Goal: Task Accomplishment & Management: Complete application form

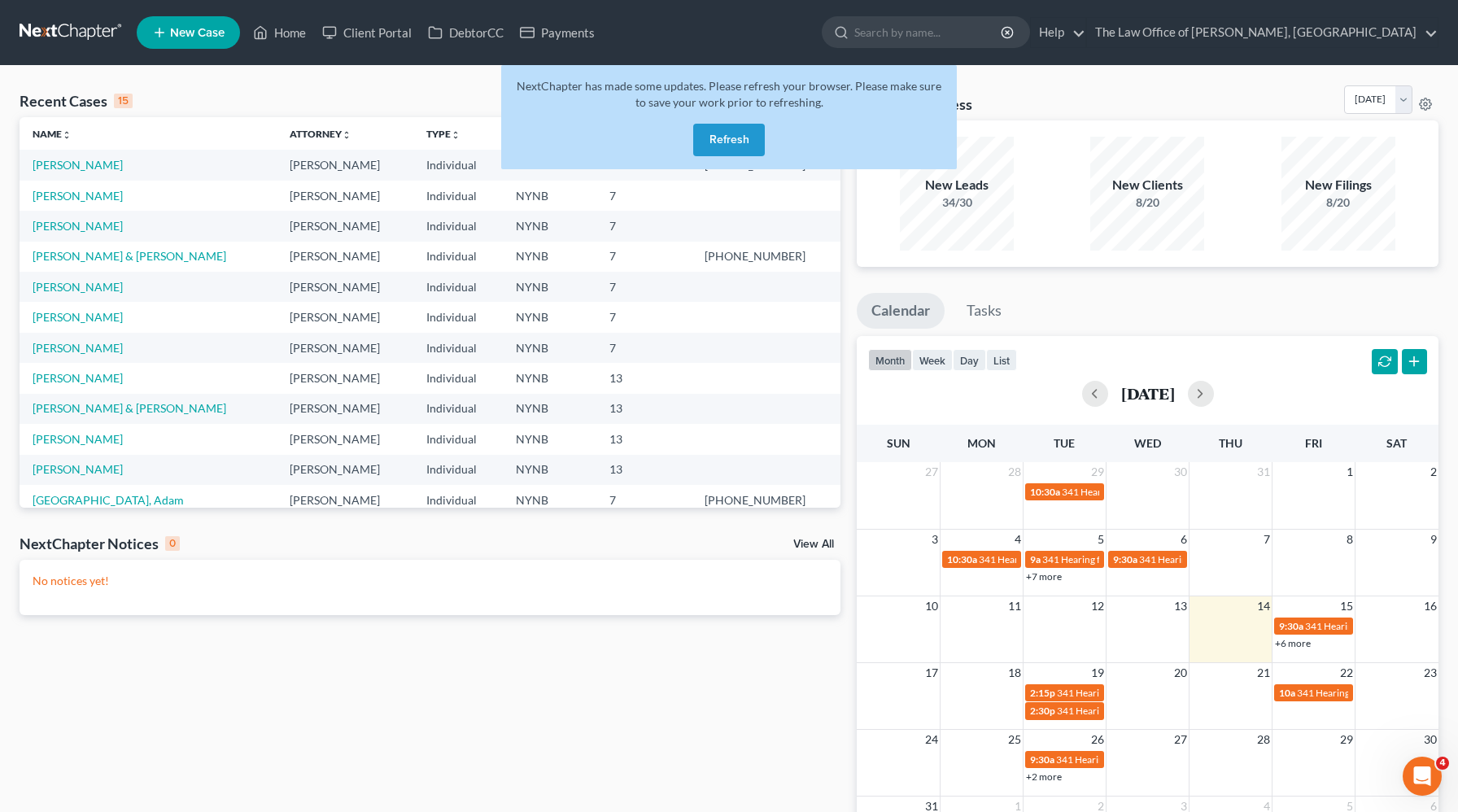
click at [721, 139] on button "Refresh" at bounding box center [728, 139] width 71 height 32
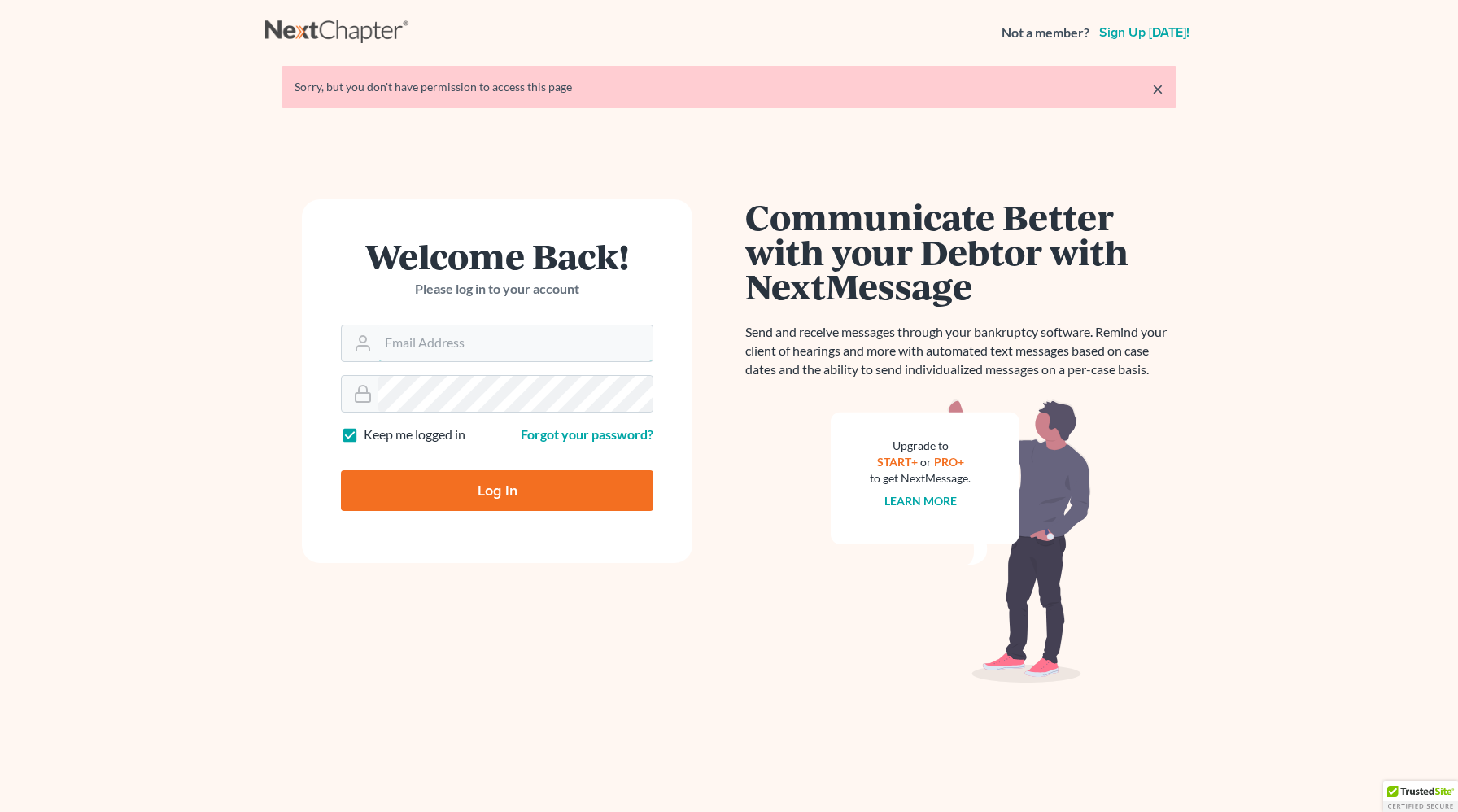
type input "[PERSON_NAME][EMAIL_ADDRESS][DOMAIN_NAME]"
click at [538, 494] on input "Log In" at bounding box center [496, 490] width 312 height 41
type input "Thinking..."
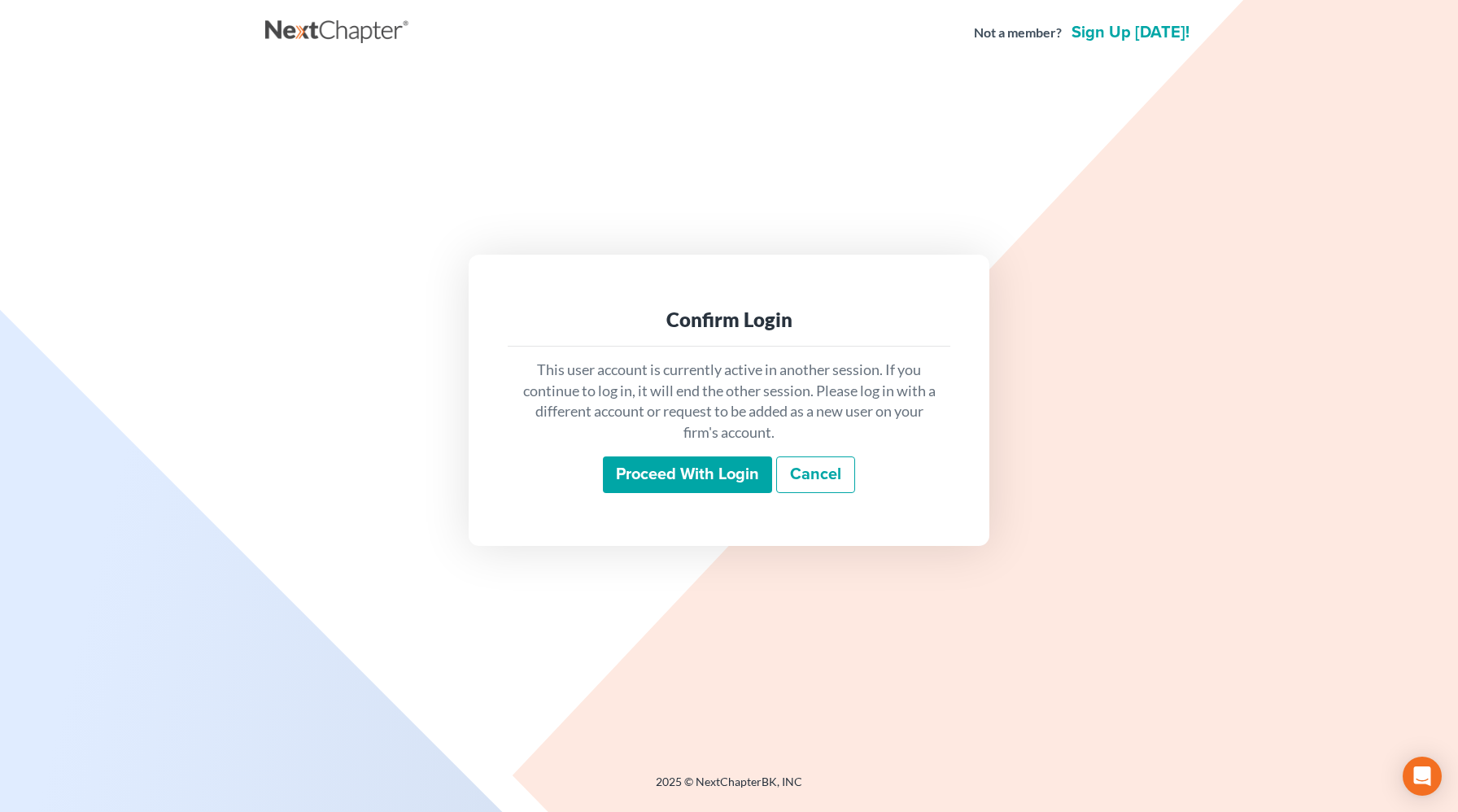
click at [715, 482] on input "Proceed with login" at bounding box center [687, 474] width 169 height 37
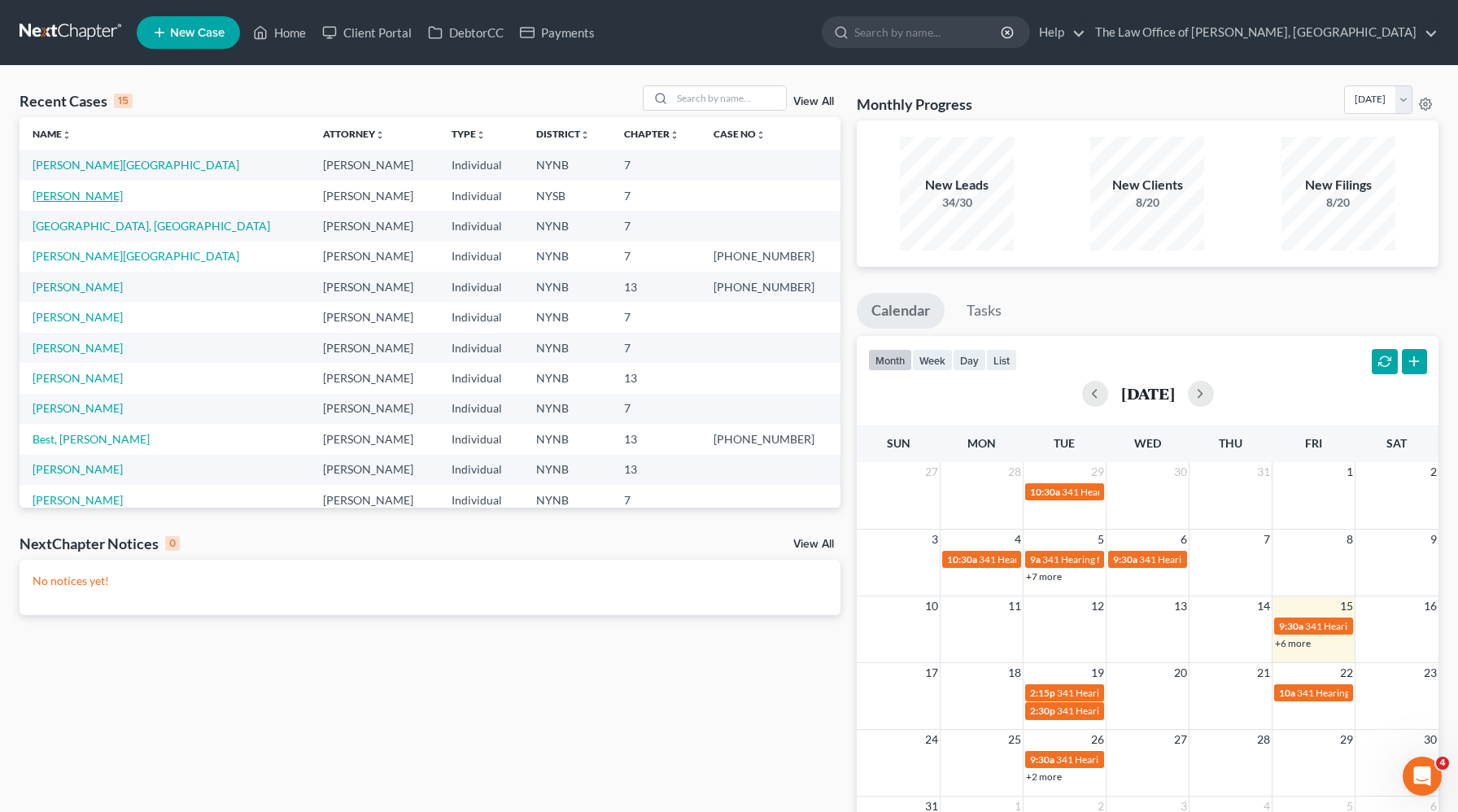
click at [63, 197] on link "[PERSON_NAME]" at bounding box center [77, 196] width 90 height 14
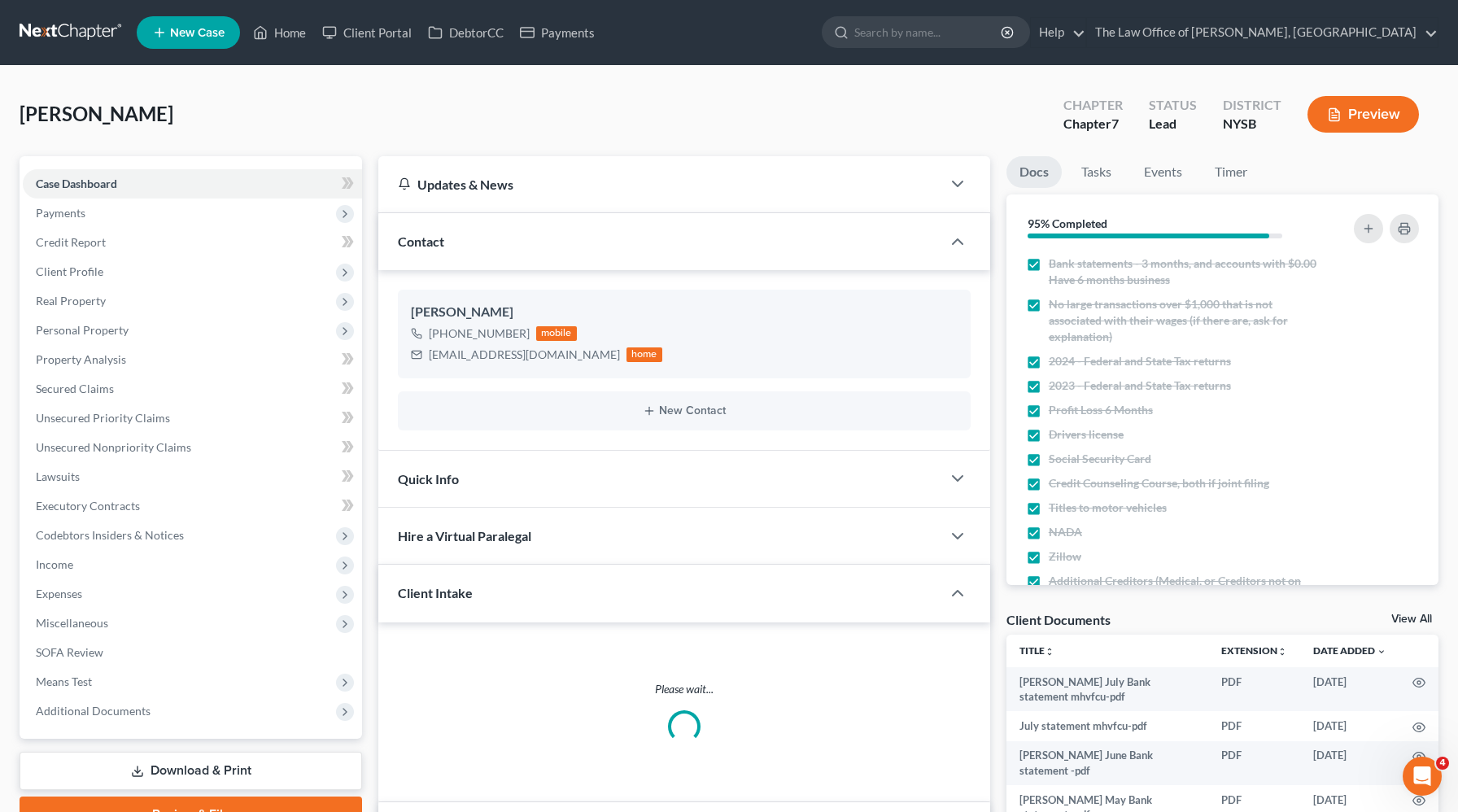
click at [137, 796] on link "Review & File" at bounding box center [191, 814] width 342 height 36
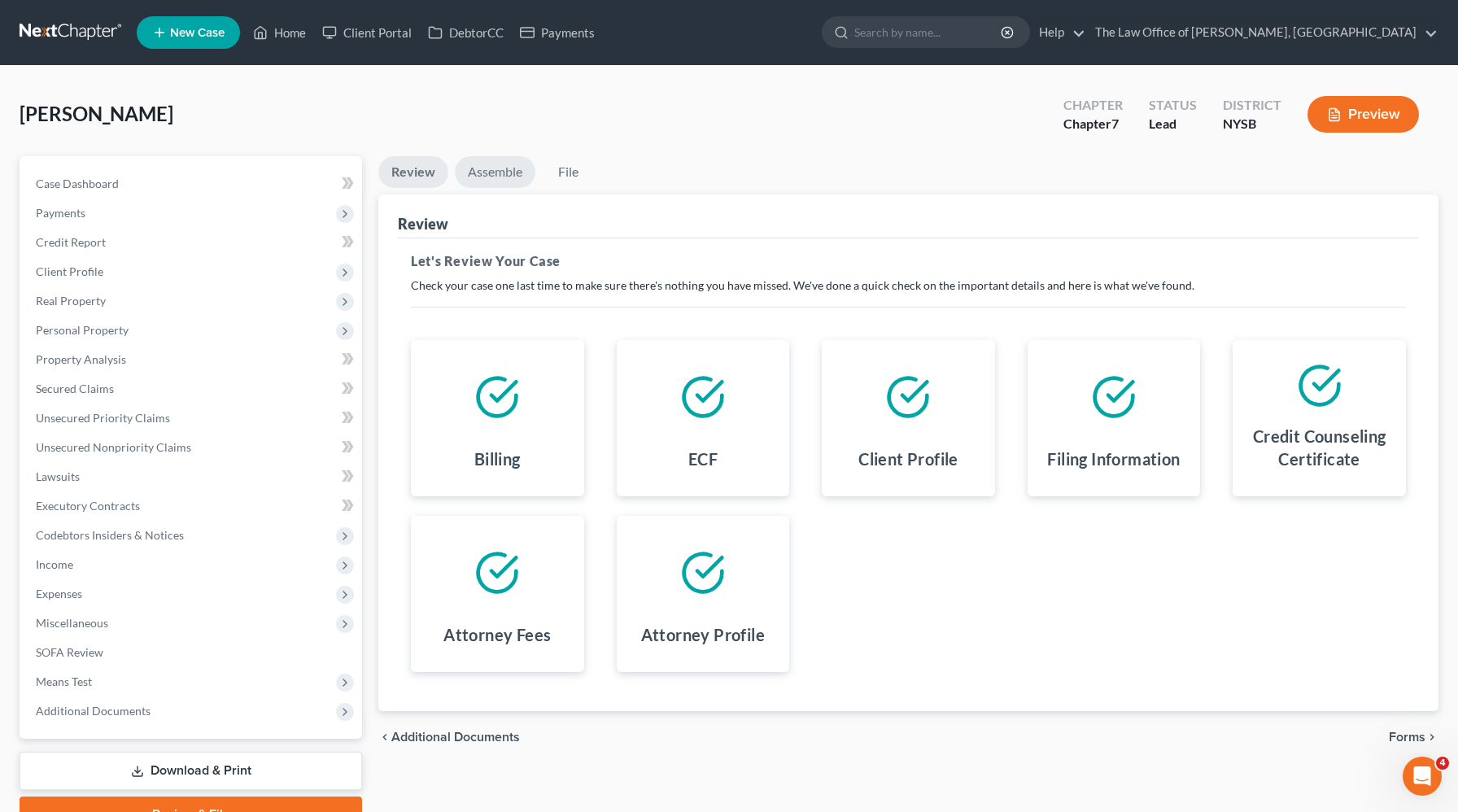
click at [520, 171] on link "Assemble" at bounding box center [495, 172] width 80 height 31
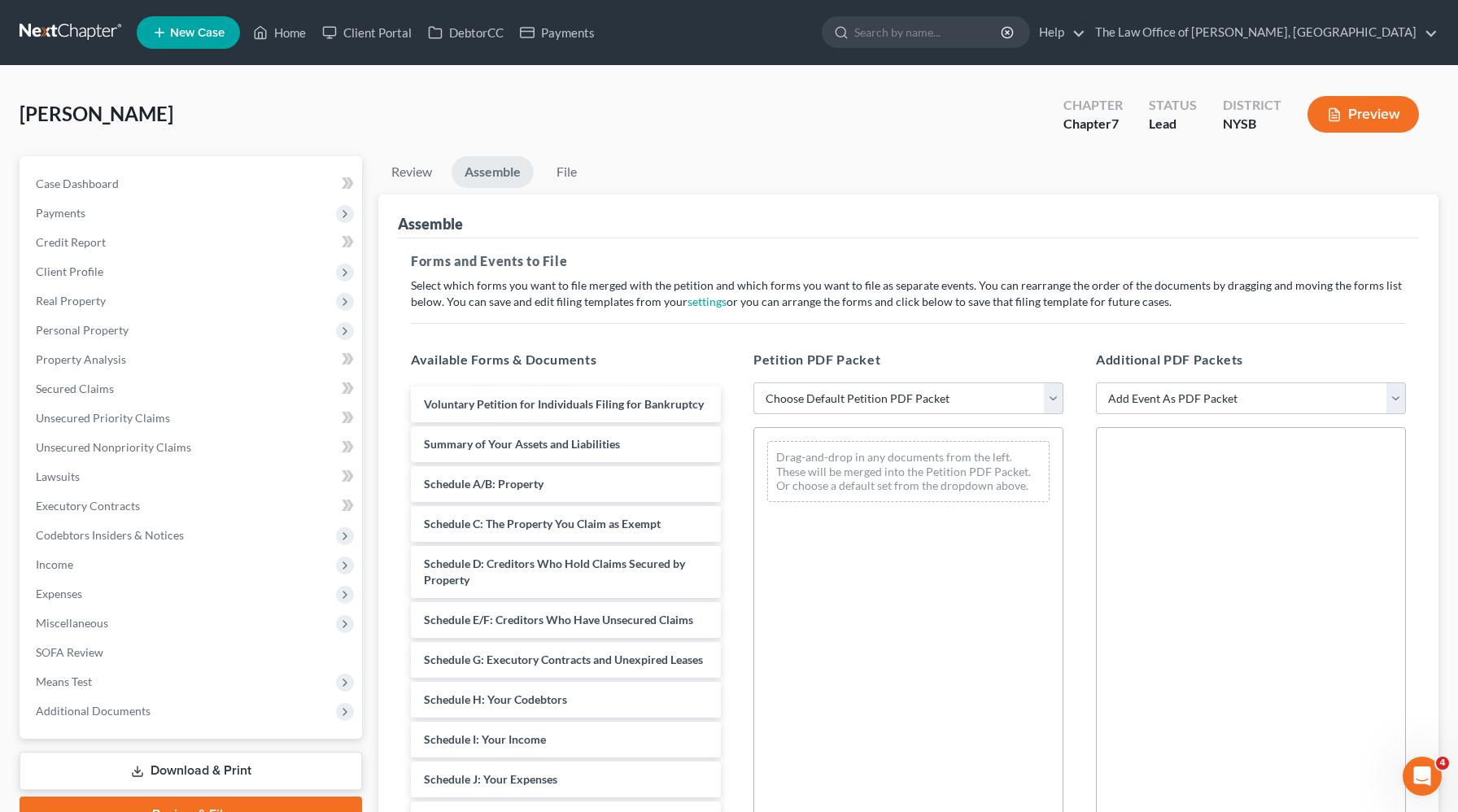
click at [814, 402] on select "Choose Default Petition PDF Packet Emergency Filing (Voluntary Petition and Cre…" at bounding box center [908, 398] width 310 height 32
select select "1"
click at [753, 383] on select "Choose Default Petition PDF Packet Emergency Filing (Voluntary Petition and Cre…" at bounding box center [908, 398] width 310 height 32
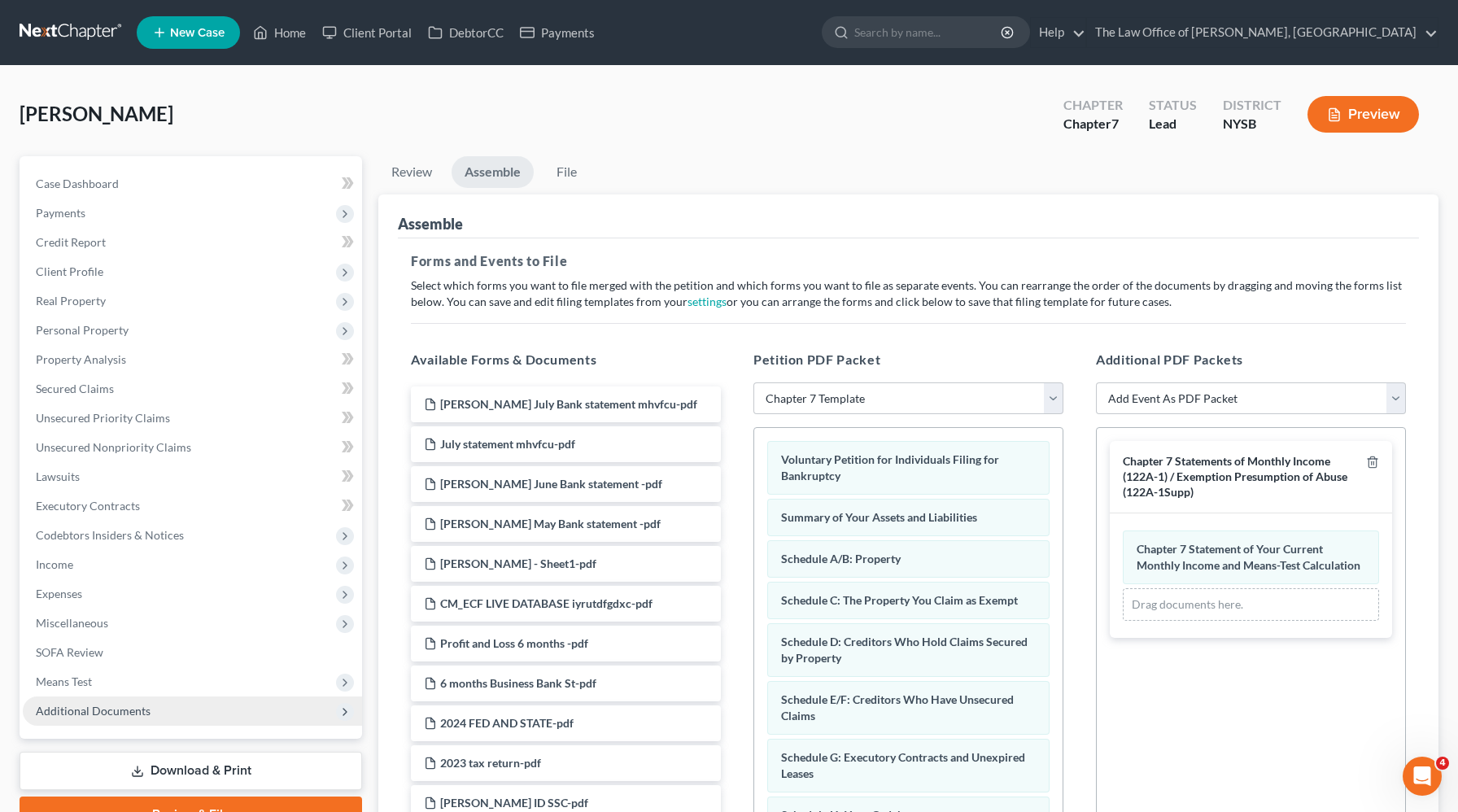
click at [92, 721] on span "Additional Documents" at bounding box center [192, 711] width 340 height 29
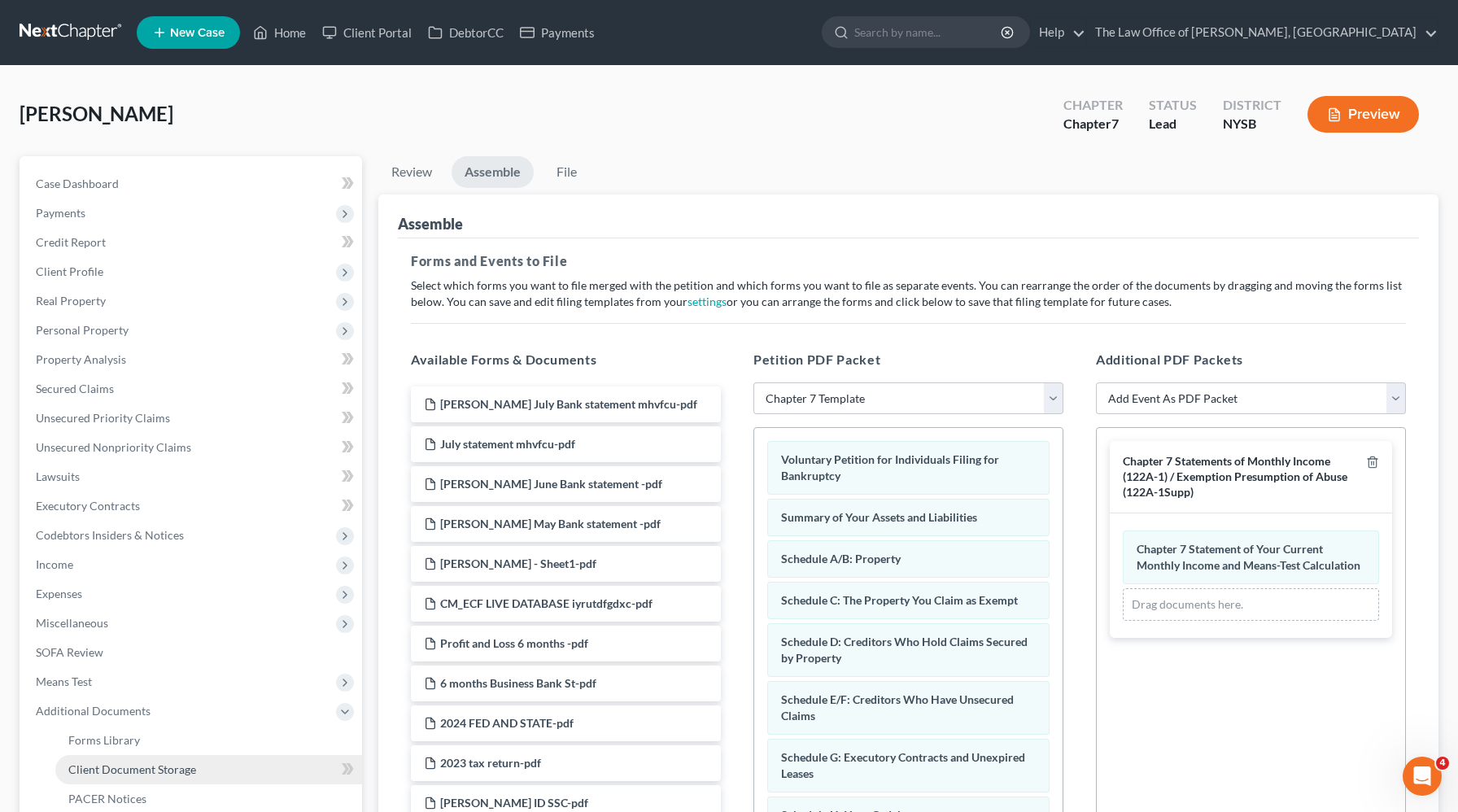
click at [89, 764] on span "Client Document Storage" at bounding box center [132, 769] width 128 height 14
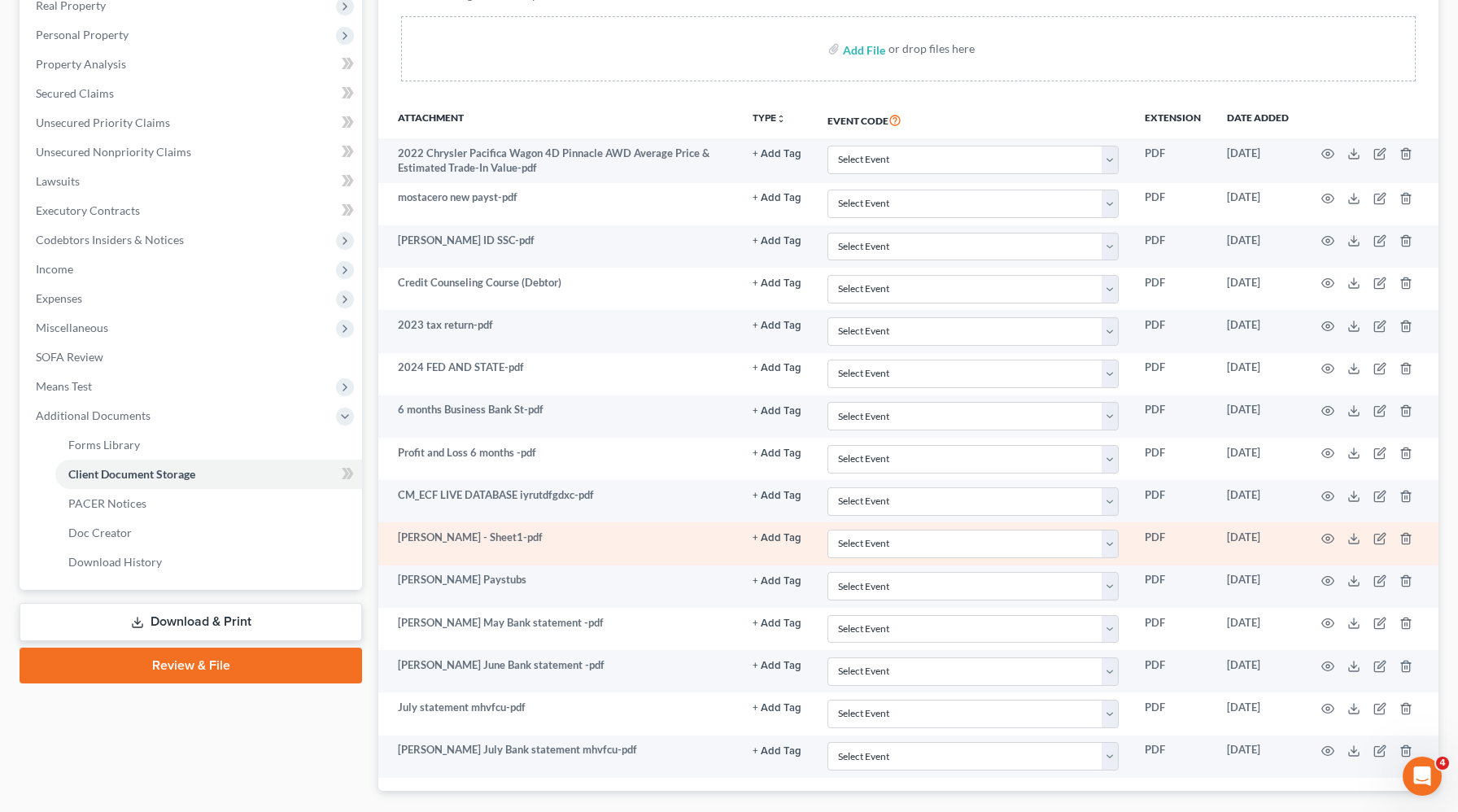
scroll to position [292, 0]
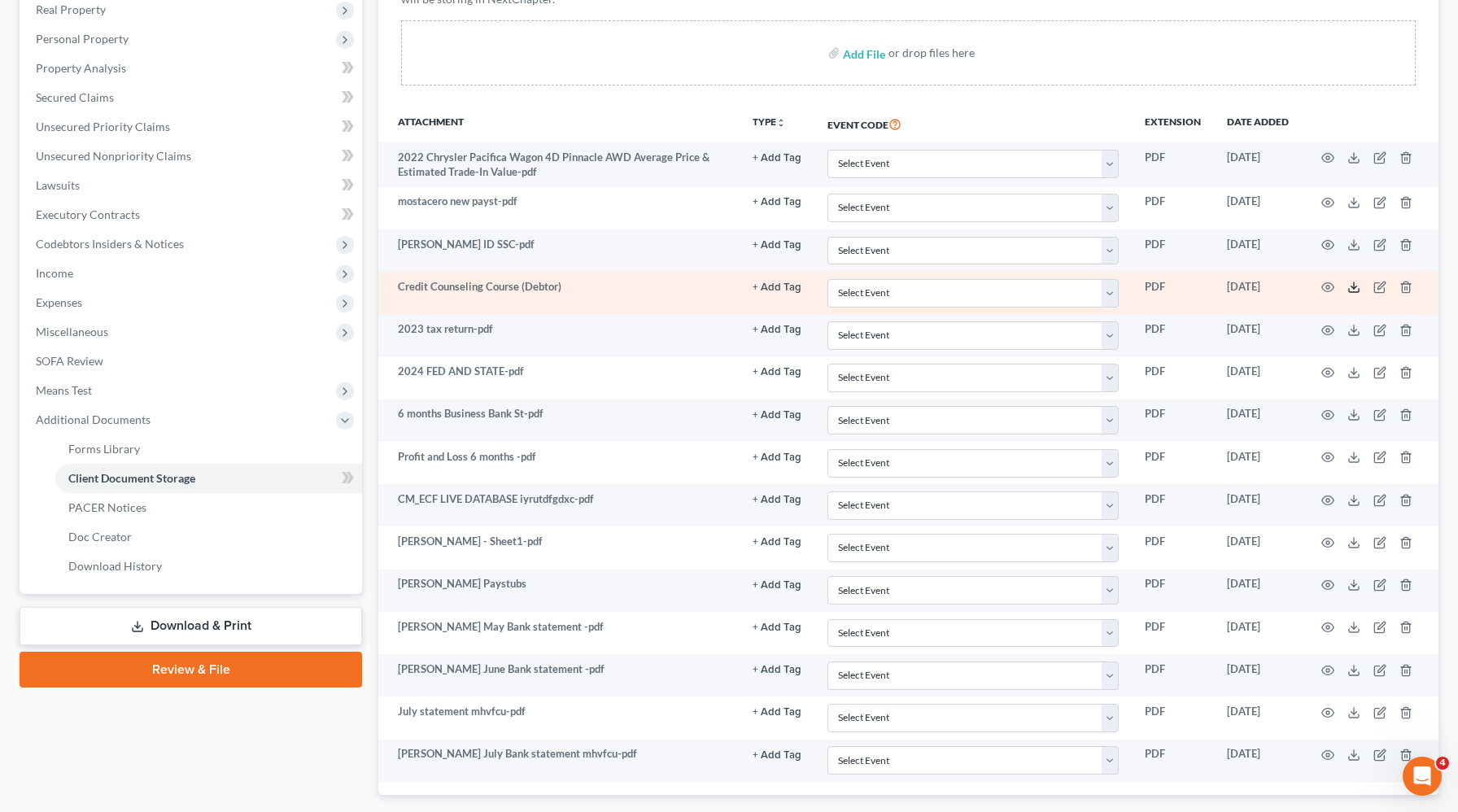
click at [1348, 290] on icon at bounding box center [1353, 290] width 10 height 3
click at [962, 282] on select "Select Event Certificate of Credit Counseling Chapter 13 Calculation of Disposa…" at bounding box center [973, 293] width 292 height 28
select select "0"
click at [827, 279] on select "Select Event Certificate of Credit Counseling Chapter 13 Calculation of Disposa…" at bounding box center [973, 293] width 292 height 28
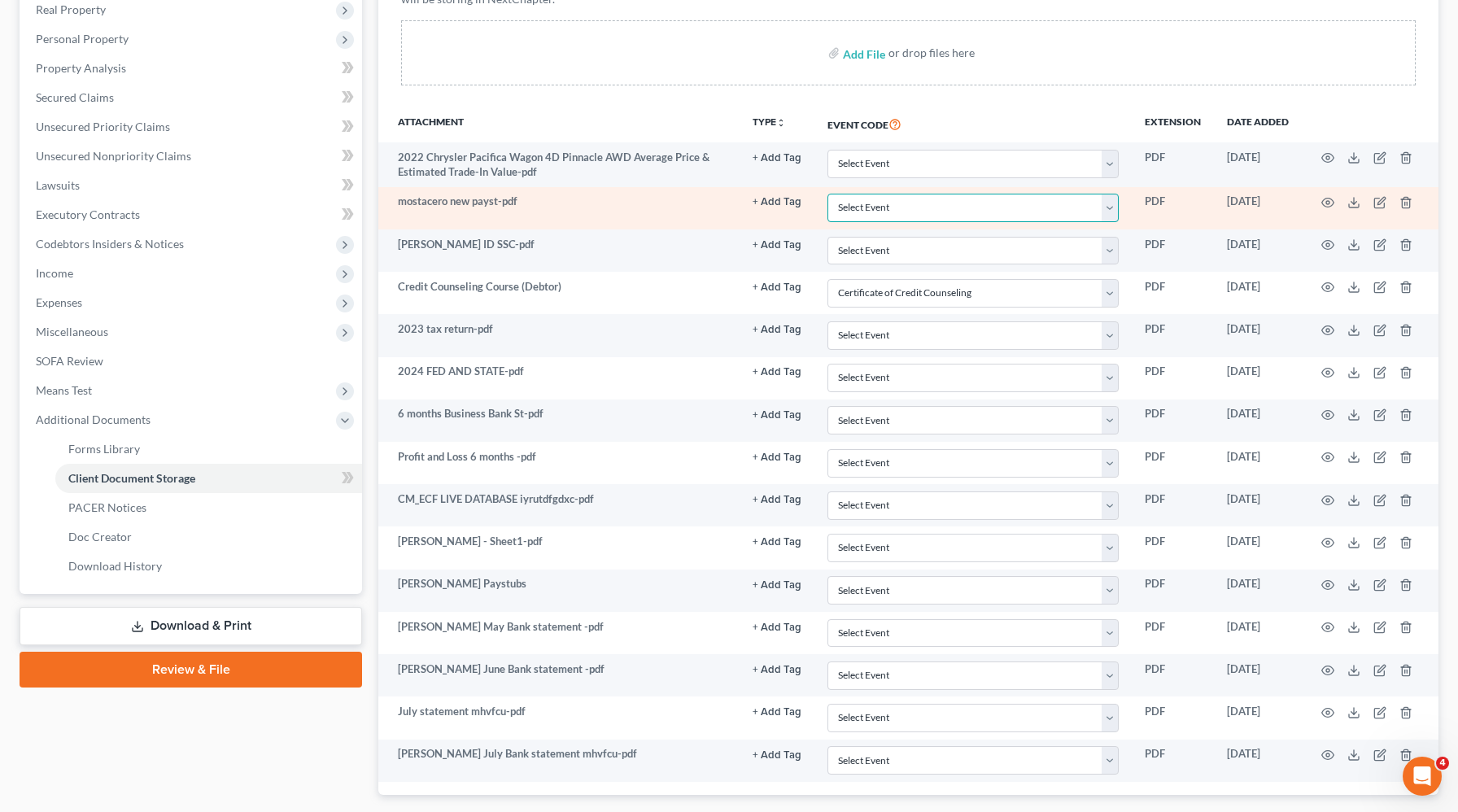
click at [889, 215] on select "Select Event Certificate of Credit Counseling Chapter 13 Calculation of Disposa…" at bounding box center [973, 207] width 292 height 28
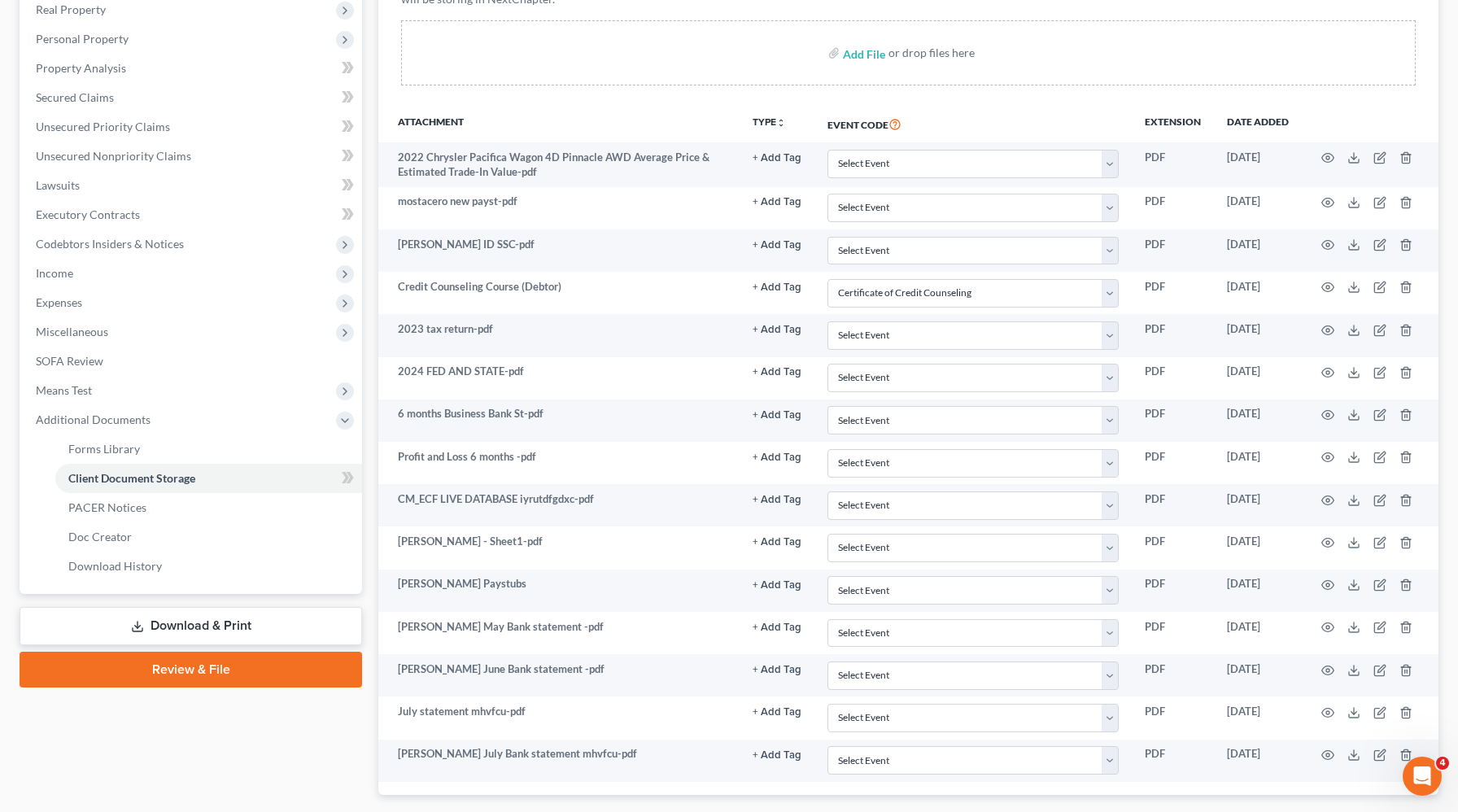
click at [195, 664] on link "Review & File" at bounding box center [191, 669] width 342 height 36
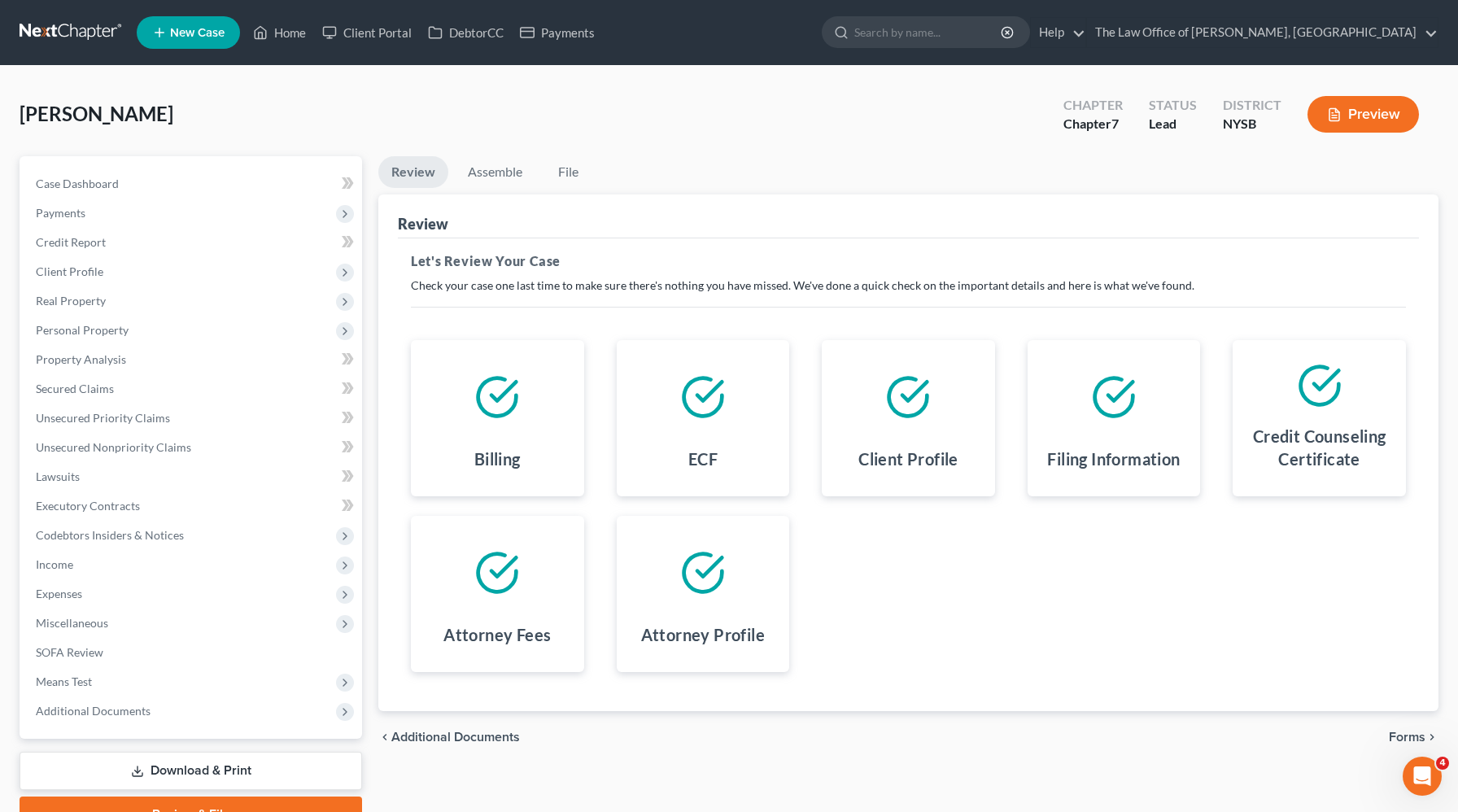
scroll to position [2, 0]
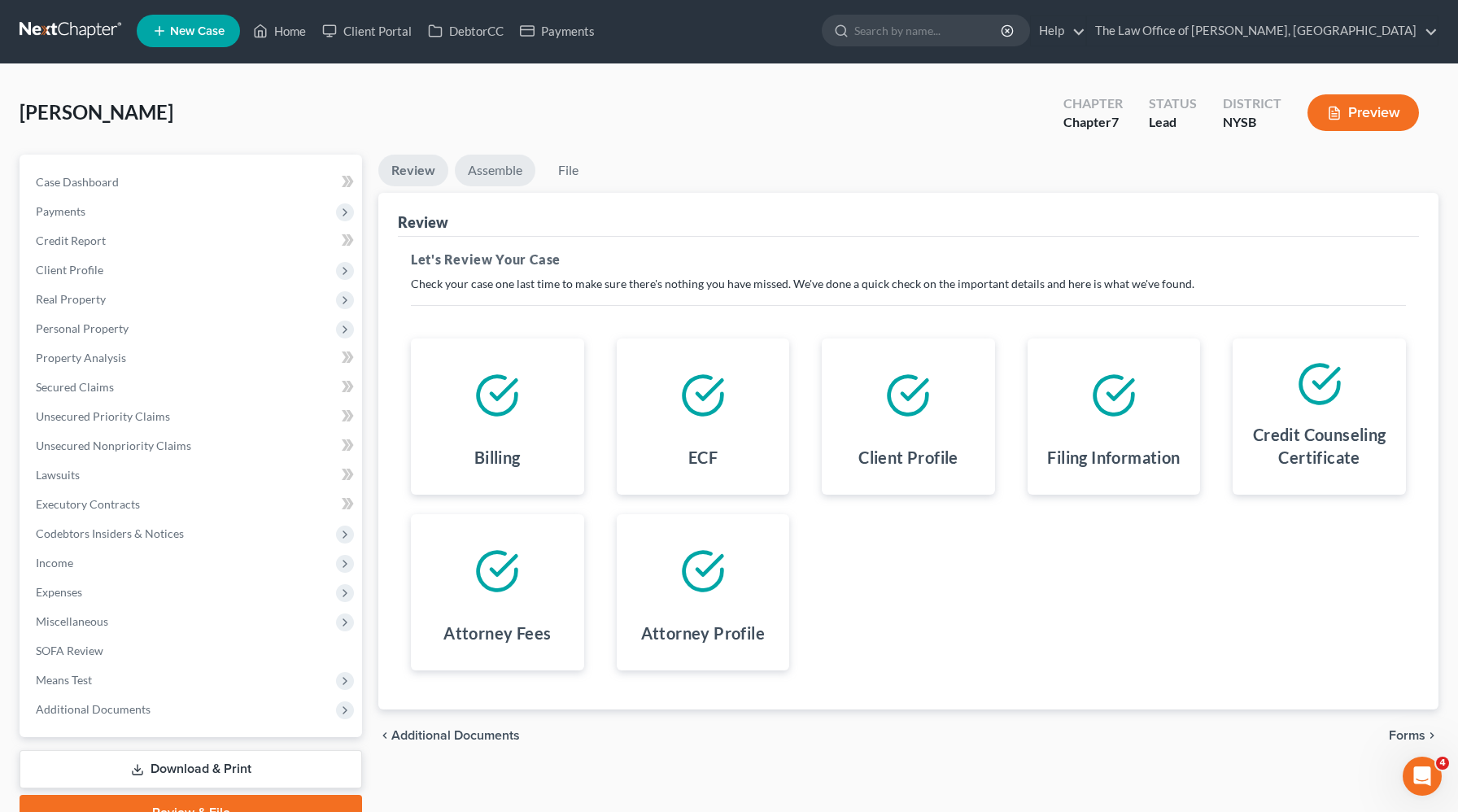
click at [497, 176] on link "Assemble" at bounding box center [495, 170] width 80 height 31
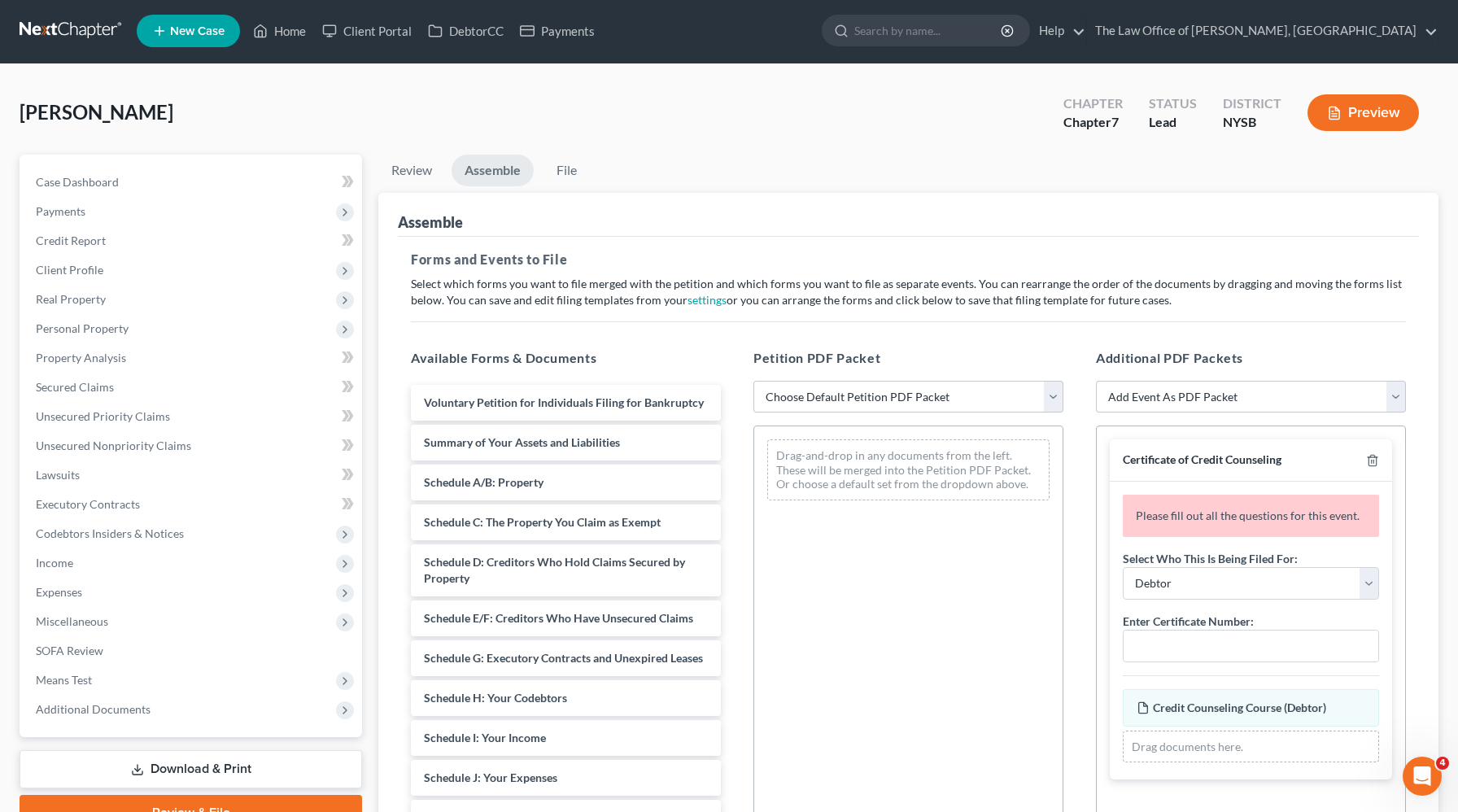
click at [905, 420] on div "Petition PDF Packet Choose Default Petition PDF Packet Emergency Filing (Volunt…" at bounding box center [908, 610] width 342 height 552
click at [901, 408] on select "Choose Default Petition PDF Packet Emergency Filing (Voluntary Petition and Cre…" at bounding box center [908, 396] width 310 height 32
select select "1"
click at [753, 381] on select "Choose Default Petition PDF Packet Emergency Filing (Voluntary Petition and Cre…" at bounding box center [908, 396] width 310 height 32
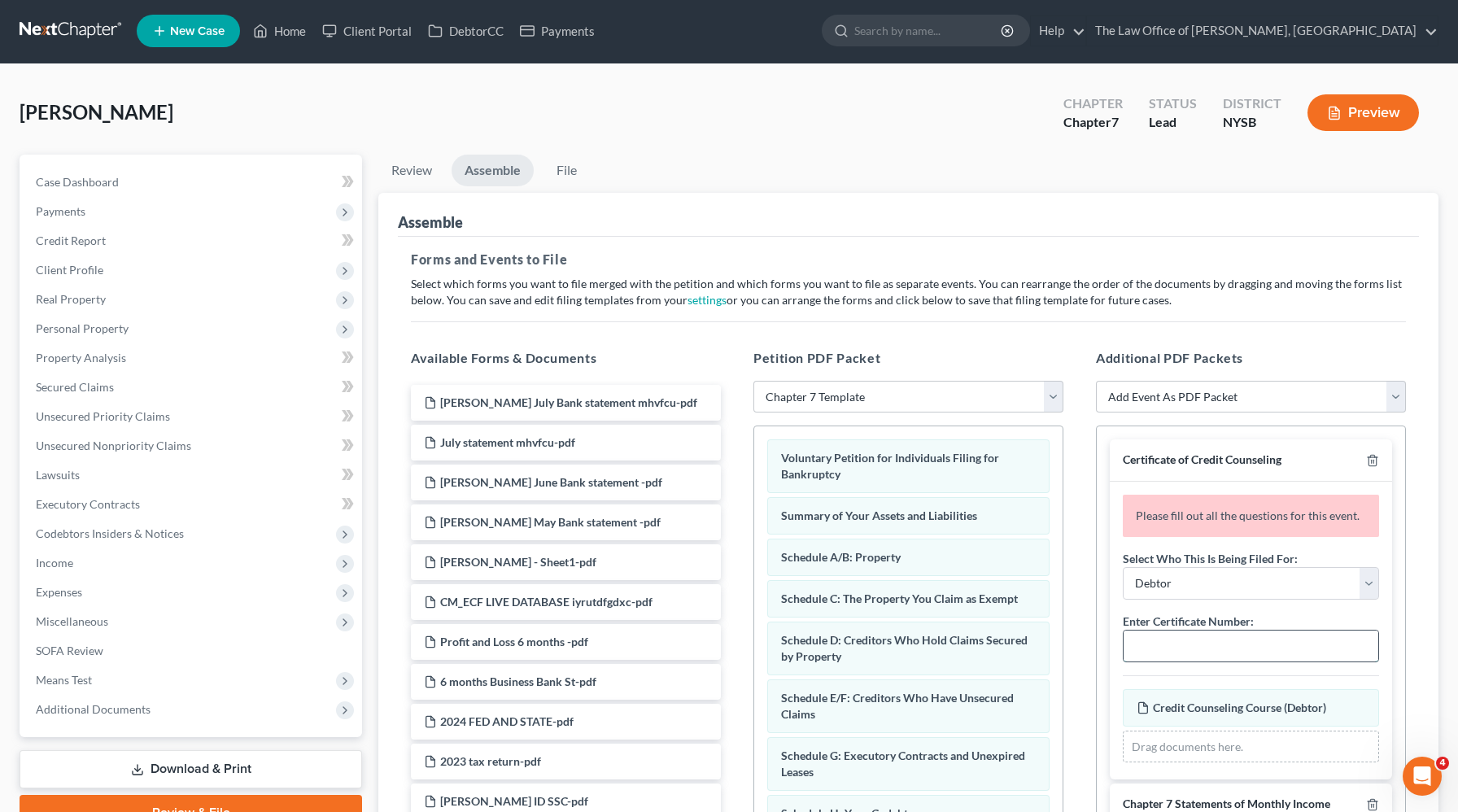
click at [1244, 640] on input "text" at bounding box center [1251, 646] width 254 height 31
paste input "15725-NYN-CC-039911016"
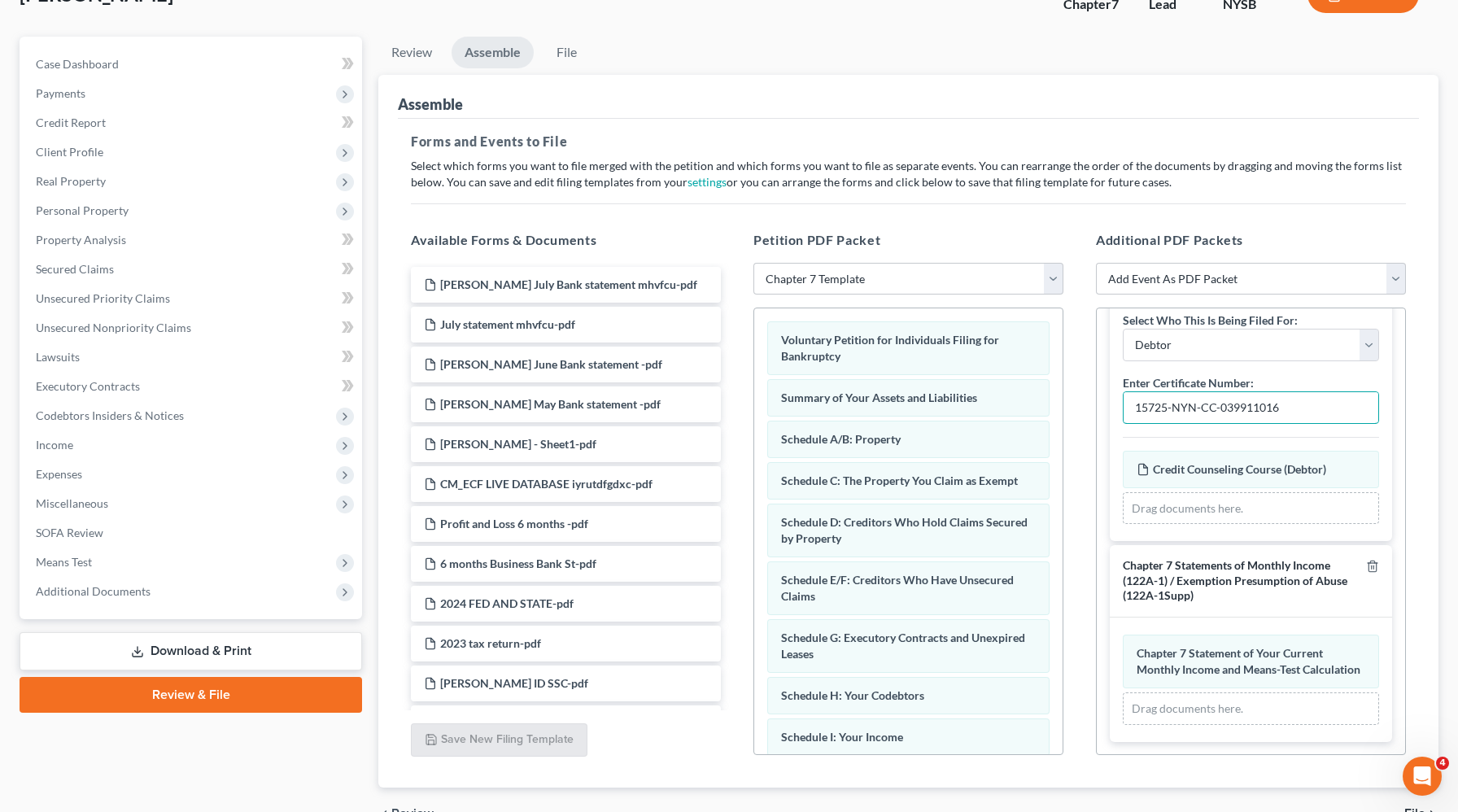
scroll to position [0, 0]
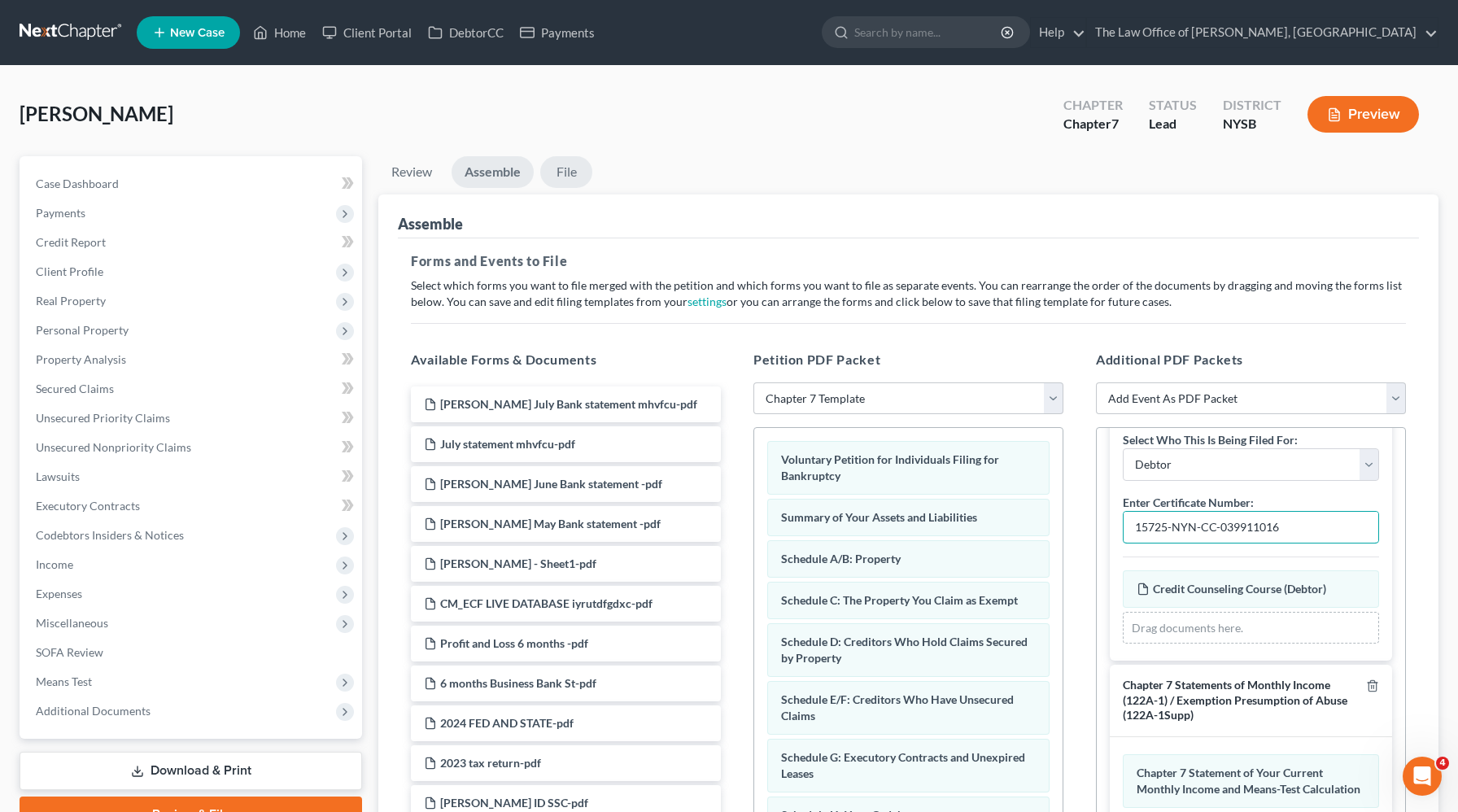
type input "15725-NYN-CC-039911016"
click at [562, 173] on link "File" at bounding box center [566, 172] width 52 height 31
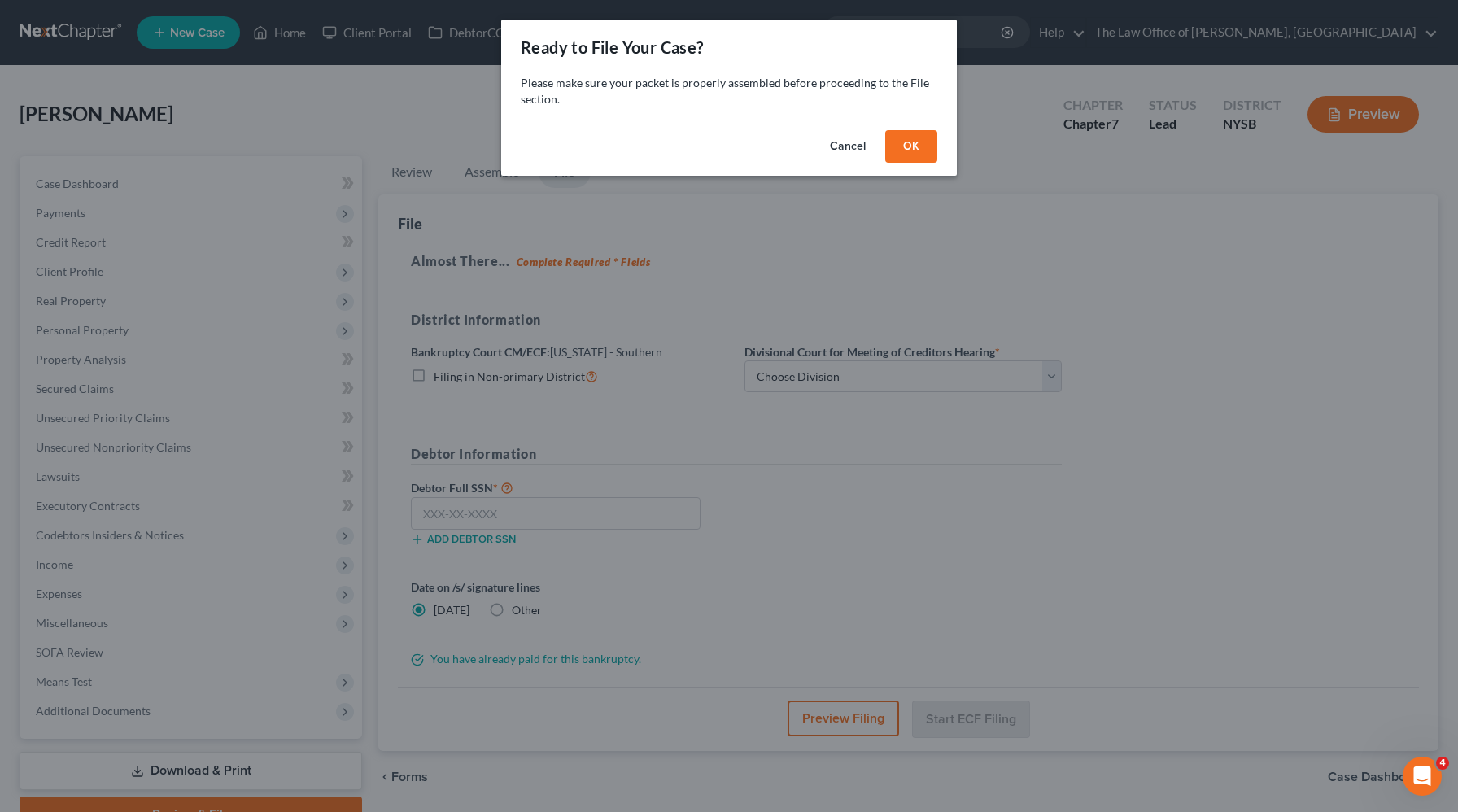
click at [904, 153] on button "OK" at bounding box center [910, 146] width 52 height 32
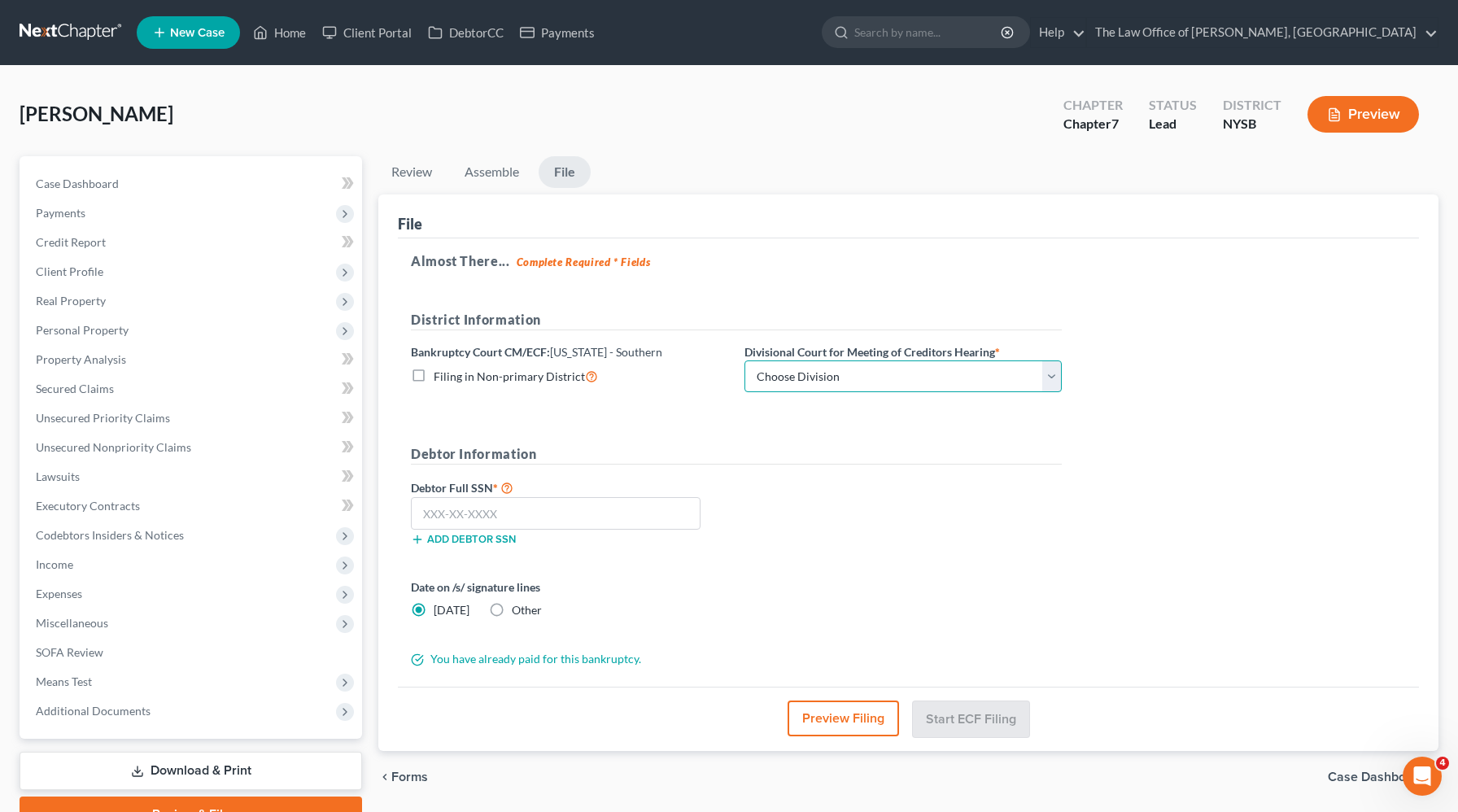
click at [797, 370] on select "Choose Division Manhattan Poughkeepsie White Plains" at bounding box center [903, 376] width 317 height 32
select select "1"
click at [745, 360] on select "Choose Division Manhattan Poughkeepsie White Plains" at bounding box center [903, 376] width 317 height 32
click at [556, 524] on input "text" at bounding box center [556, 513] width 290 height 32
paste input "505-41-5808"
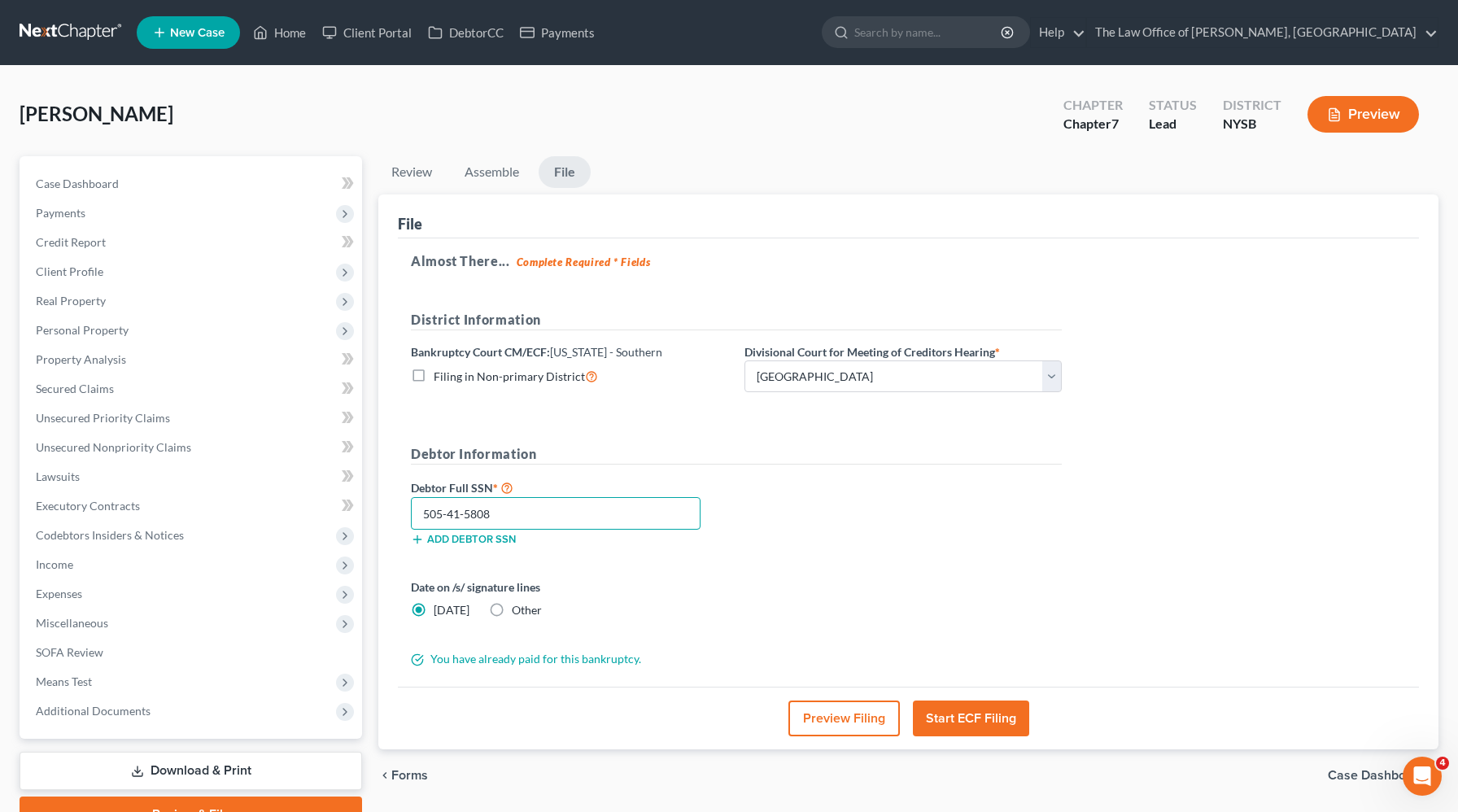
type input "505-41-5808"
click at [977, 726] on button "Start ECF Filing" at bounding box center [971, 718] width 116 height 36
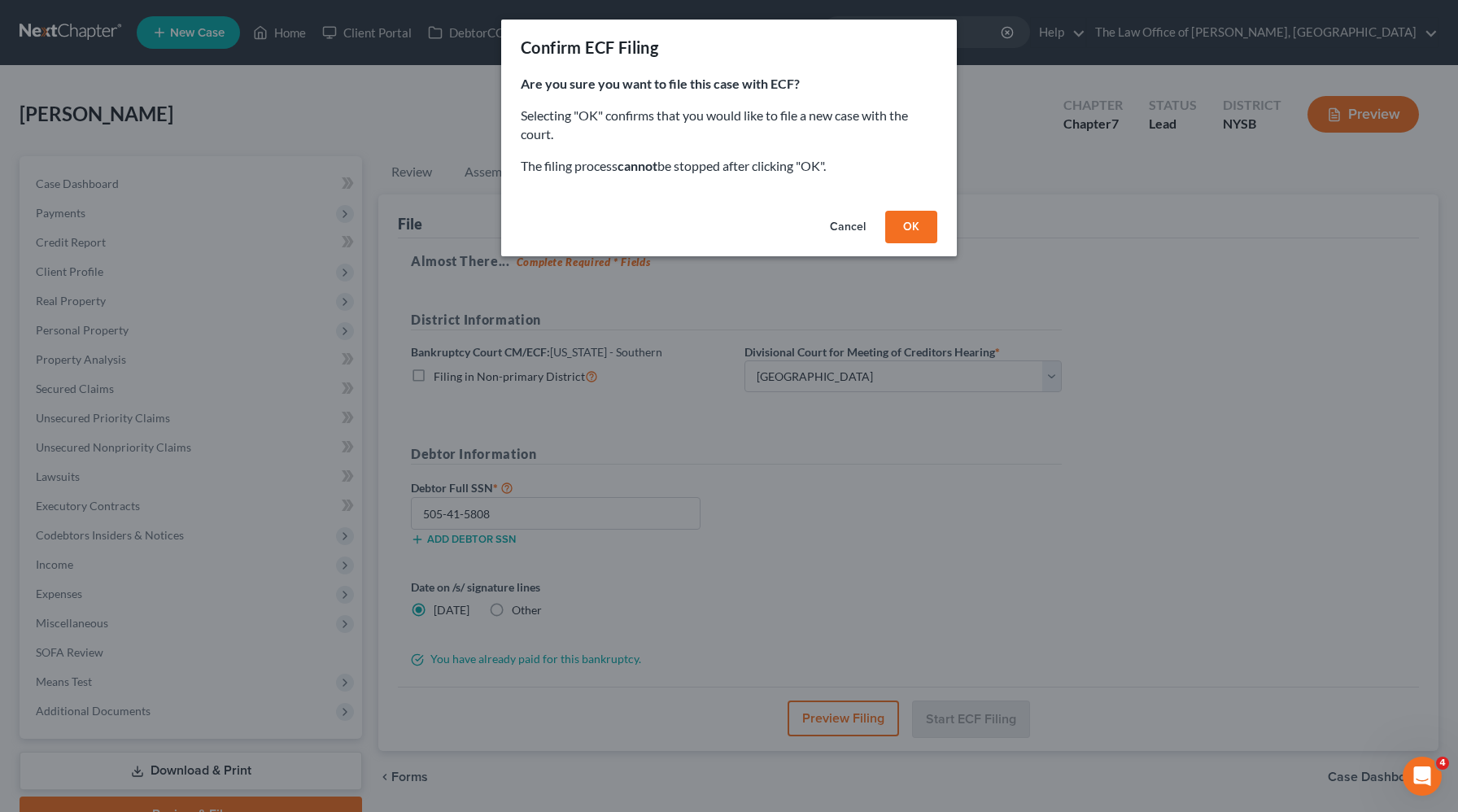
click at [920, 229] on button "OK" at bounding box center [910, 226] width 52 height 32
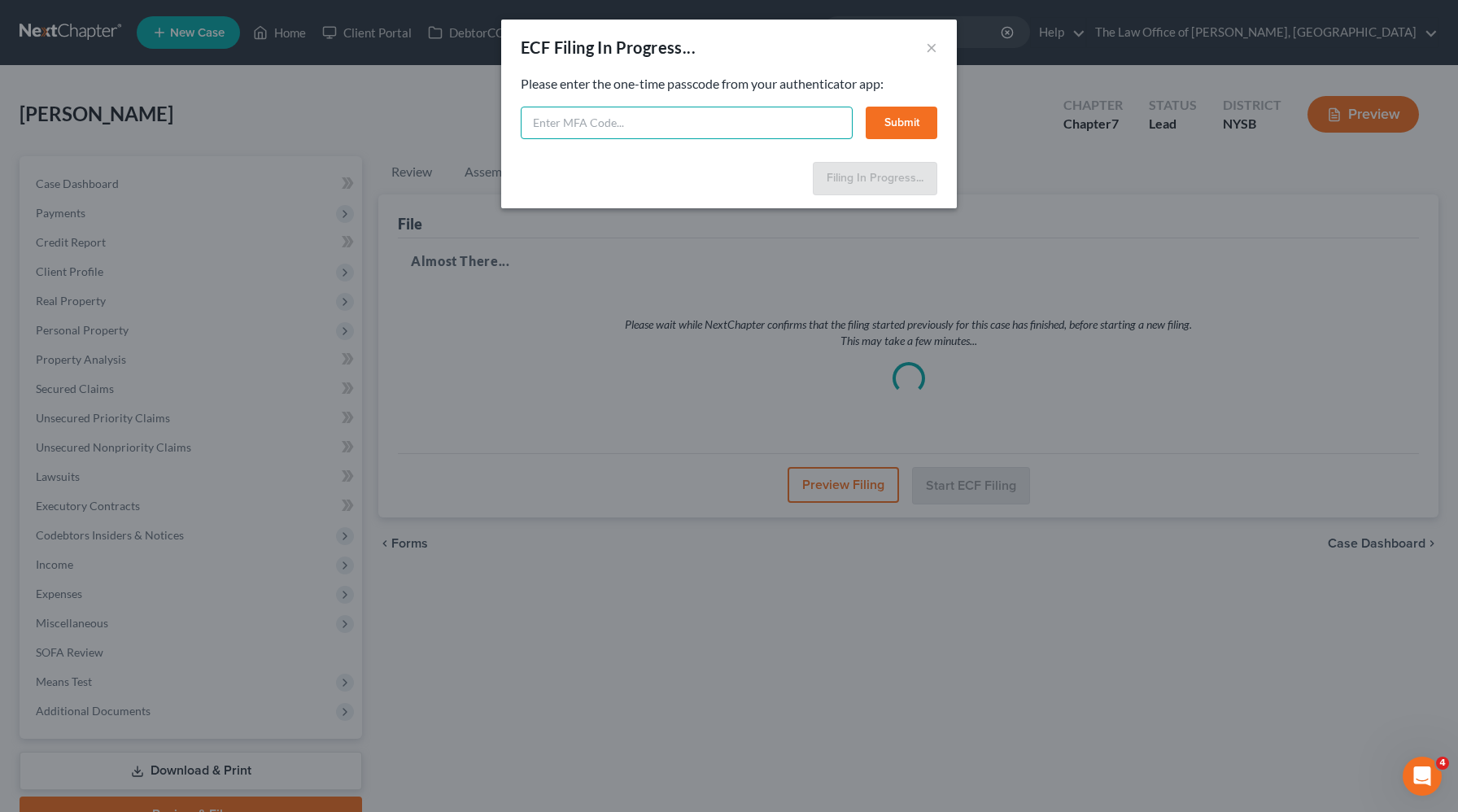
click at [727, 124] on input "text" at bounding box center [686, 122] width 332 height 32
type input "604811"
click at [916, 119] on button "Submit" at bounding box center [900, 122] width 71 height 32
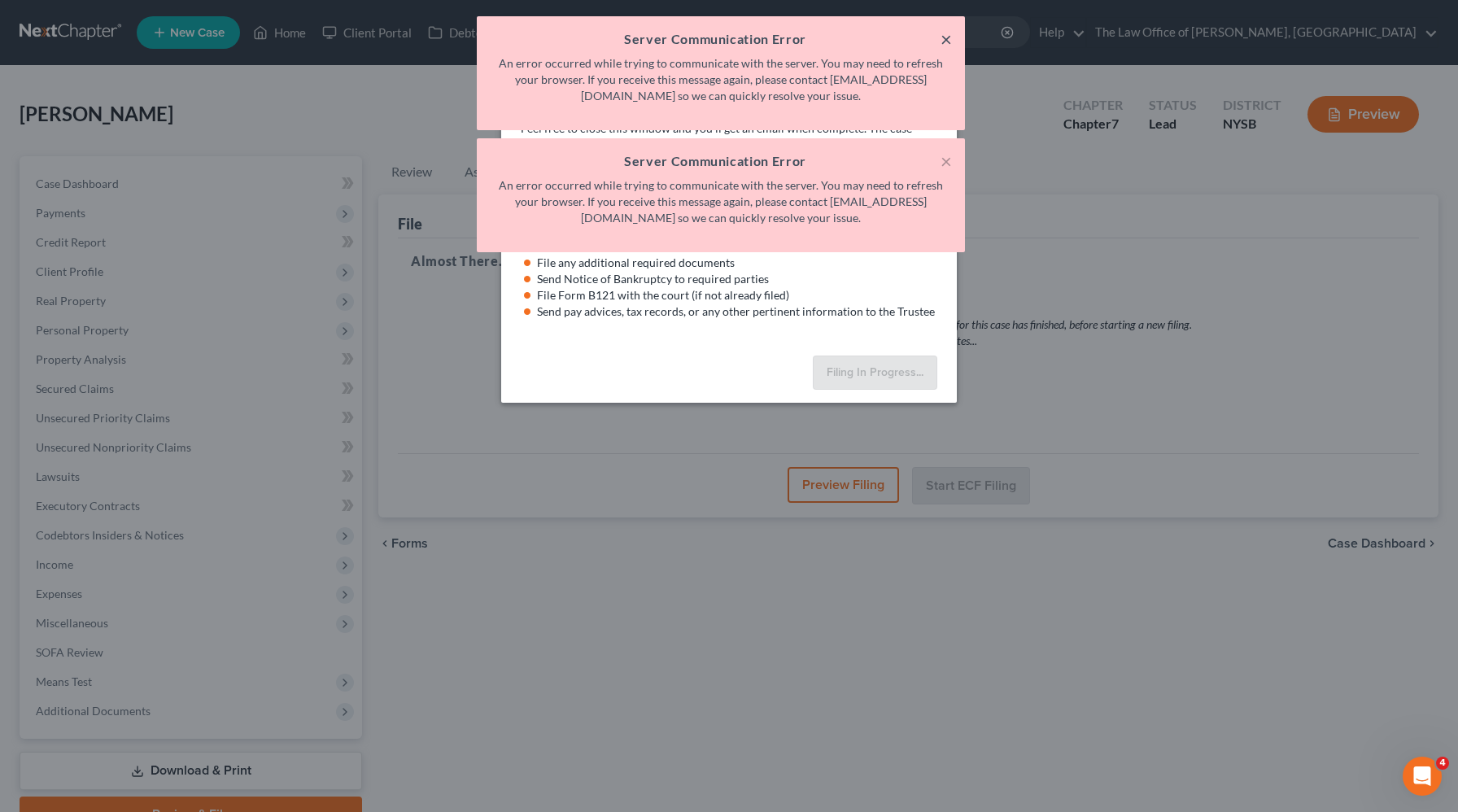
click at [942, 41] on button "×" at bounding box center [946, 39] width 12 height 20
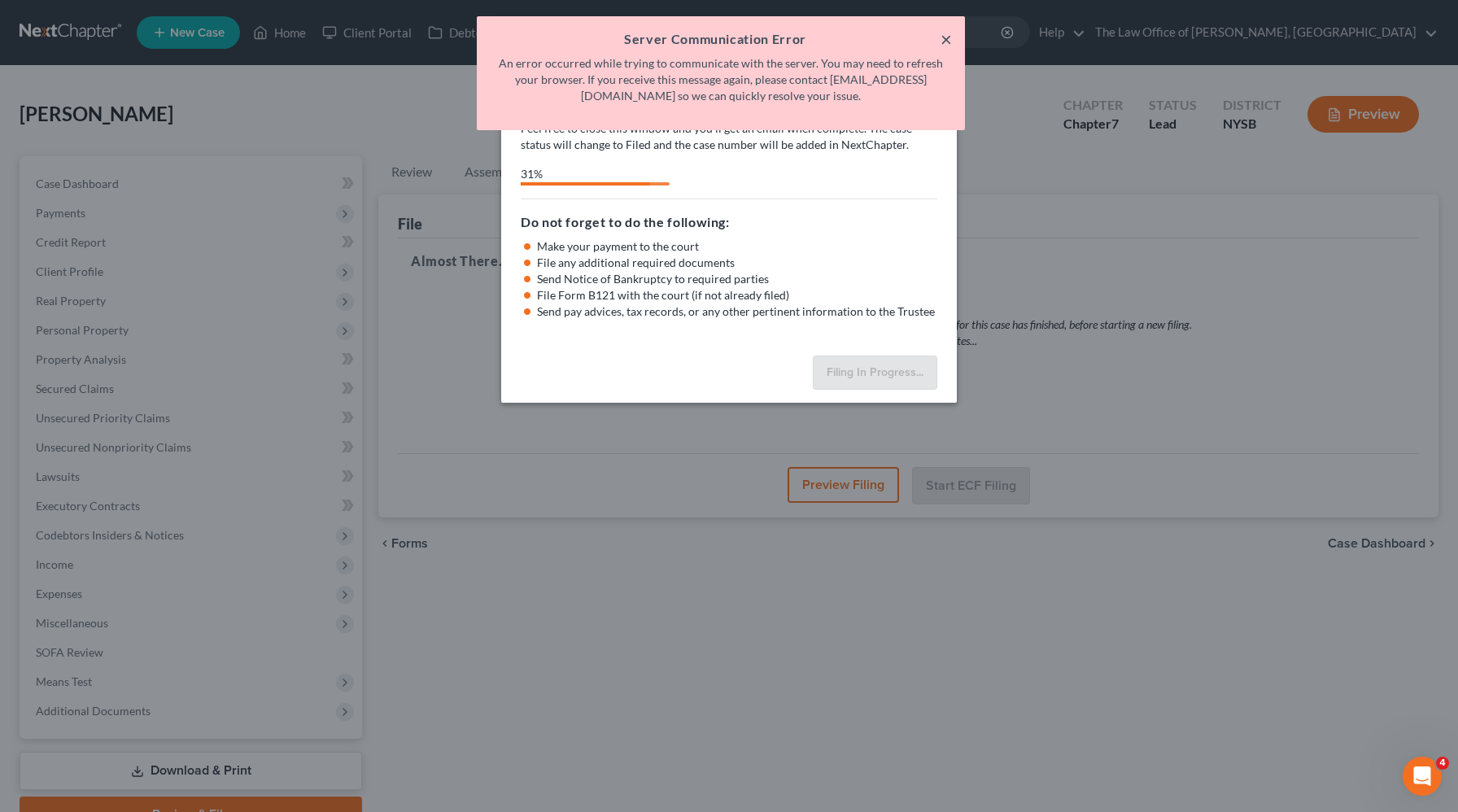
click at [942, 40] on button "×" at bounding box center [946, 39] width 12 height 20
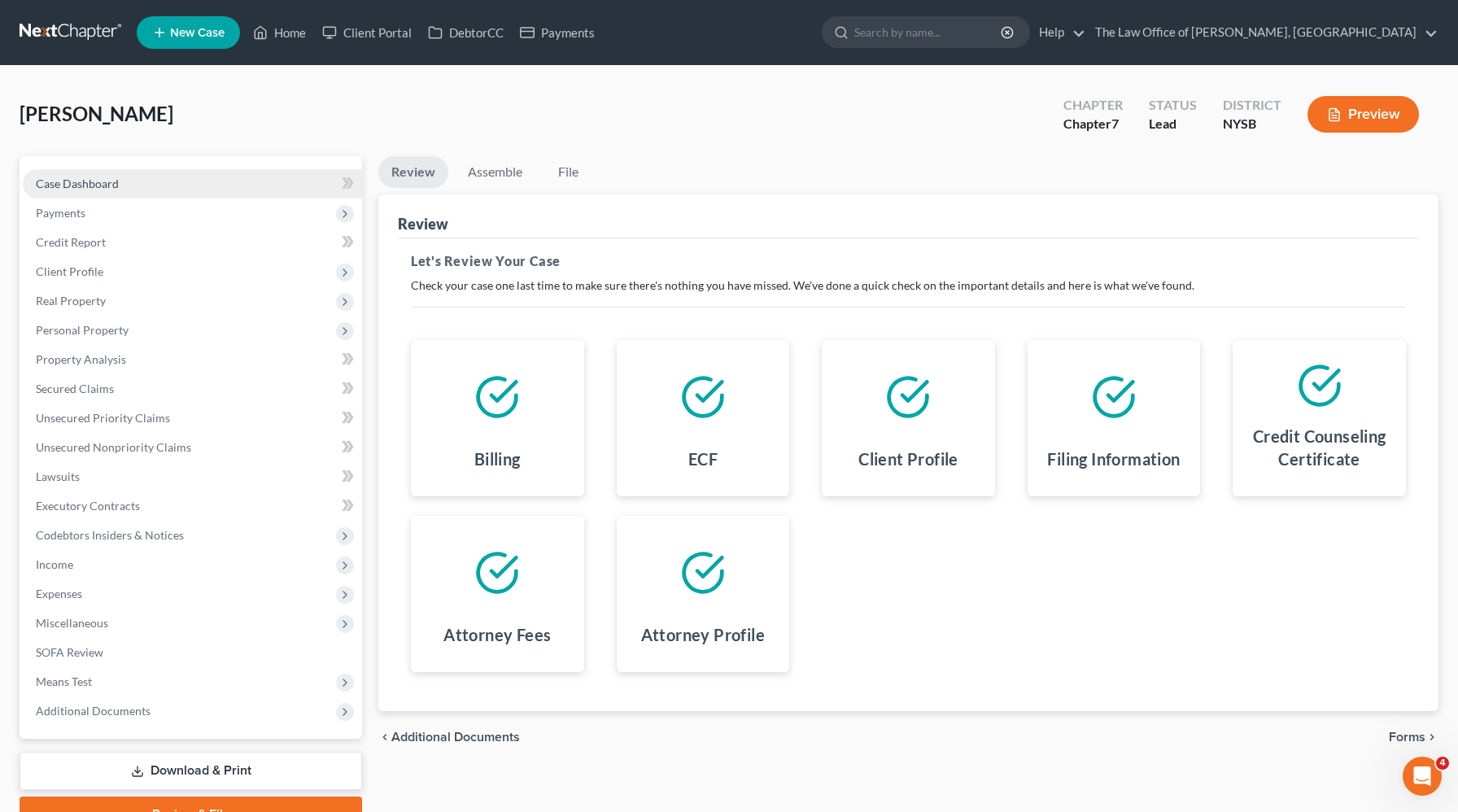
click at [71, 186] on span "Case Dashboard" at bounding box center [77, 183] width 83 height 14
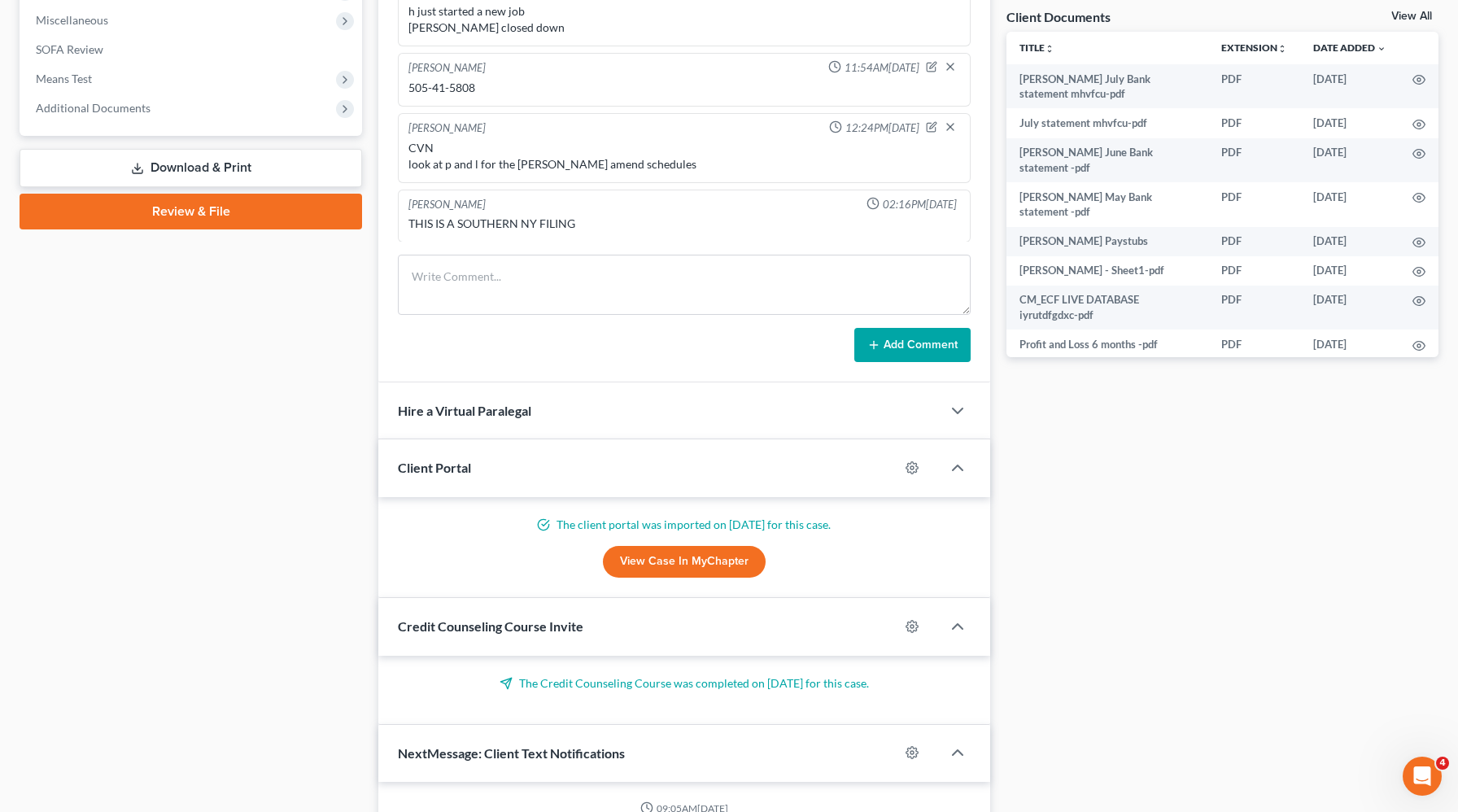
scroll to position [803, 0]
drag, startPoint x: 499, startPoint y: 84, endPoint x: 400, endPoint y: 89, distance: 99.1
click at [400, 89] on div "Christiaan VanNiekerk 11:54AM, 07/18/2025 505-41-5808" at bounding box center [683, 79] width 572 height 54
copy div "505-41-5808"
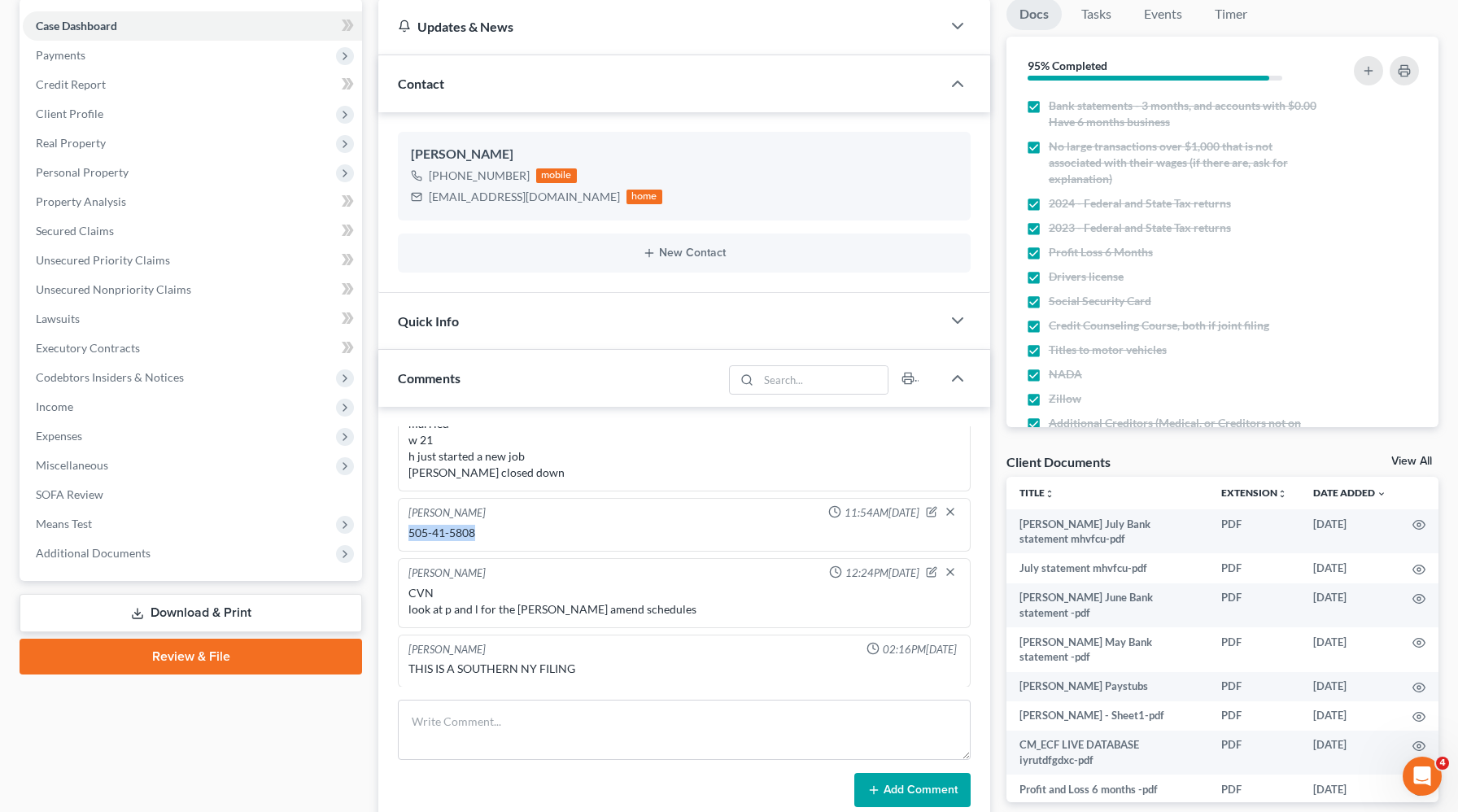
scroll to position [0, 0]
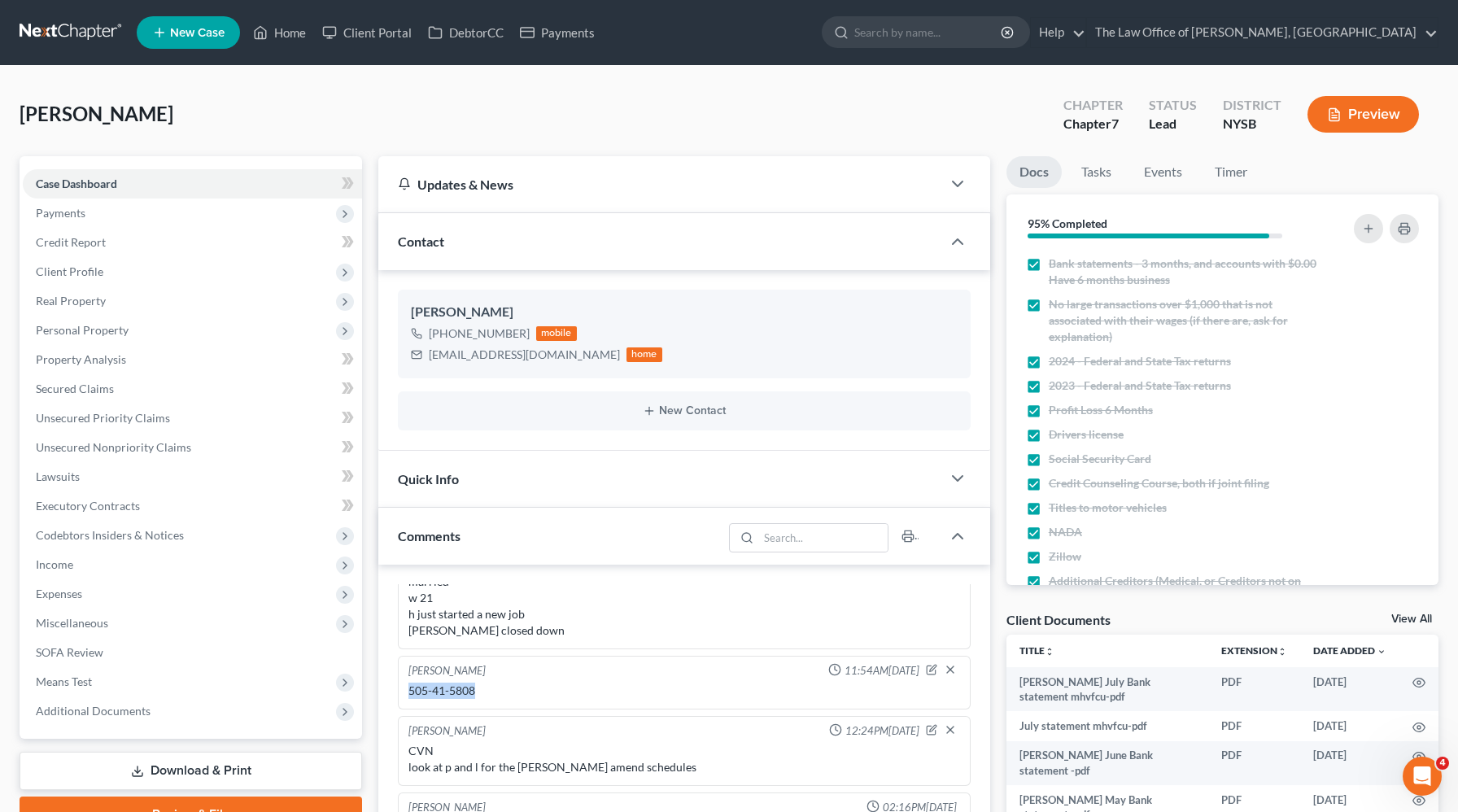
drag, startPoint x: 214, startPoint y: 118, endPoint x: 0, endPoint y: 99, distance: 214.8
copy span "[PERSON_NAME]"
click at [155, 379] on link "Secured Claims" at bounding box center [192, 388] width 340 height 29
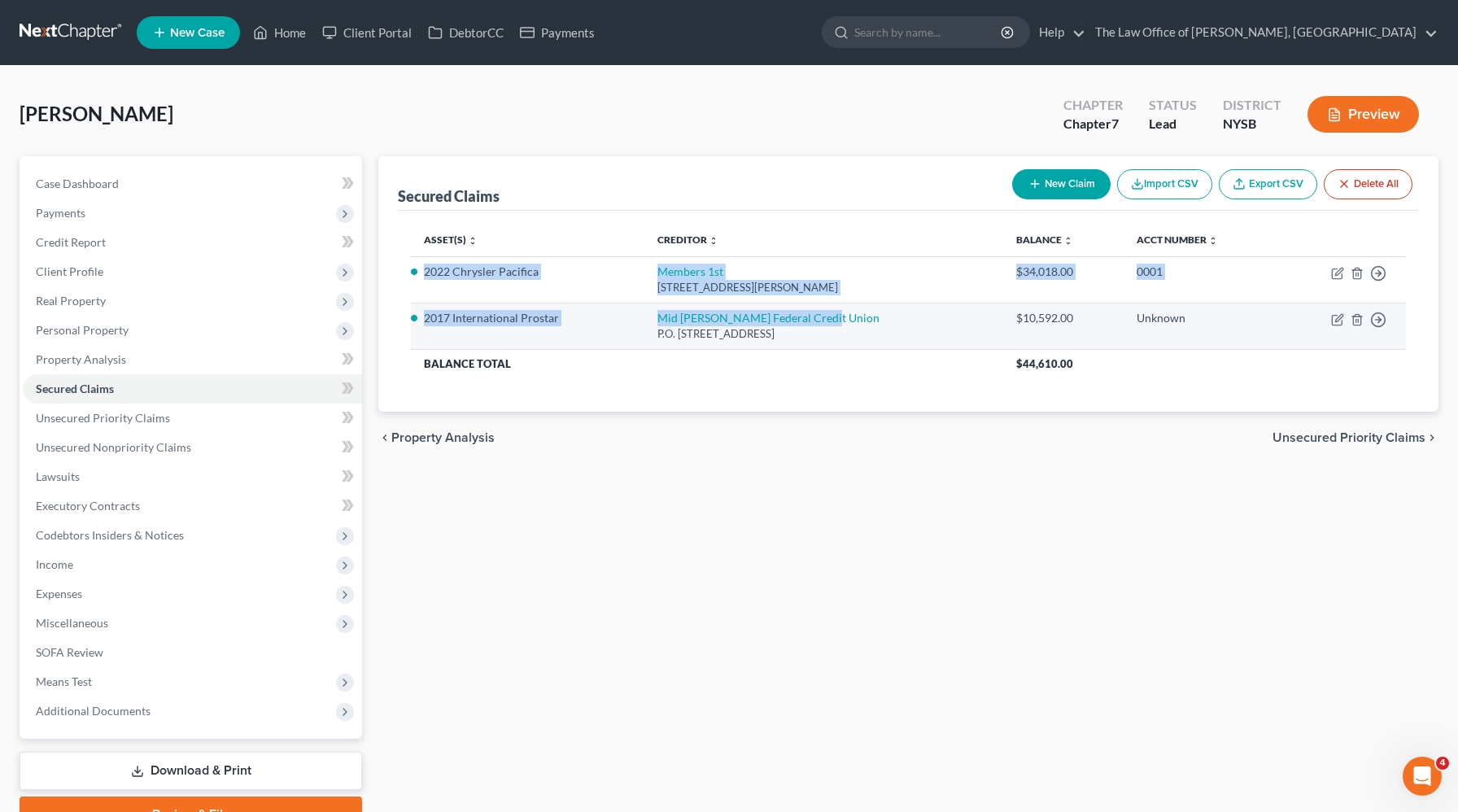
drag, startPoint x: 423, startPoint y: 265, endPoint x: 909, endPoint y: 304, distance: 487.6
click at [908, 306] on tbody "2022 Chrysler Pacifica Members 1st 5000 Louise Dr, Mechanicsburg, PA 17055 $34,…" at bounding box center [908, 317] width 995 height 122
copy tbody "2022 Chrysler Pacifica Members 1st 5000 Louise Dr, Mechanicsburg, PA 17055 $34,…"
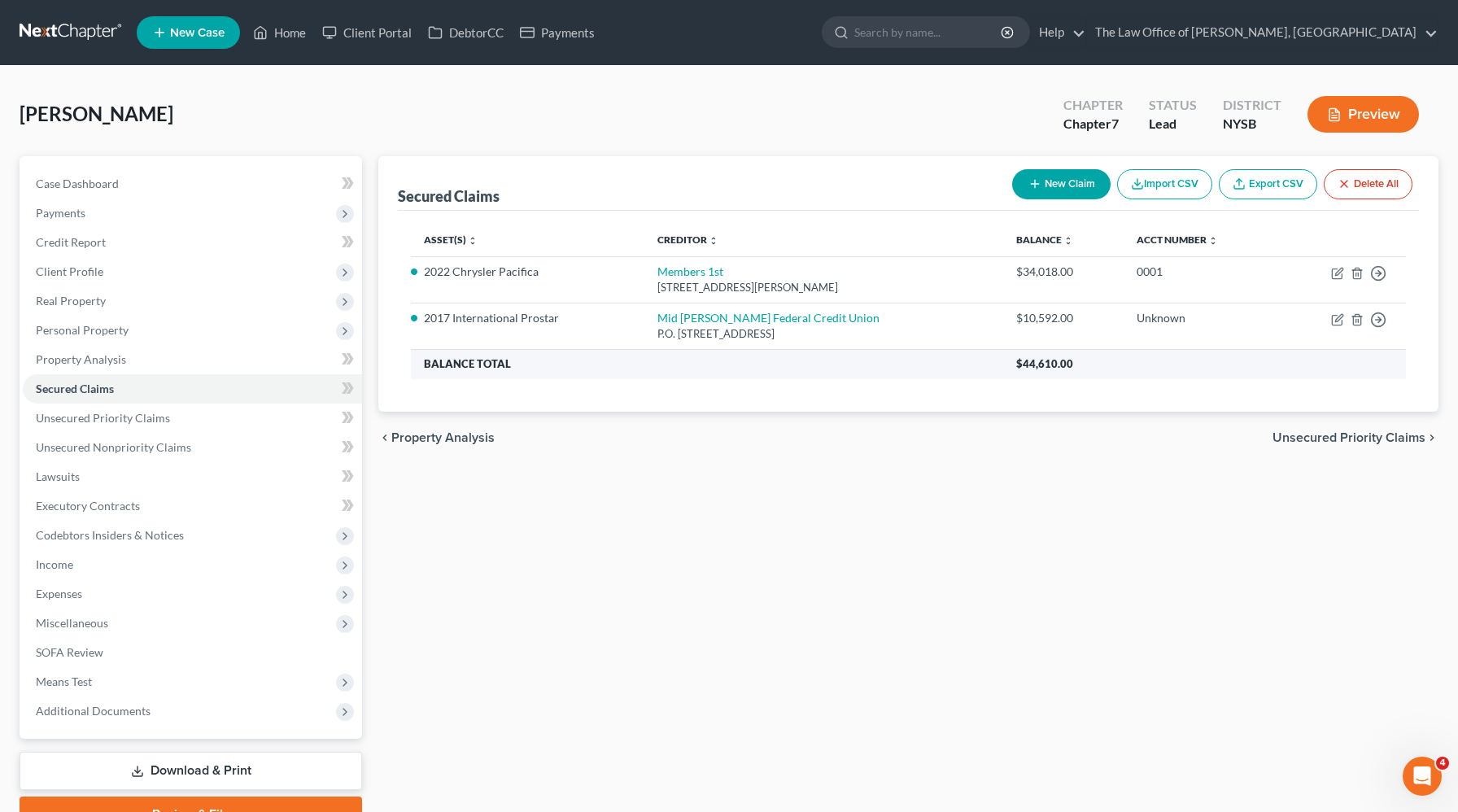
click at [699, 358] on th "Balance Total" at bounding box center [706, 364] width 592 height 29
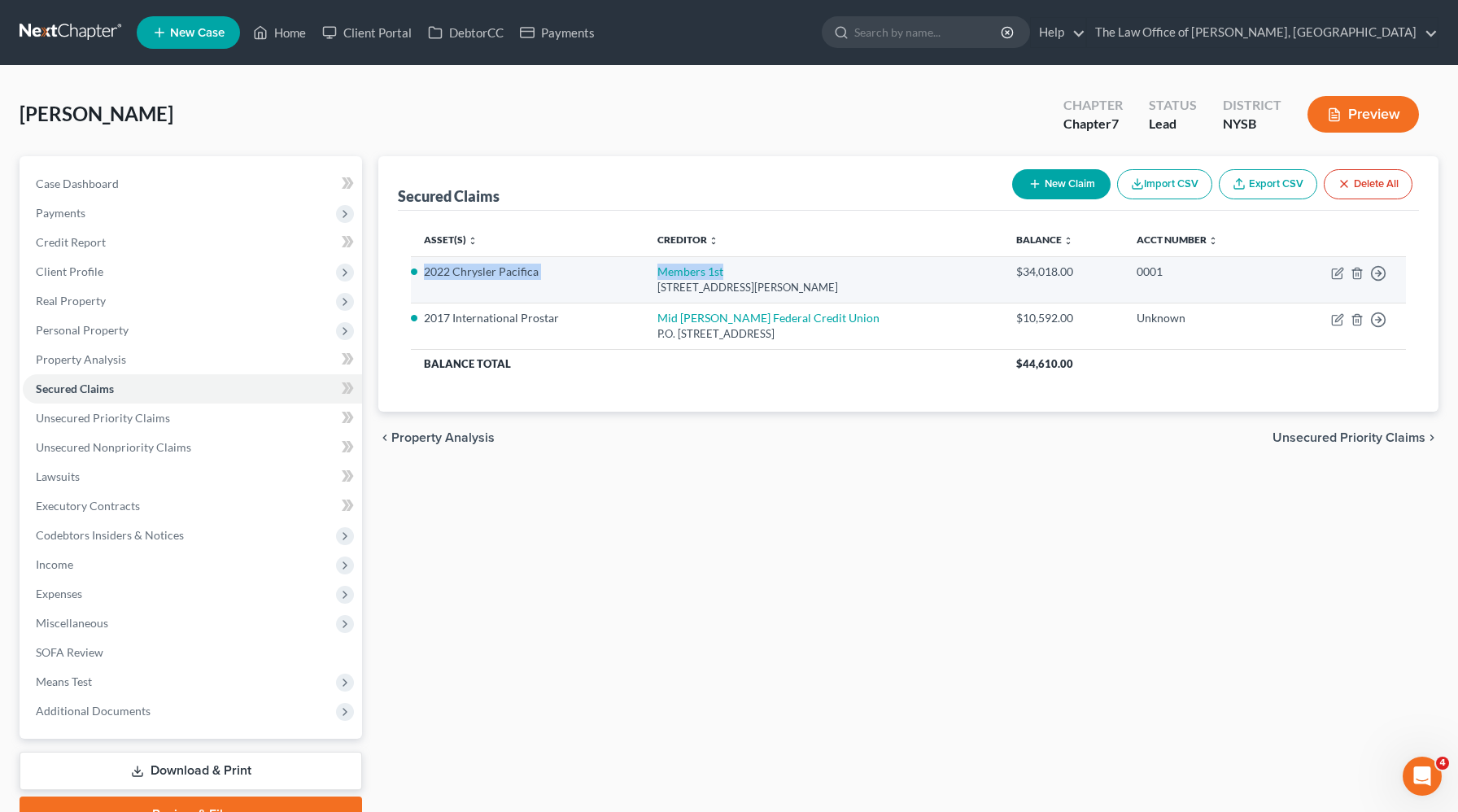
drag, startPoint x: 776, startPoint y: 276, endPoint x: 427, endPoint y: 269, distance: 349.1
click at [427, 269] on tr "2022 Chrysler Pacifica Members 1st 5000 Louise Dr, Mechanicsburg, PA 17055 $34,…" at bounding box center [908, 279] width 995 height 46
copy tr "2022 Chrysler Pacifica Members 1st"
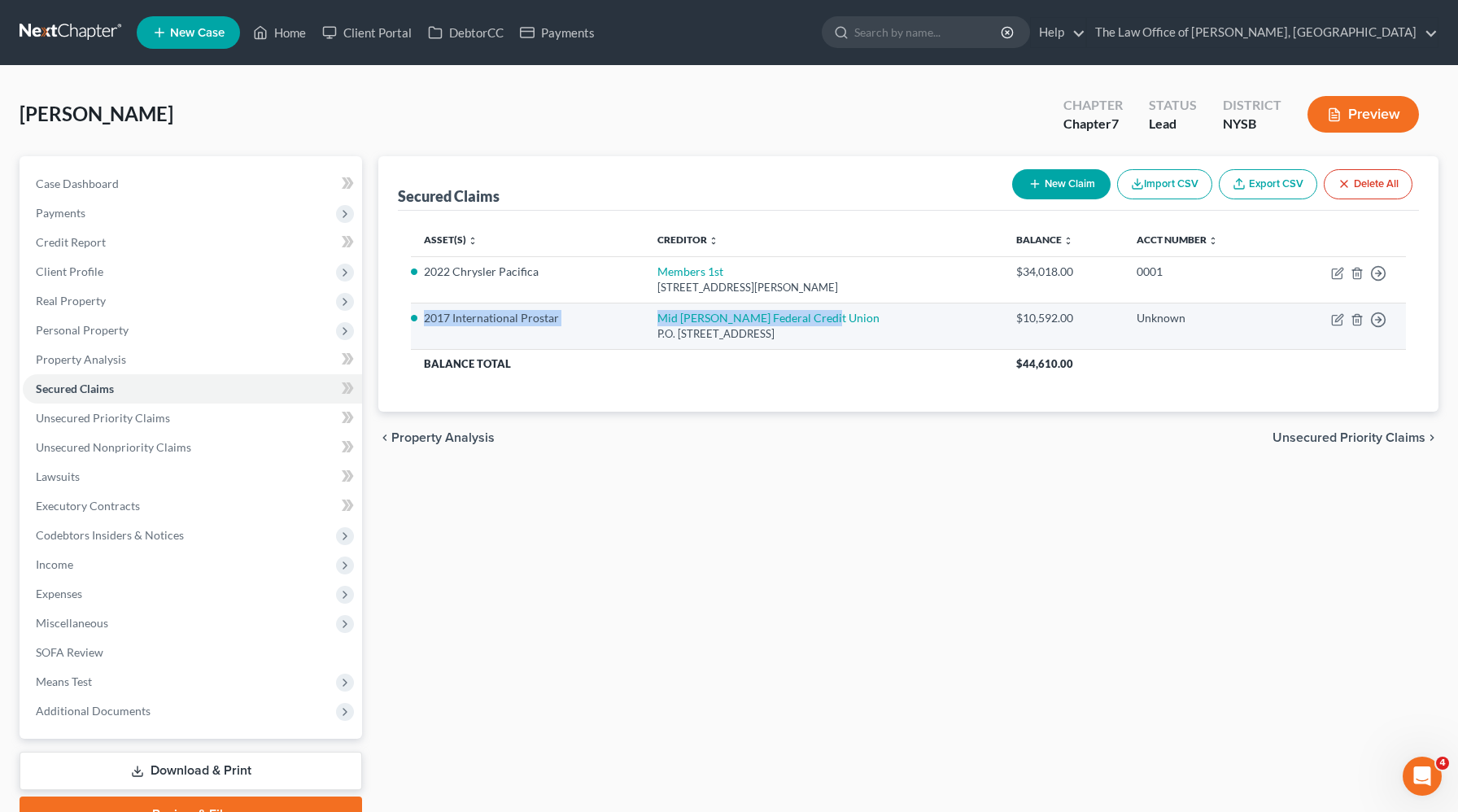
drag, startPoint x: 423, startPoint y: 311, endPoint x: 843, endPoint y: 319, distance: 420.1
click at [843, 319] on tr "2017 International Prostar Mid Hudson Federal Credit Union P.O. Box 1429, Kings…" at bounding box center [908, 325] width 995 height 46
copy tr "2017 International Prostar Mid Hudson Federal Credit Union"
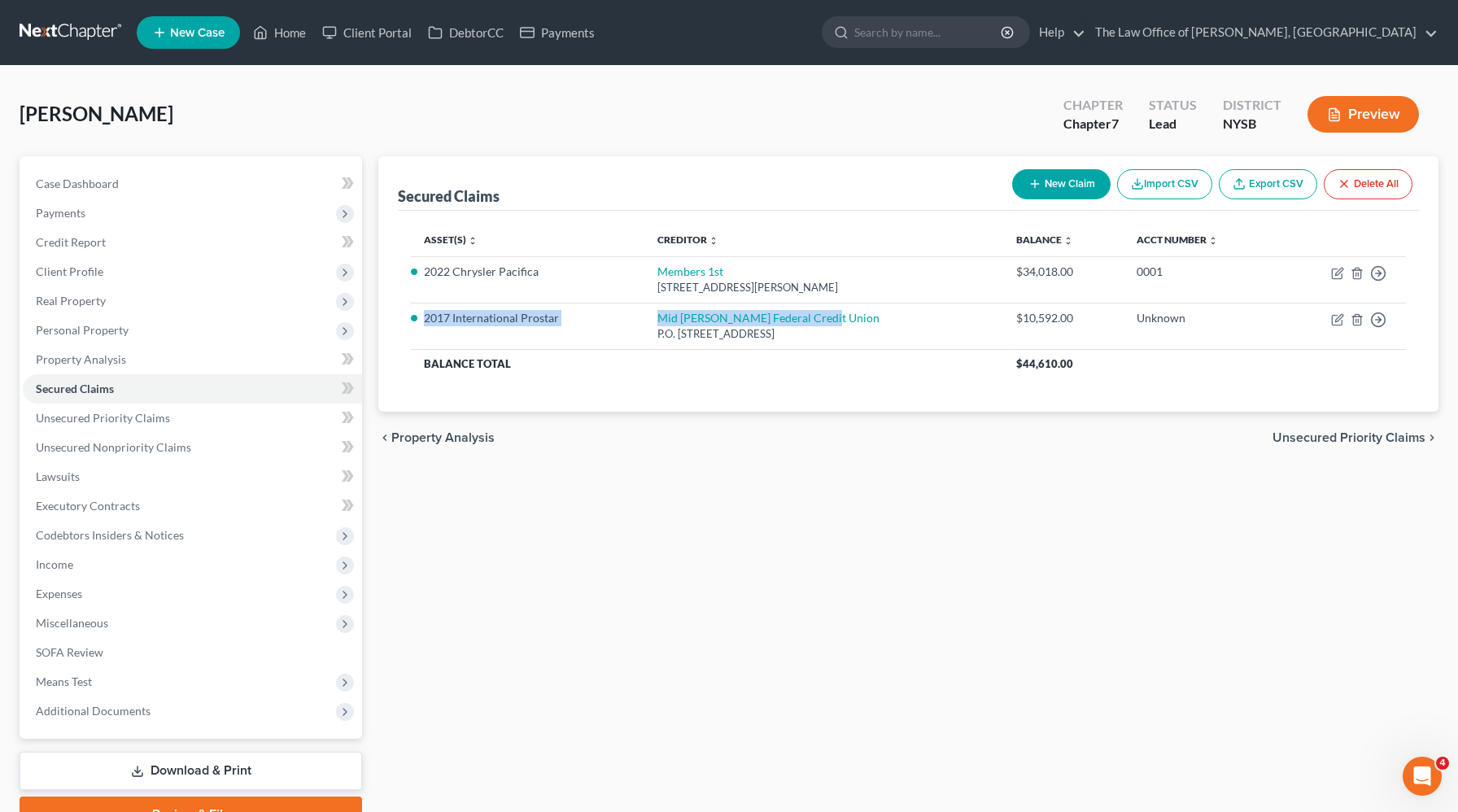
copy tr "2017 International Prostar Mid Hudson Federal Credit Union"
click at [224, 119] on div "Mostacero, Cristhian Upgraded Chapter Chapter 7 Status Lead District NYSB Previ…" at bounding box center [729, 120] width 1419 height 70
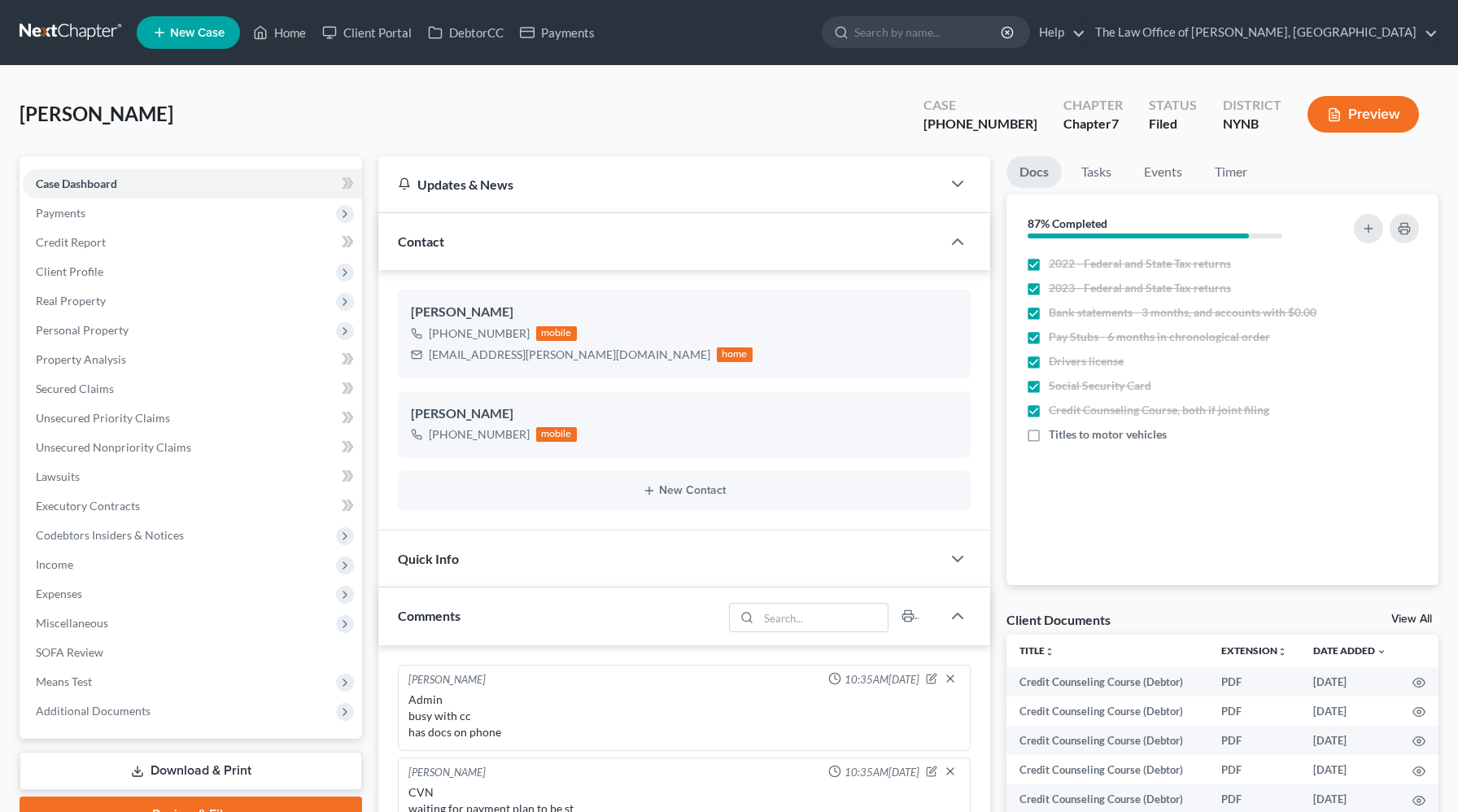
select select "0"
click at [291, 26] on link "Home" at bounding box center [279, 32] width 69 height 29
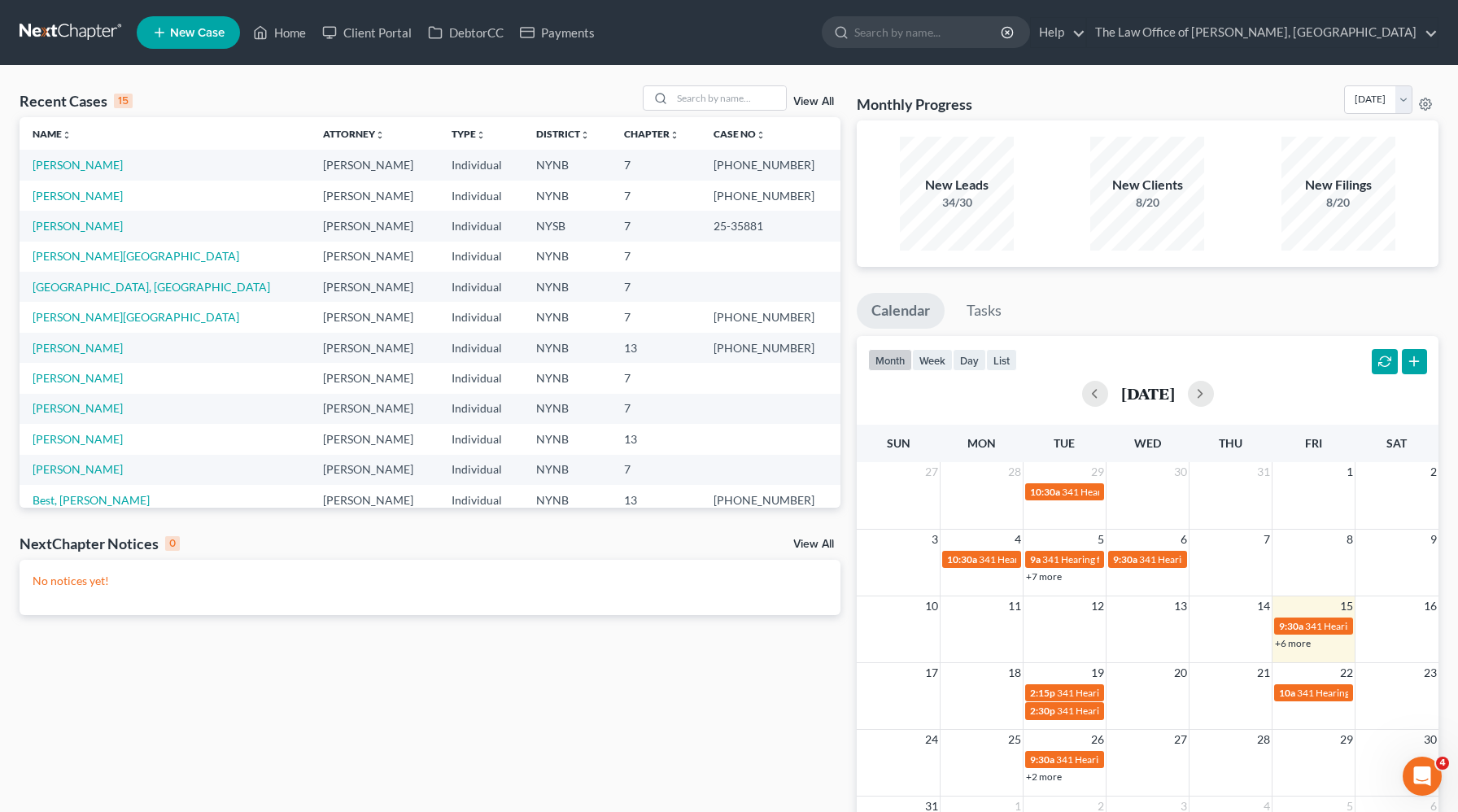
click at [77, 172] on td "[PERSON_NAME]" at bounding box center [164, 164] width 291 height 30
click at [80, 167] on link "[PERSON_NAME]" at bounding box center [77, 164] width 90 height 14
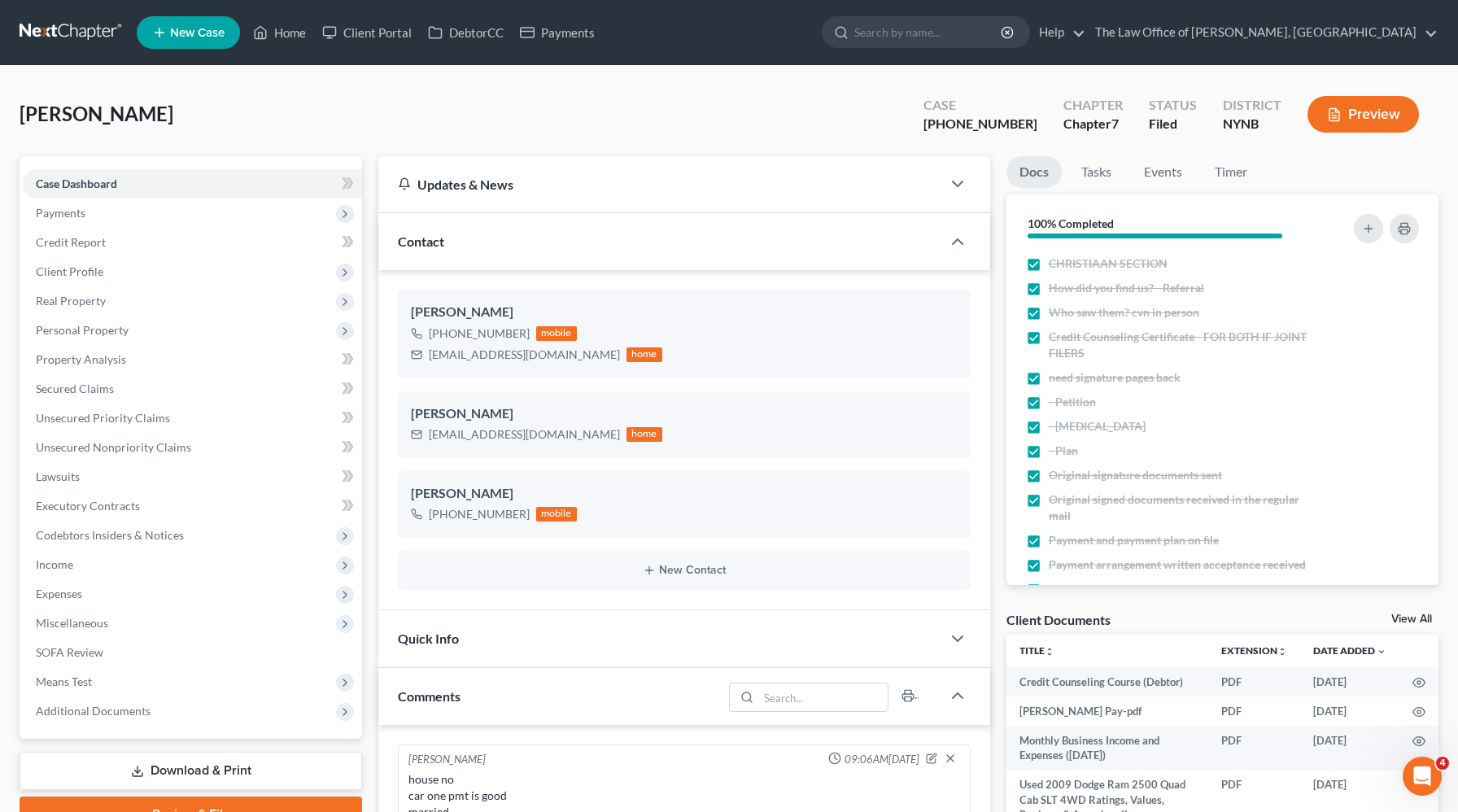
scroll to position [652, 0]
click at [139, 216] on span "Payments" at bounding box center [192, 213] width 340 height 29
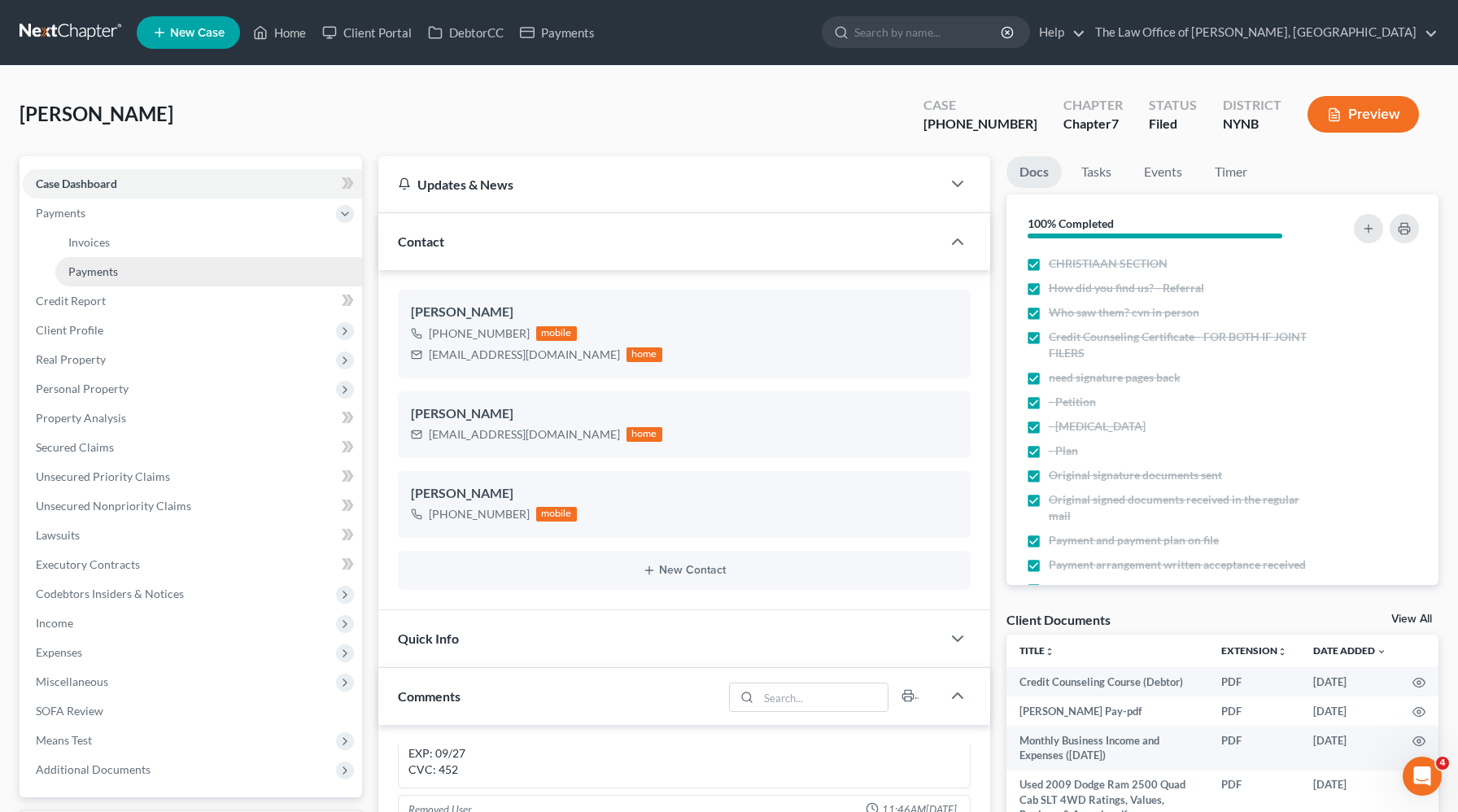
click at [128, 272] on link "Payments" at bounding box center [208, 272] width 306 height 29
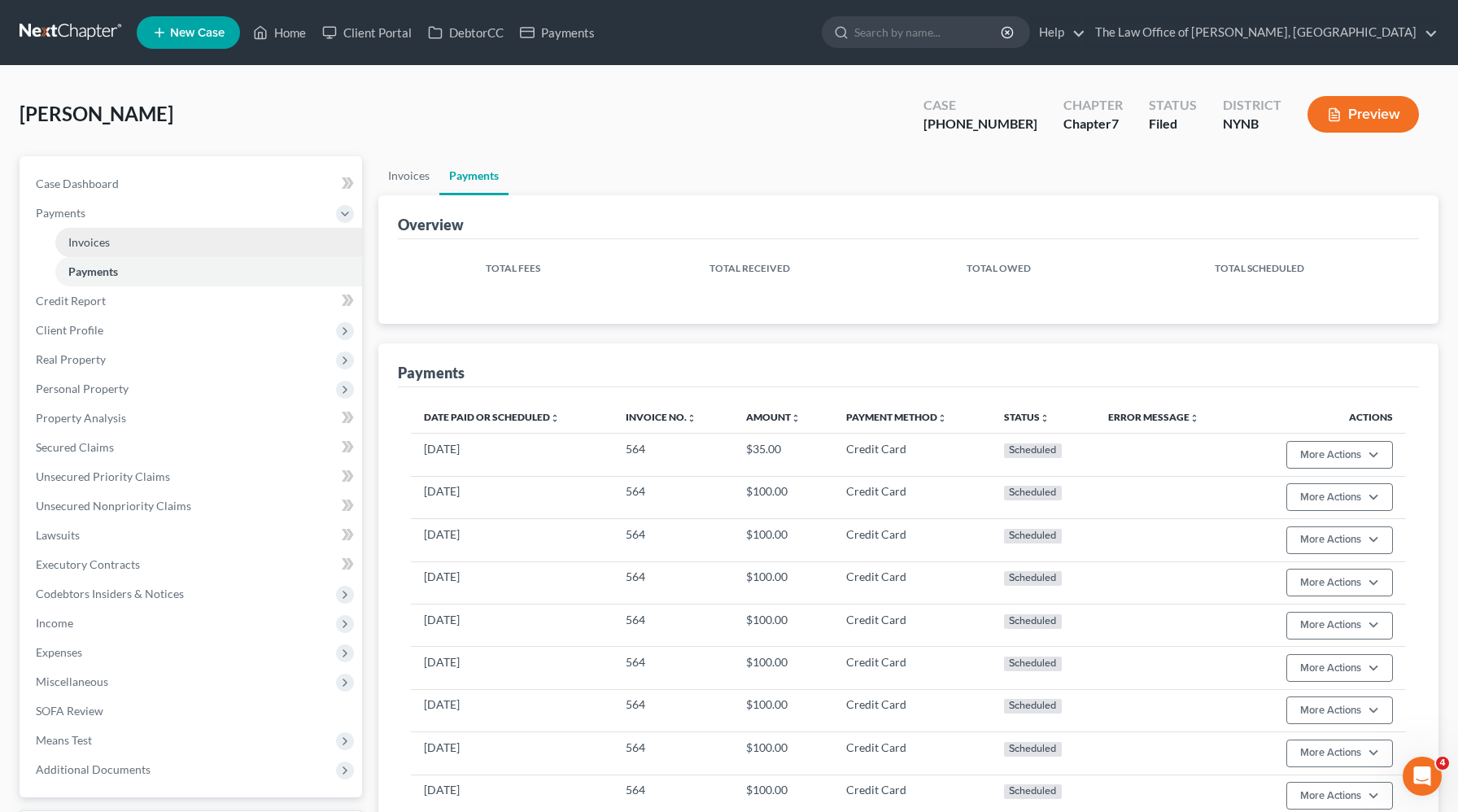
click at [259, 238] on link "Invoices" at bounding box center [208, 243] width 306 height 29
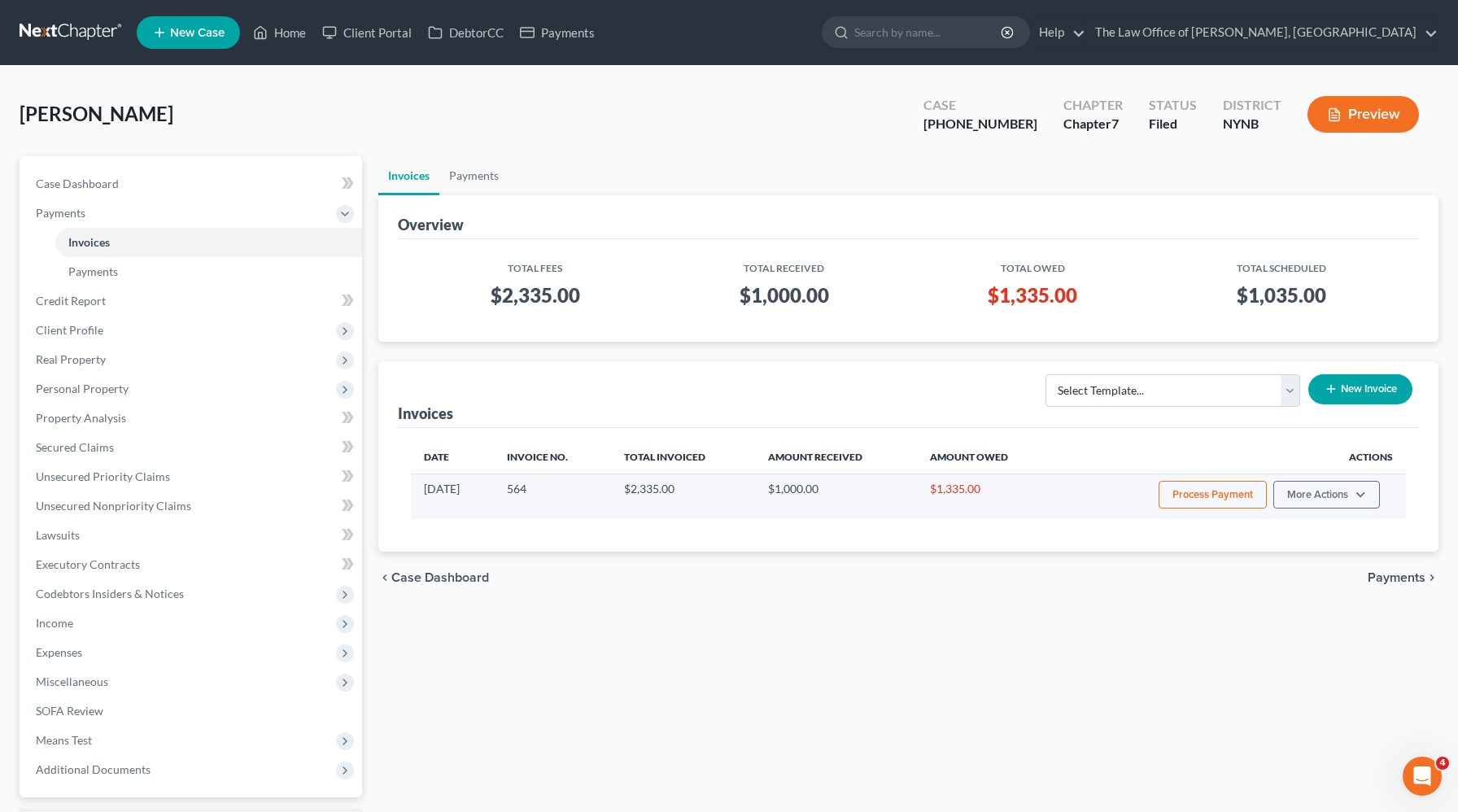
click at [1227, 502] on button "Process Payment" at bounding box center [1212, 494] width 109 height 27
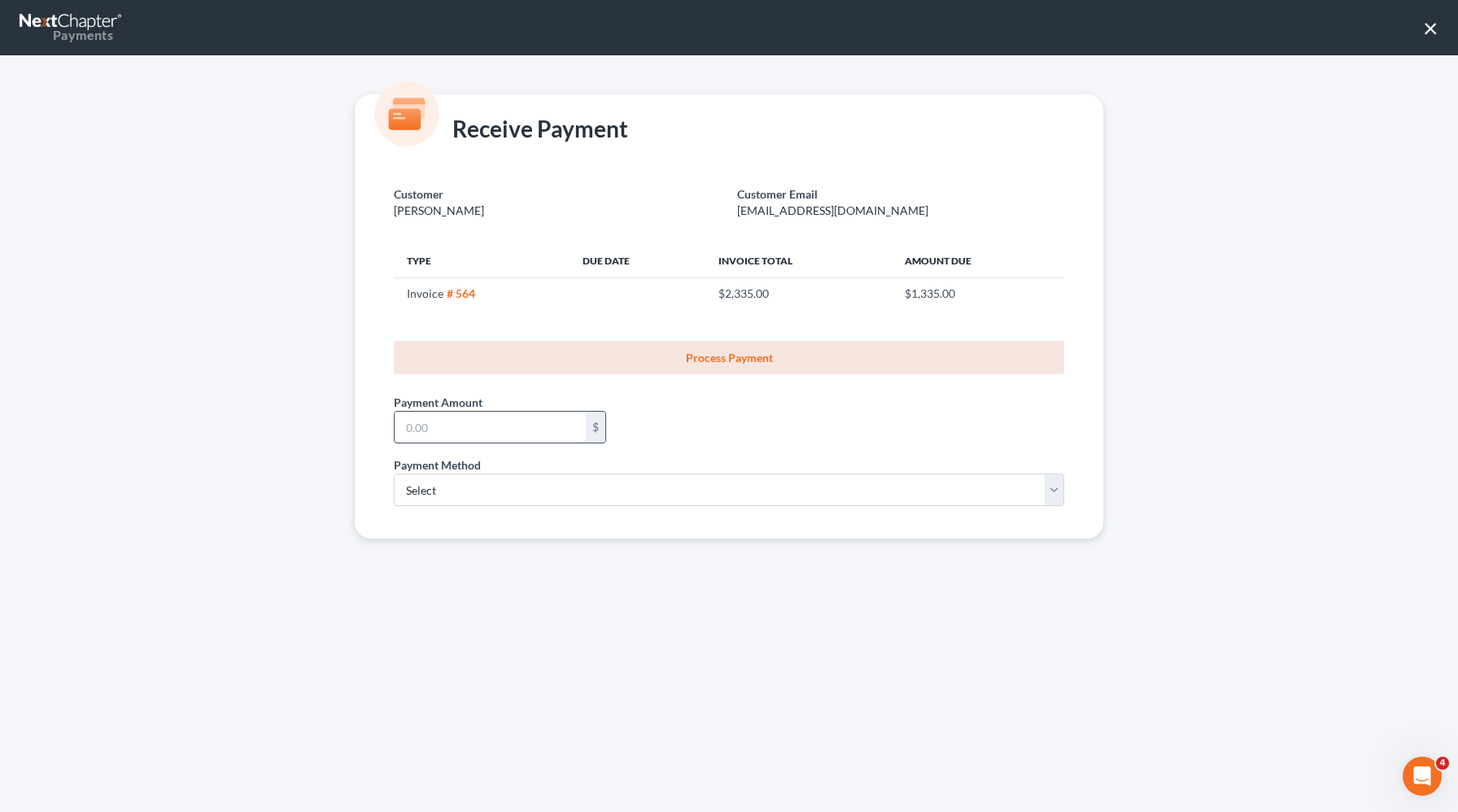
click at [531, 432] on input "text" at bounding box center [489, 428] width 191 height 31
type input "100"
click at [448, 494] on select "Select ACH Credit Card" at bounding box center [728, 489] width 670 height 32
select select "1"
click at [393, 474] on select "Select ACH Credit Card" at bounding box center [728, 489] width 670 height 32
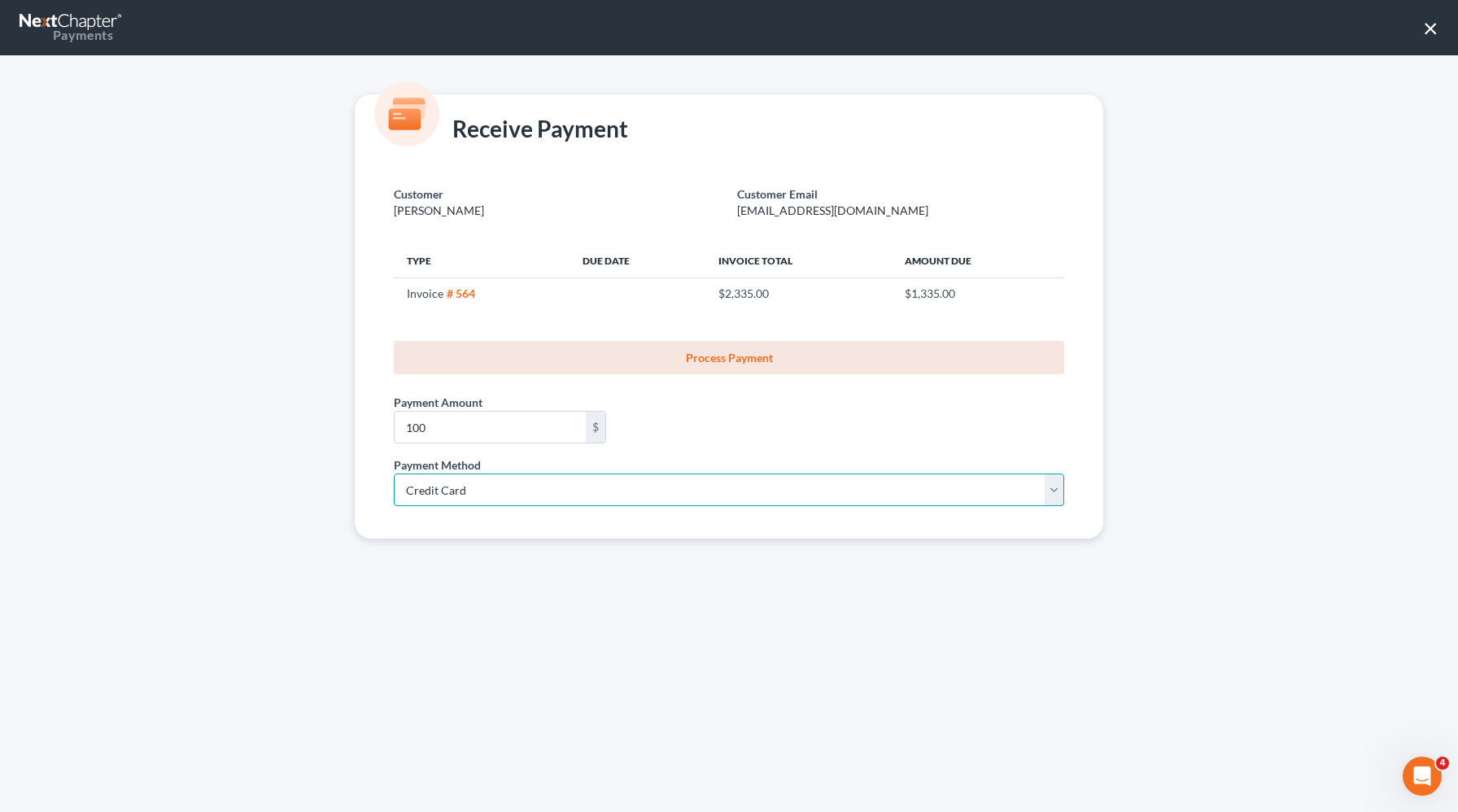
select select "35"
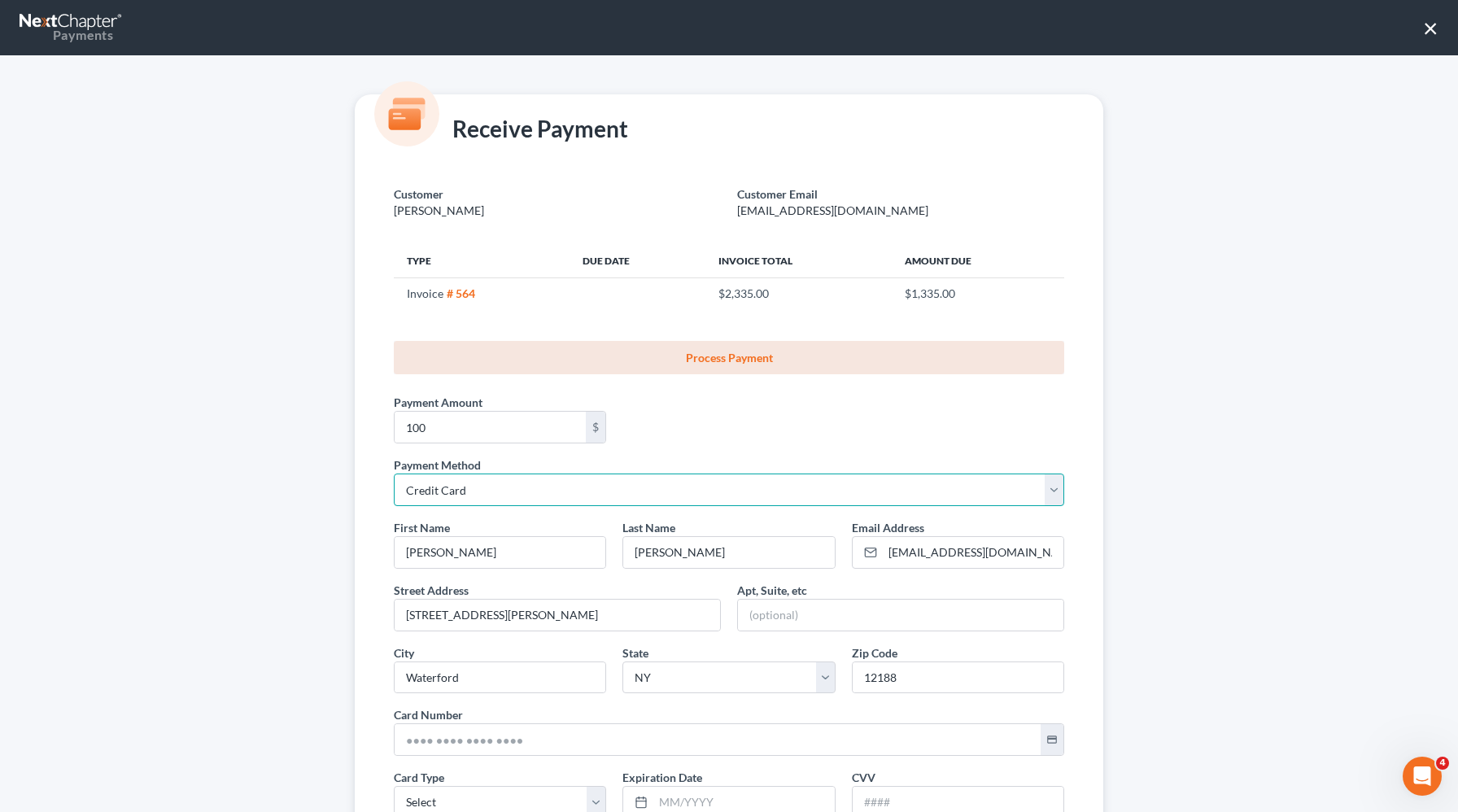
scroll to position [172, 0]
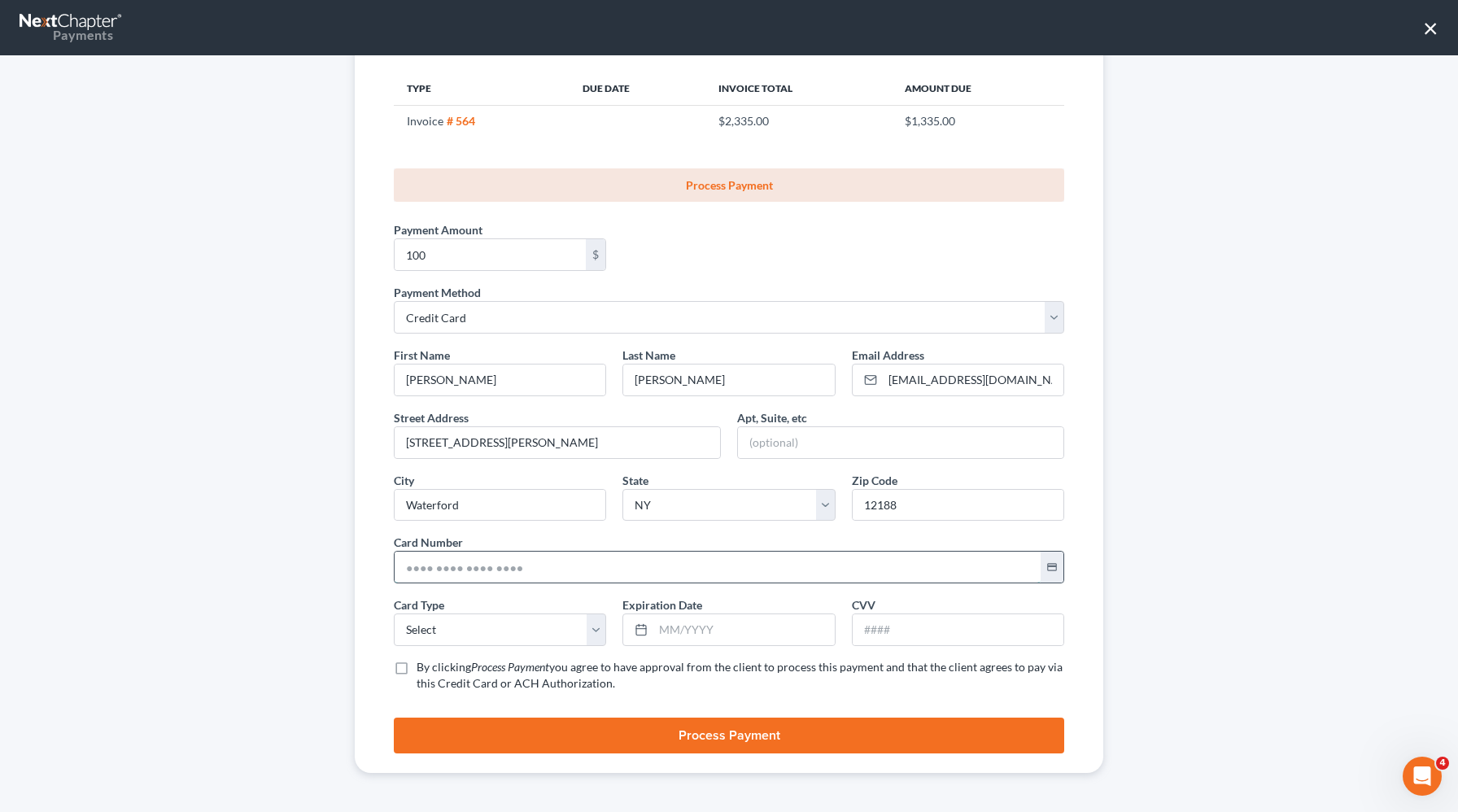
click at [443, 566] on input "text" at bounding box center [717, 567] width 646 height 31
paste input "5449 2802 5145 2161"
type input "5449 2802 5145 2161"
click at [431, 626] on select "Select Visa MasterCard Discover American Express" at bounding box center [499, 629] width 212 height 32
select select "1"
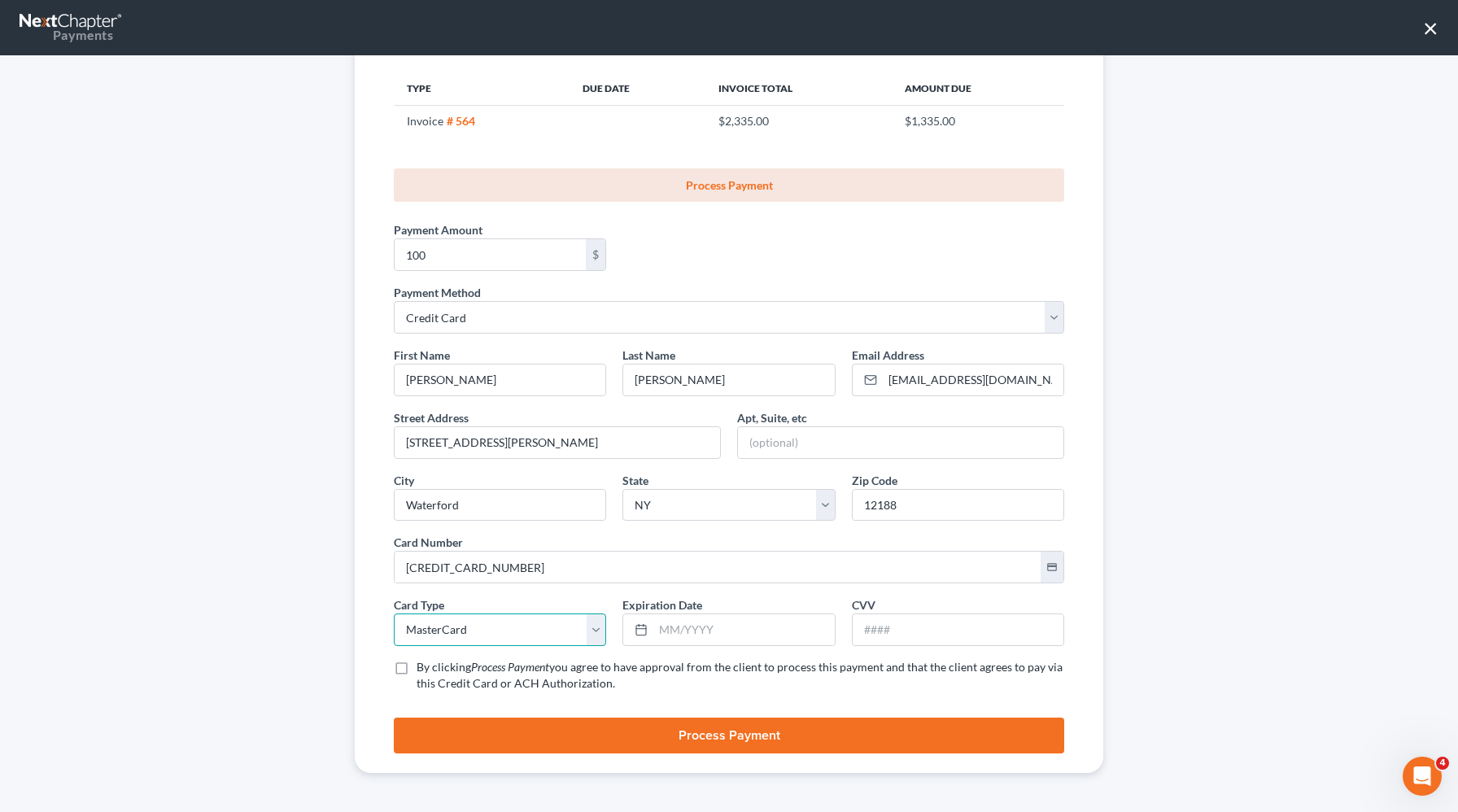
click at [393, 613] on select "Select Visa MasterCard Discover American Express" at bounding box center [499, 629] width 212 height 32
click at [752, 639] on input "text" at bounding box center [744, 630] width 181 height 31
type input "08/2028"
click at [913, 626] on input "text" at bounding box center [957, 630] width 210 height 31
type input "359"
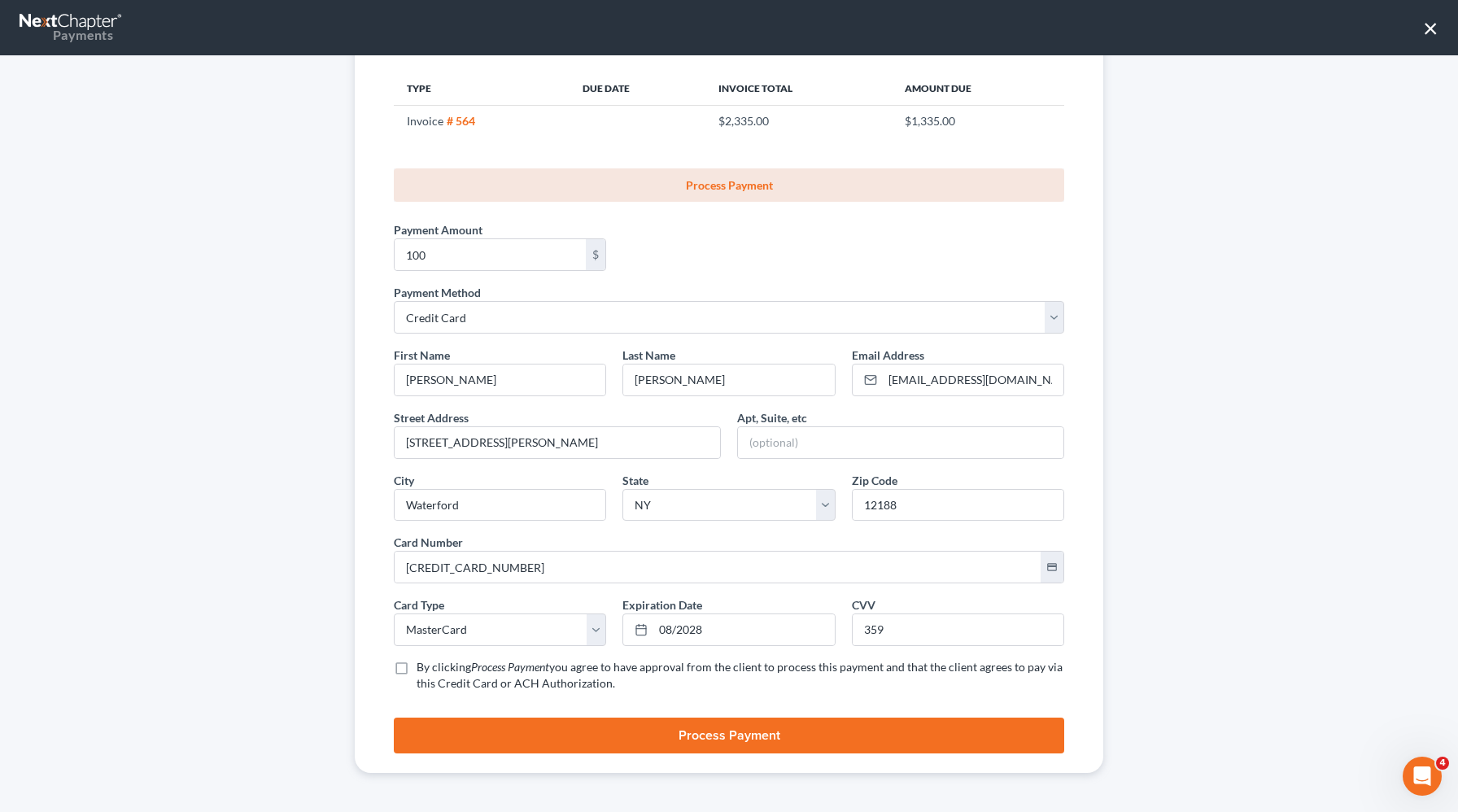
click at [417, 669] on label "By clicking Process Payment you agree to have approval from the client to proce…" at bounding box center [741, 674] width 648 height 32
click at [423, 669] on input "By clicking Process Payment you agree to have approval from the client to proce…" at bounding box center [428, 663] width 11 height 11
checkbox input "true"
click at [512, 734] on button "Process Payment" at bounding box center [728, 735] width 670 height 36
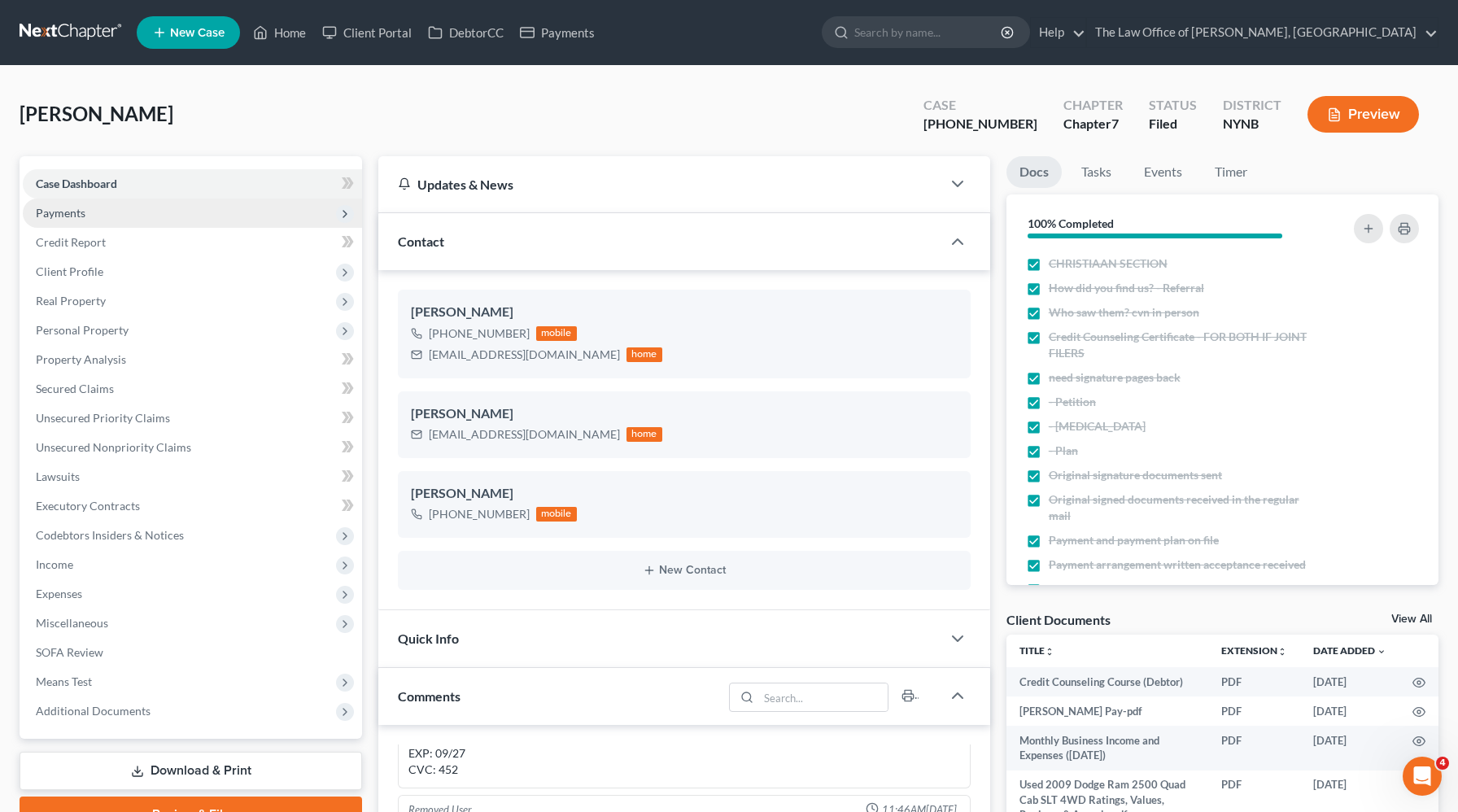
click at [190, 210] on span "Payments" at bounding box center [192, 213] width 340 height 29
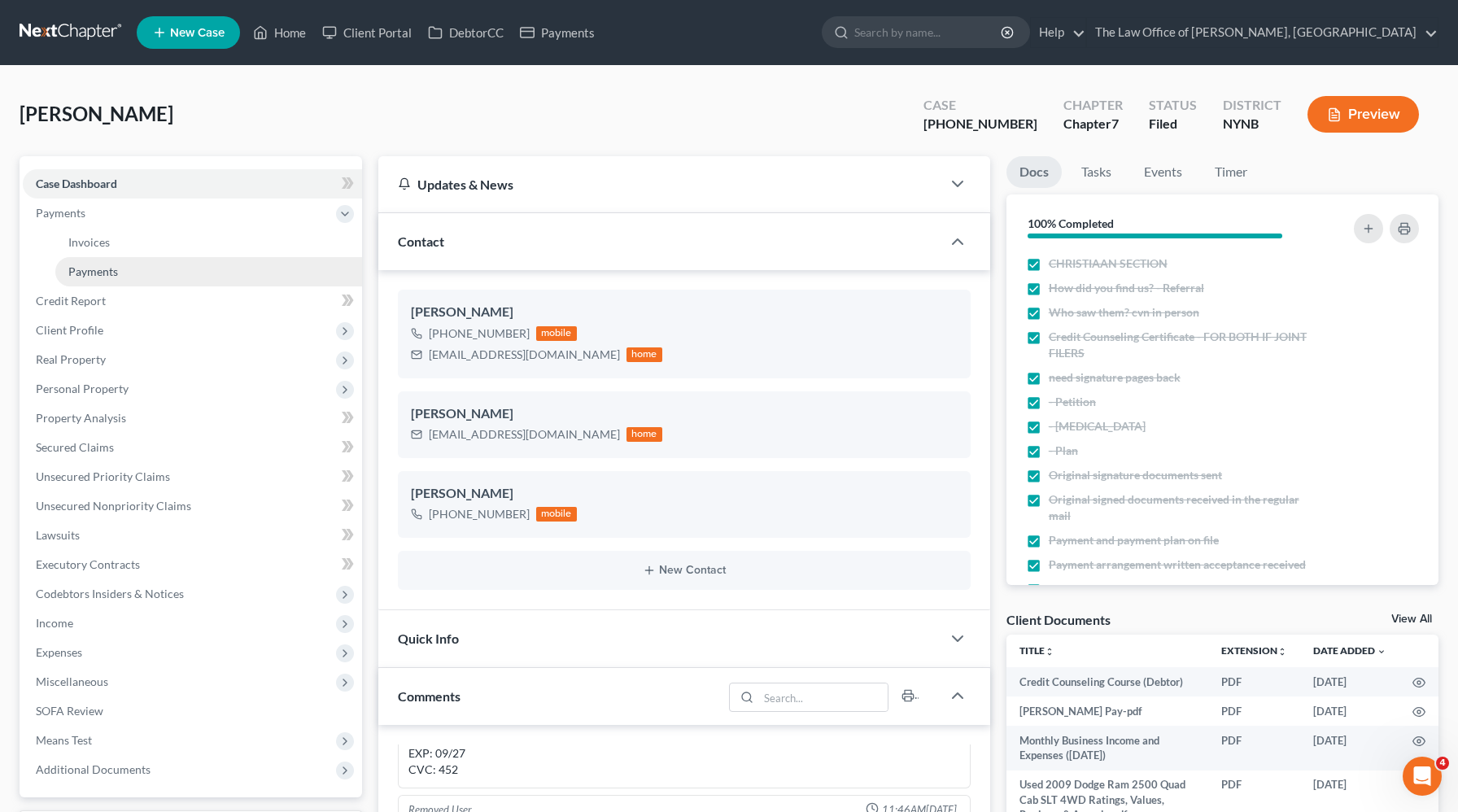
click at [165, 275] on link "Payments" at bounding box center [208, 272] width 306 height 29
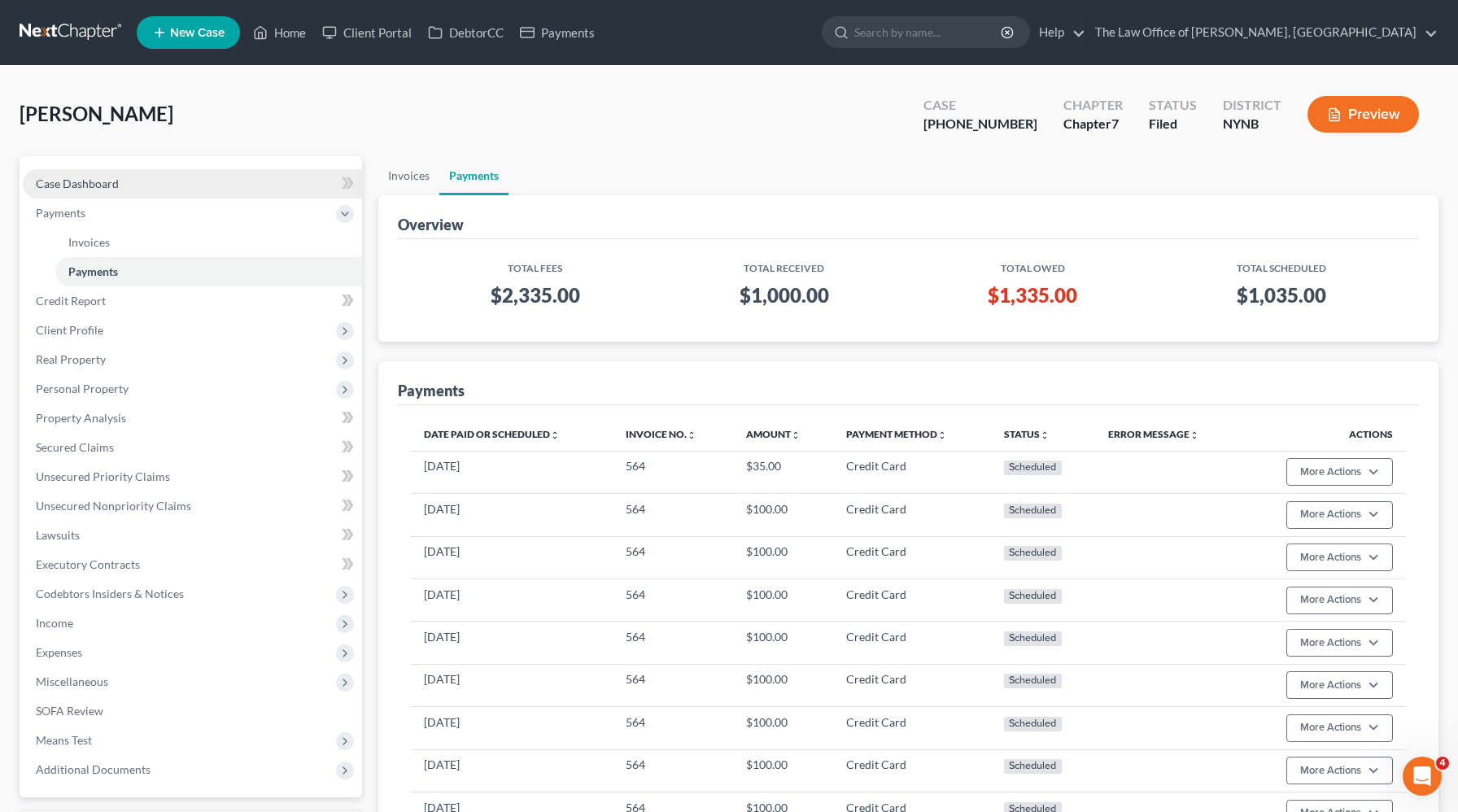
click at [171, 187] on link "Case Dashboard" at bounding box center [192, 184] width 340 height 29
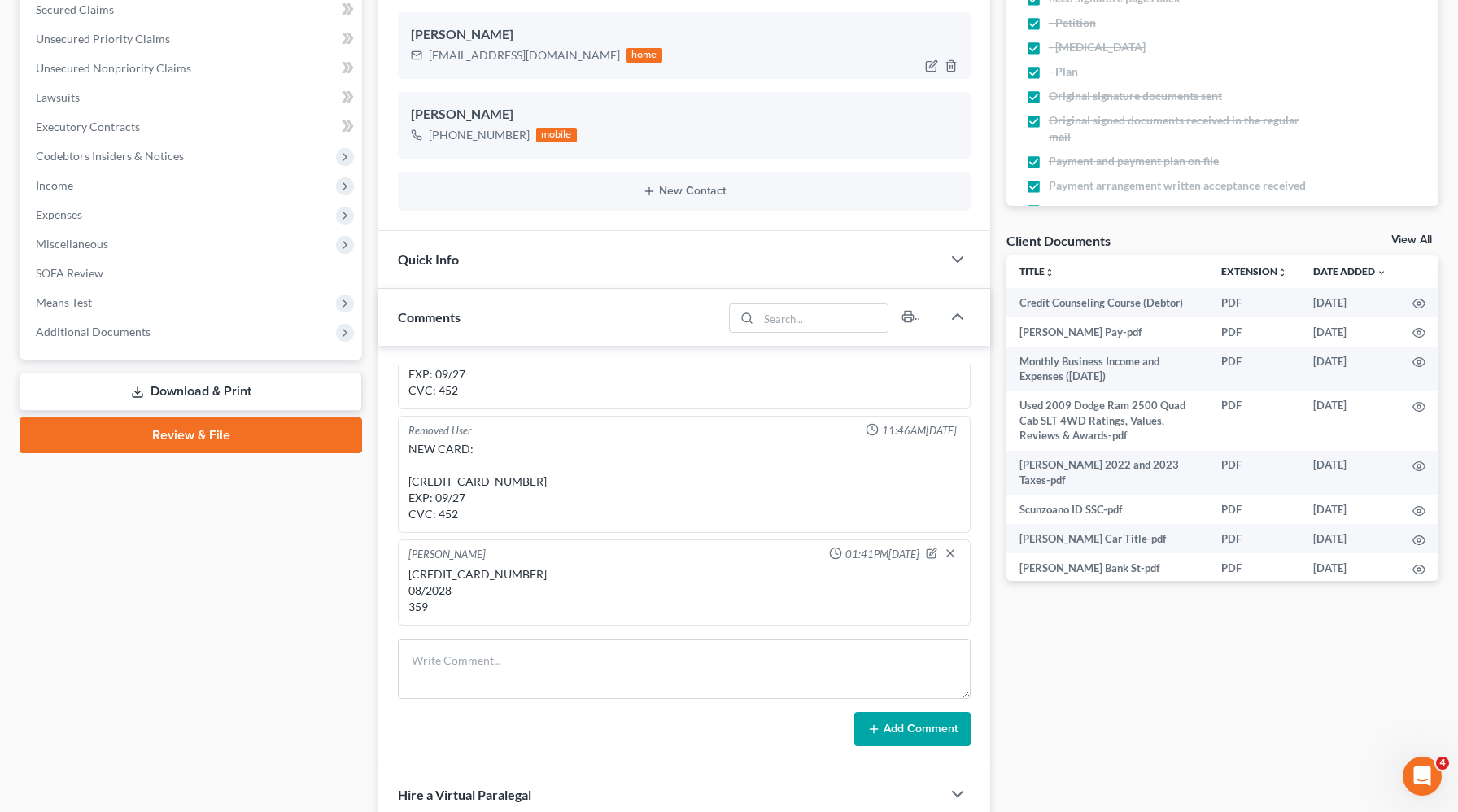
scroll to position [382, 0]
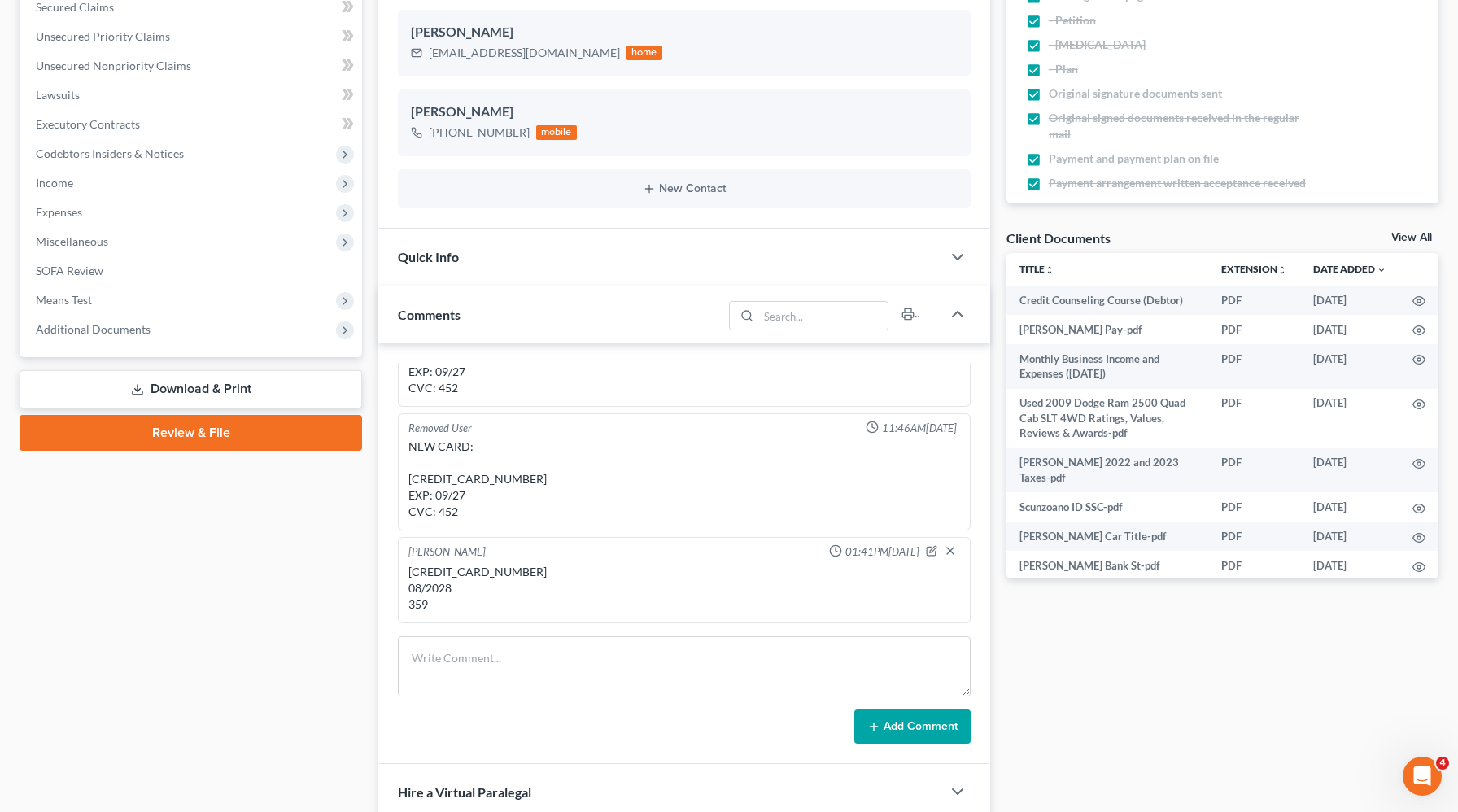
click at [475, 576] on div "[CREDIT_CARD_NUMBER] 08/2028 359" at bounding box center [684, 588] width 552 height 49
copy div "5449-2802-5145-2161"
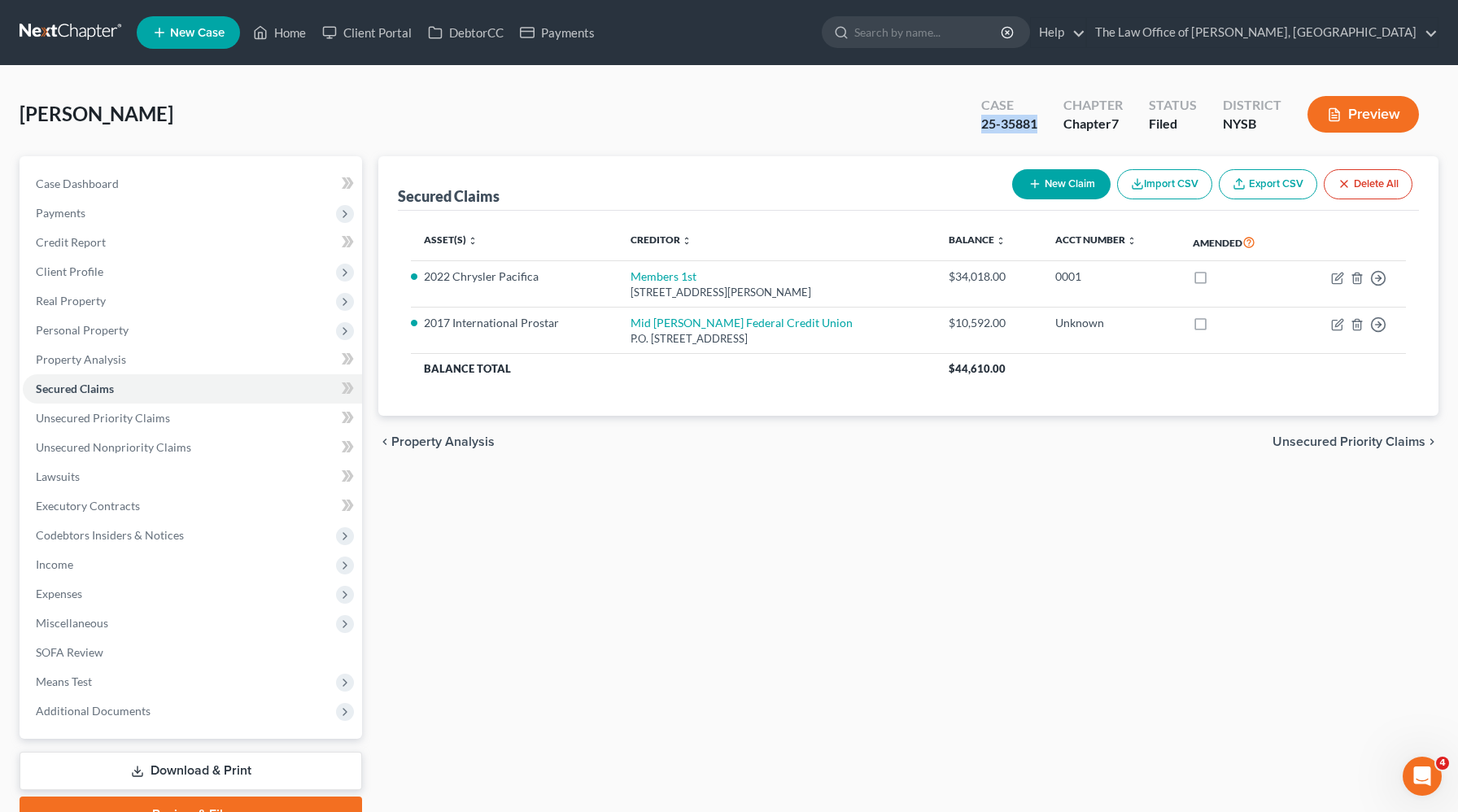
drag, startPoint x: 1043, startPoint y: 122, endPoint x: 970, endPoint y: 121, distance: 73.0
click at [970, 121] on div "Case 25-35881" at bounding box center [1009, 115] width 82 height 48
copy div "25-35881"
click at [291, 38] on link "Home" at bounding box center [279, 32] width 69 height 29
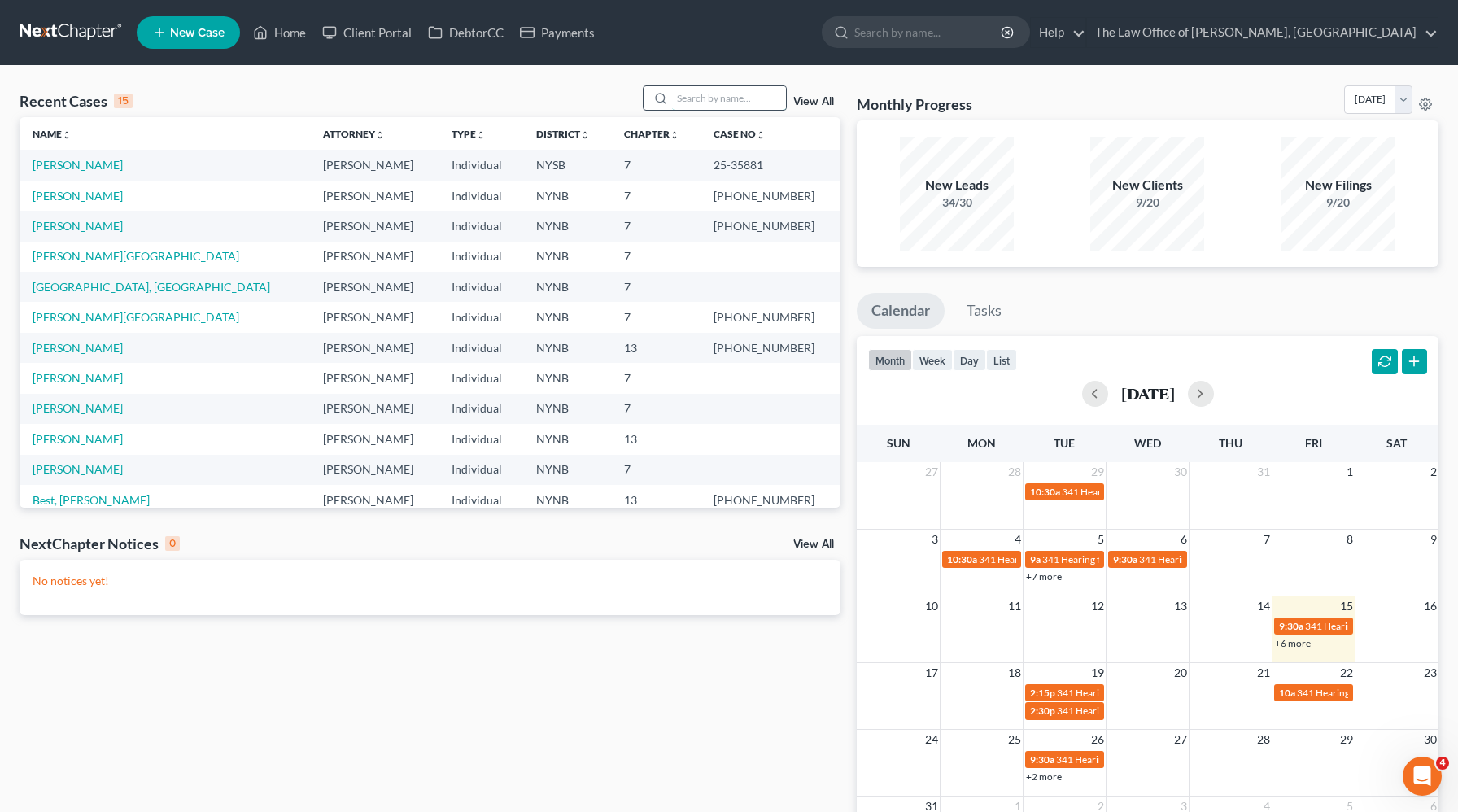
click at [742, 100] on input "search" at bounding box center [729, 98] width 114 height 23
type input "[PERSON_NAME]"
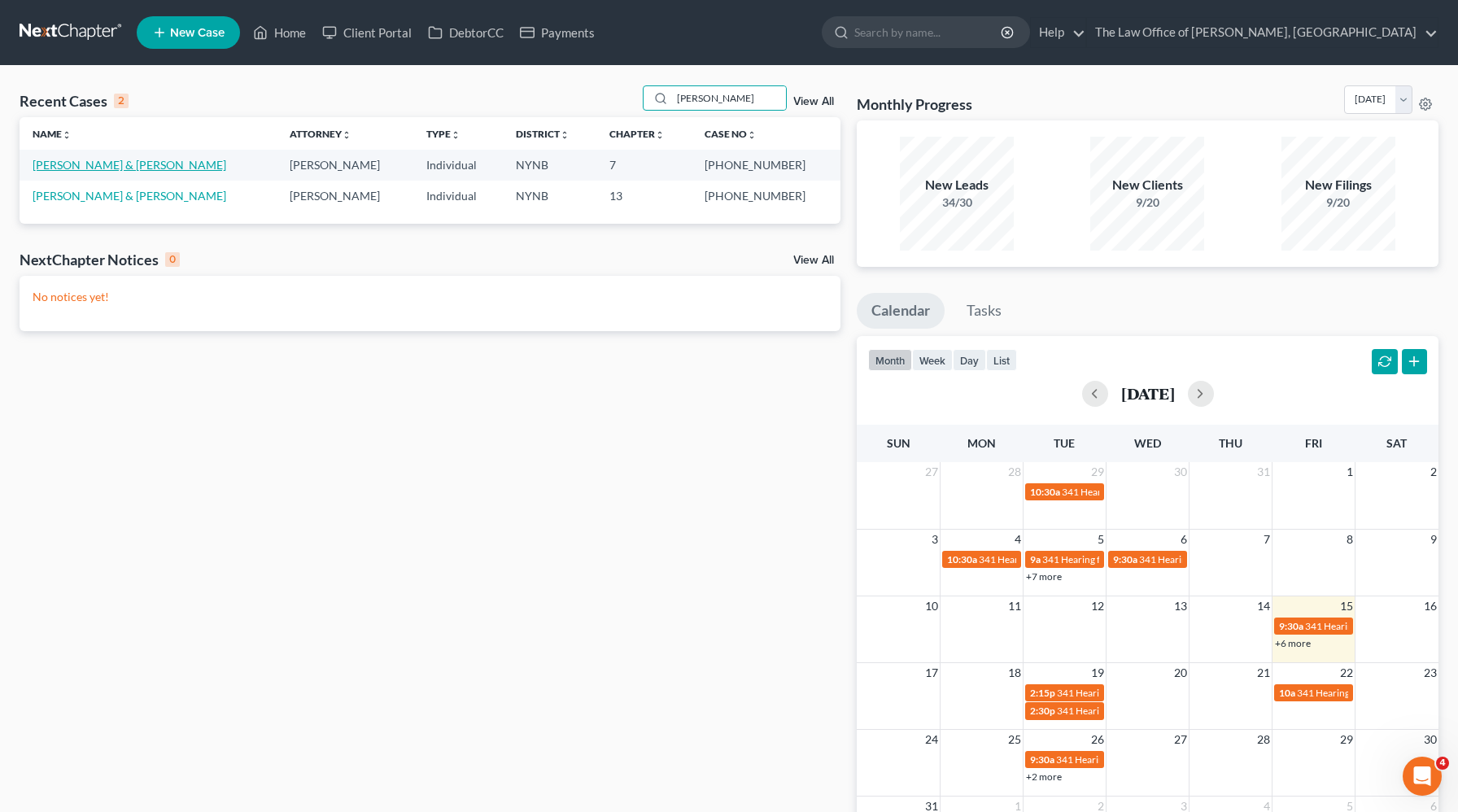
click at [154, 165] on link "[PERSON_NAME] & [PERSON_NAME]" at bounding box center [129, 164] width 194 height 14
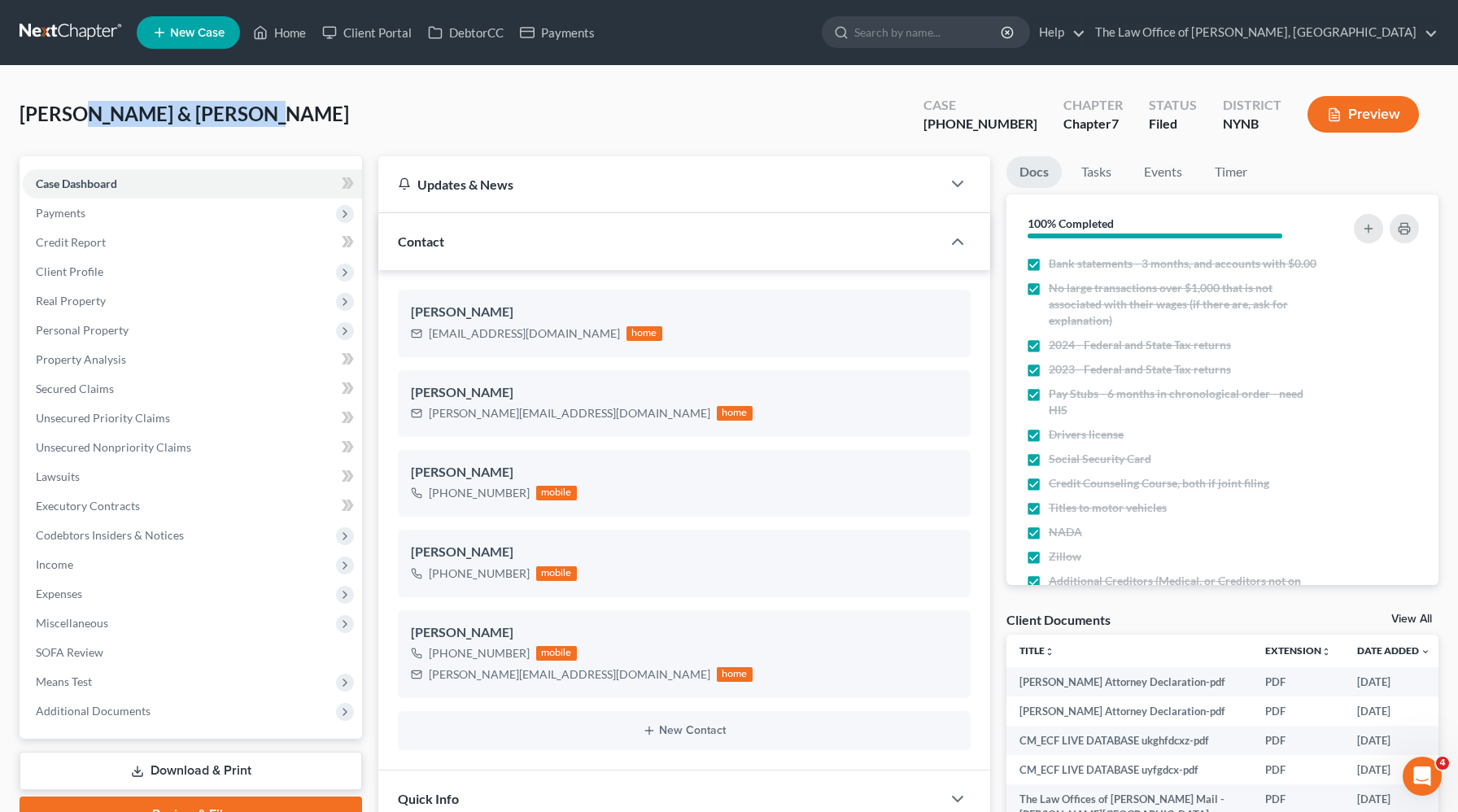
scroll to position [408, 0]
drag, startPoint x: 264, startPoint y: 118, endPoint x: 17, endPoint y: 109, distance: 247.2
drag, startPoint x: 1028, startPoint y: 128, endPoint x: 0, endPoint y: 113, distance: 1028.1
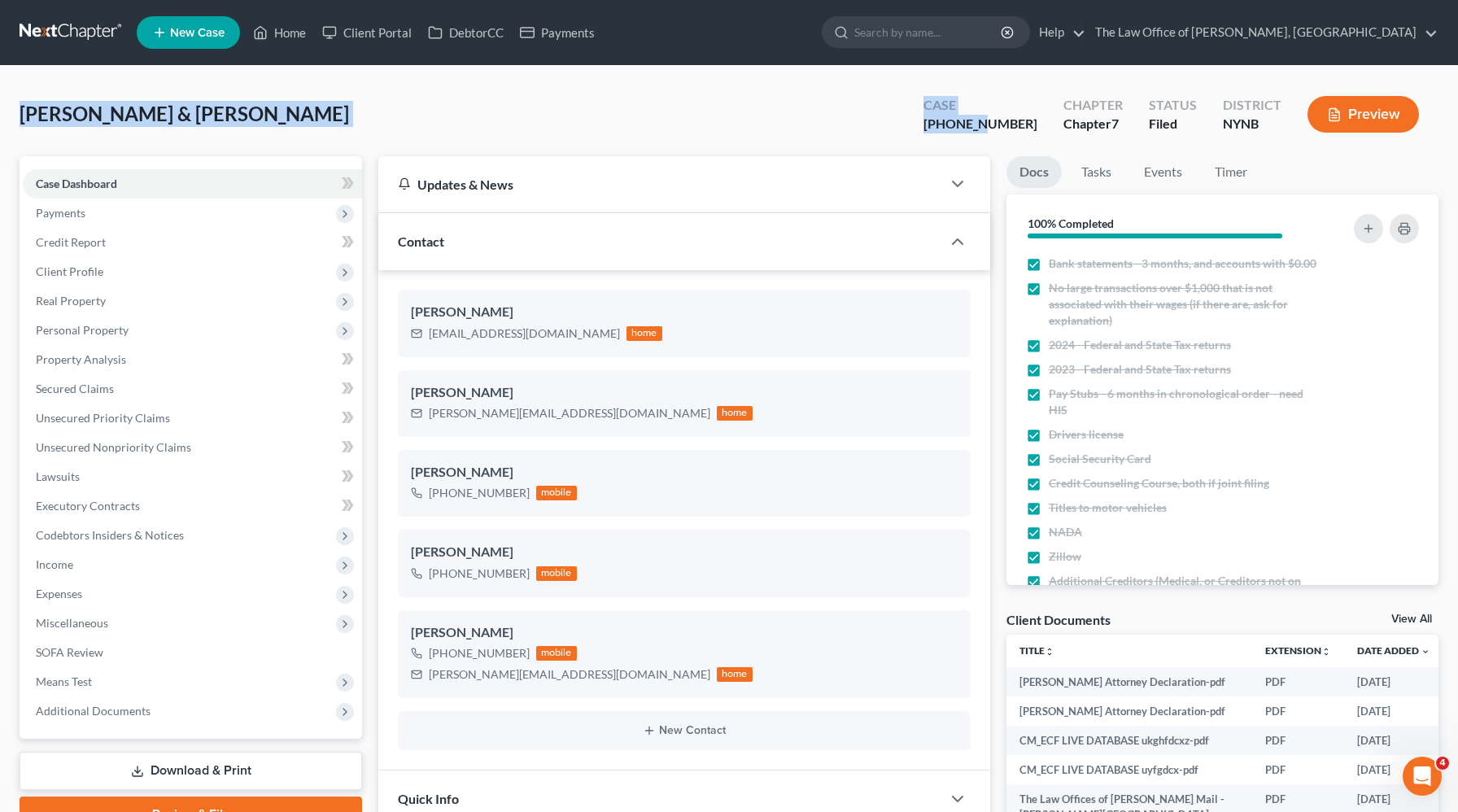
copy div "[PERSON_NAME] & [PERSON_NAME] Upgraded Case 25-10784"
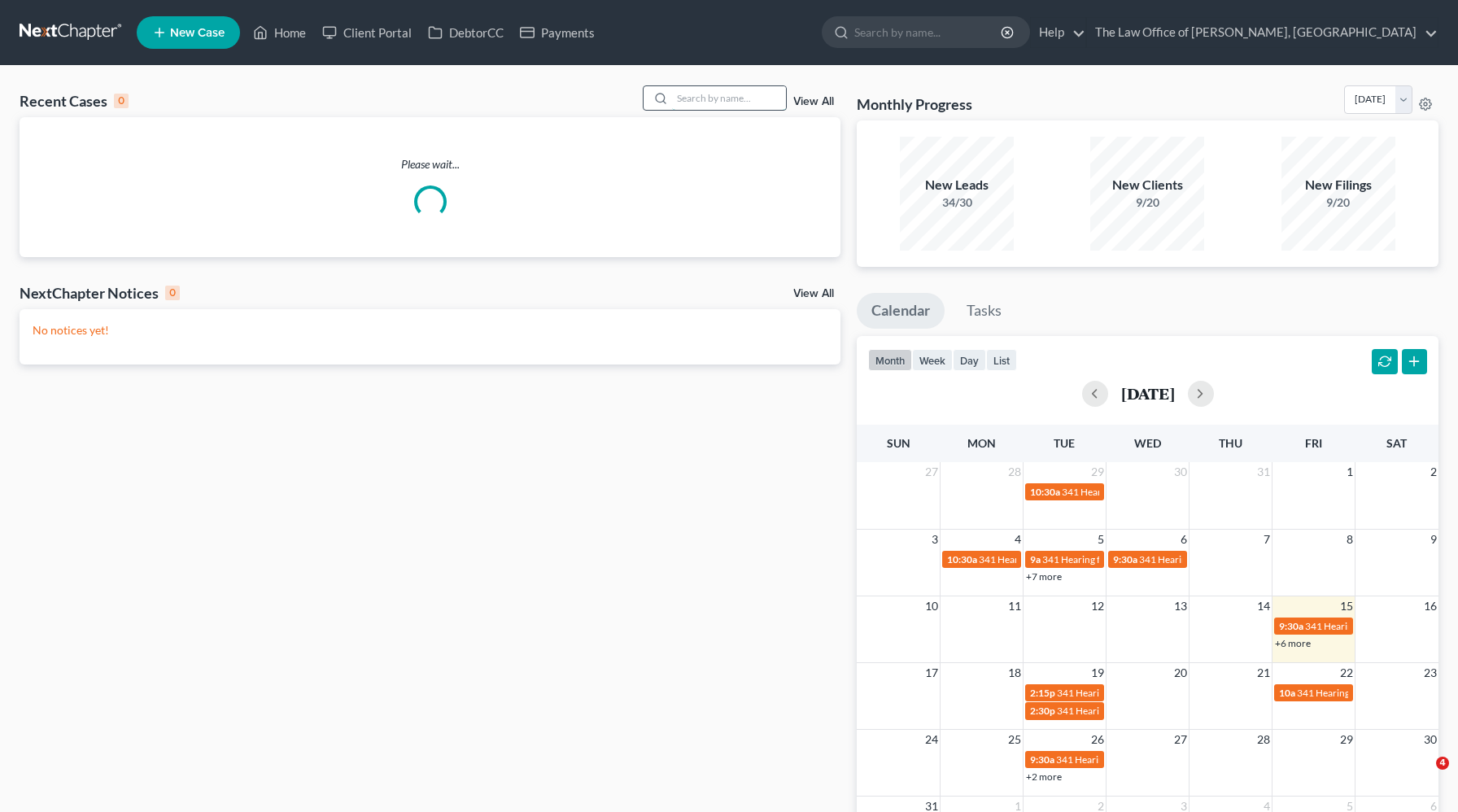
click at [712, 94] on input "search" at bounding box center [729, 98] width 114 height 23
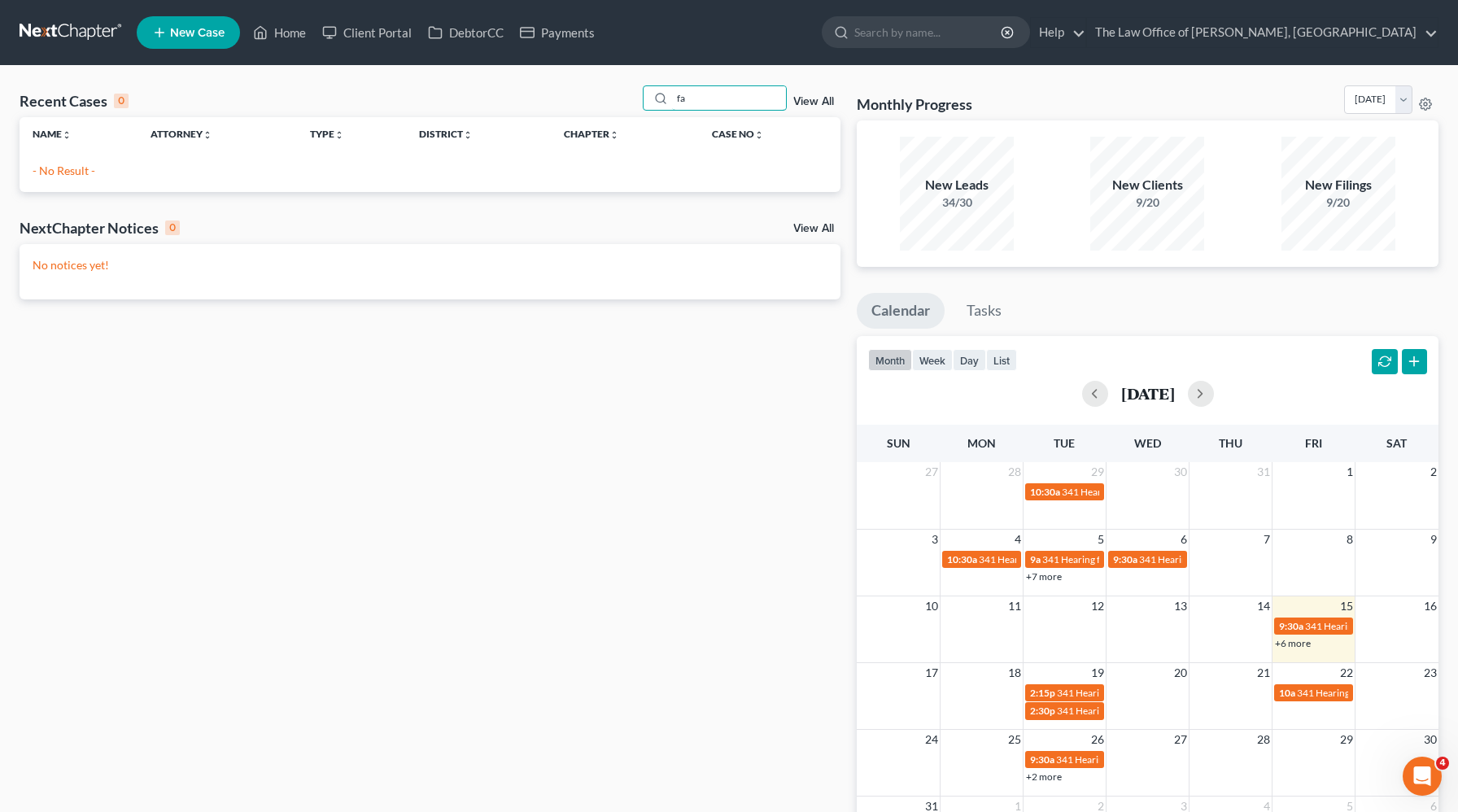
type input "f"
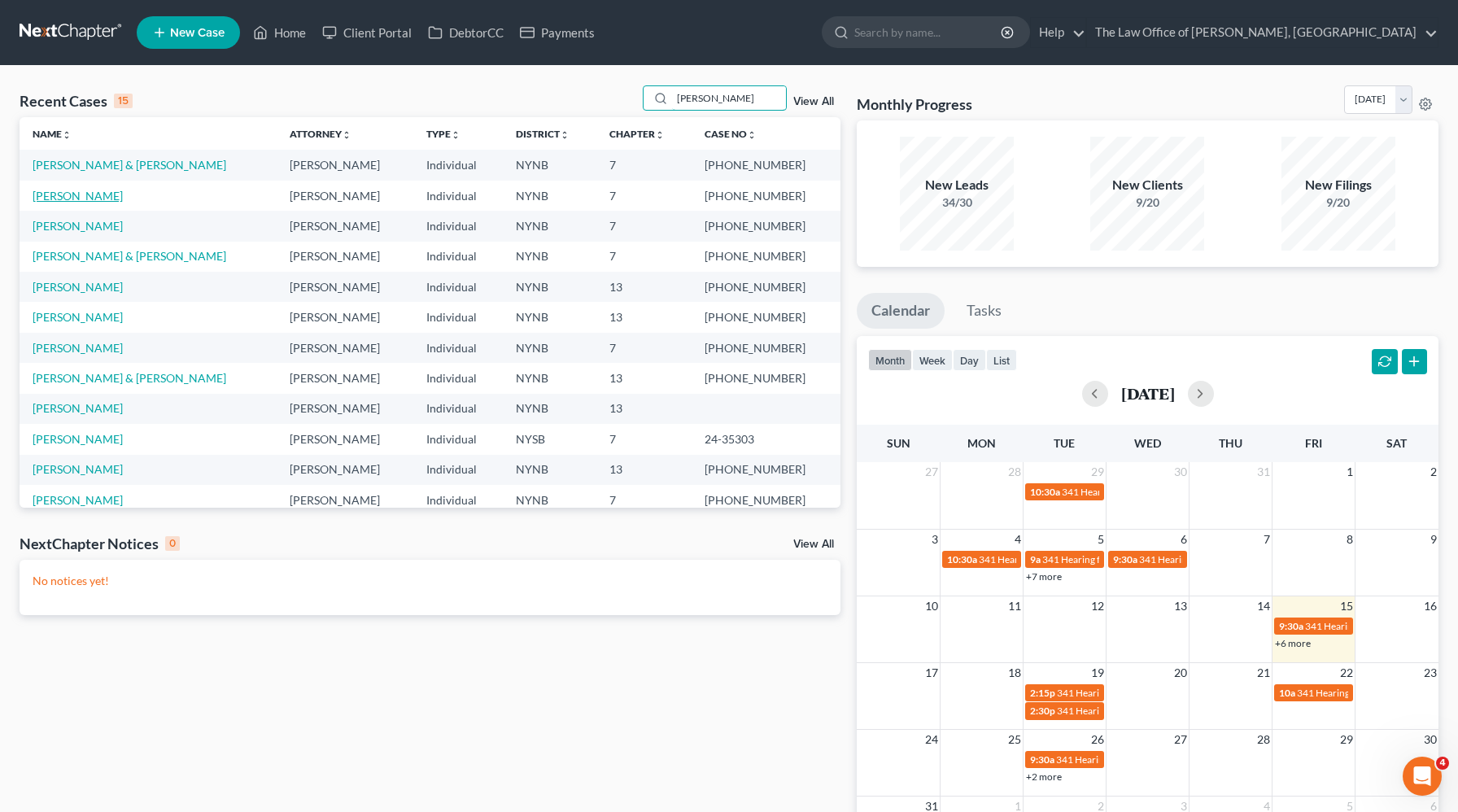
type input "[PERSON_NAME]"
click at [102, 193] on link "[PERSON_NAME]" at bounding box center [77, 196] width 90 height 14
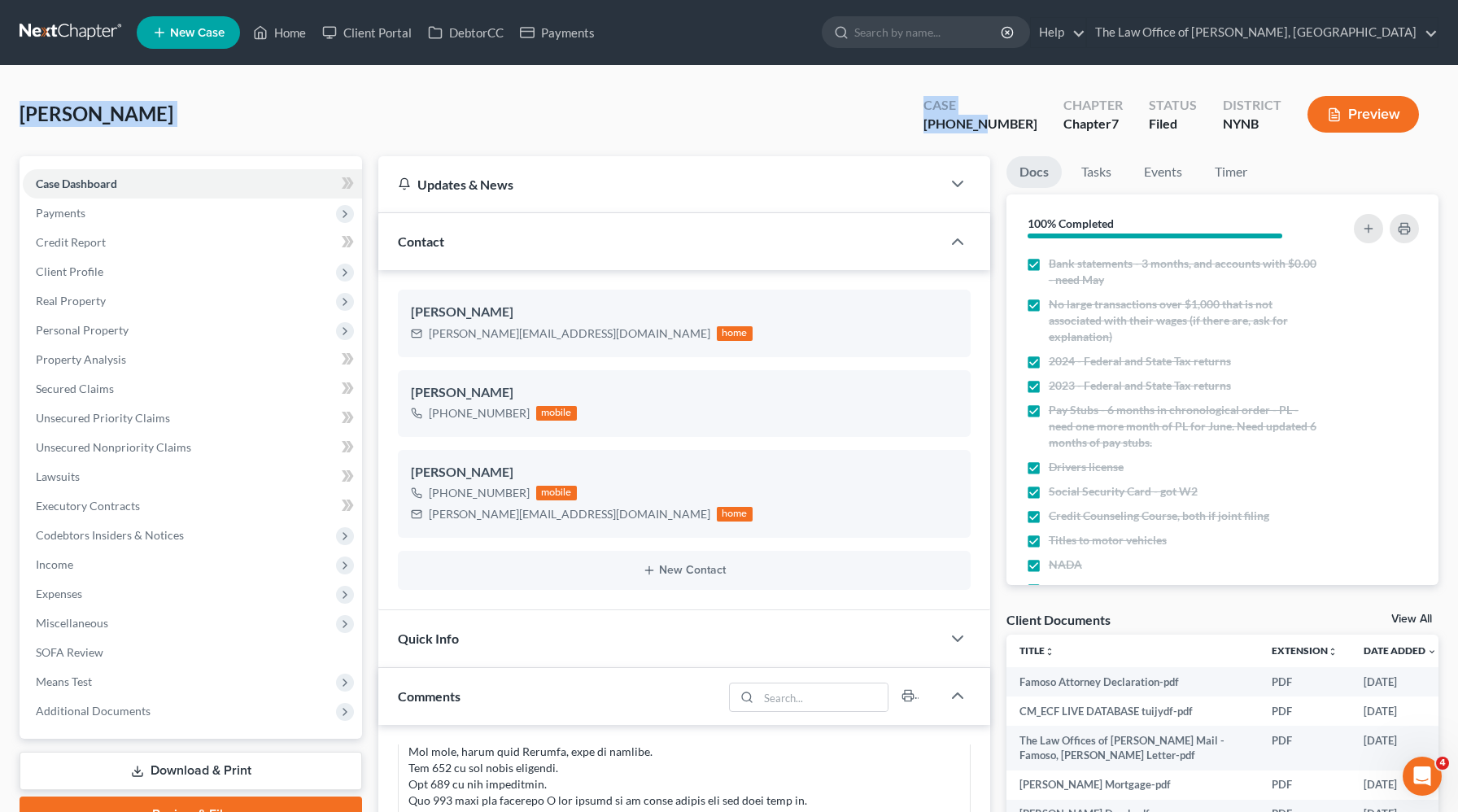
scroll to position [3181, 0]
drag, startPoint x: 1029, startPoint y: 120, endPoint x: 1, endPoint y: 112, distance: 1028.0
copy div "[PERSON_NAME] Upgraded Case 25-10779"
